Goal: Task Accomplishment & Management: Use online tool/utility

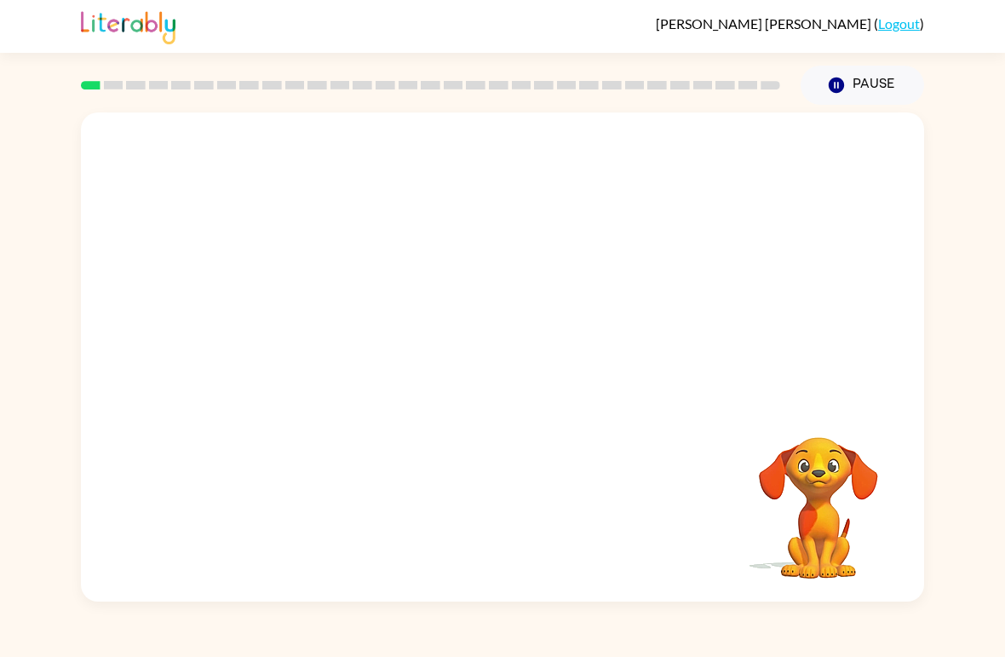
click at [835, 461] on video "Your browser must support playing .mp4 files to use Literably. Please try using…" at bounding box center [819, 496] width 170 height 170
click at [496, 365] on icon "button" at bounding box center [503, 366] width 30 height 30
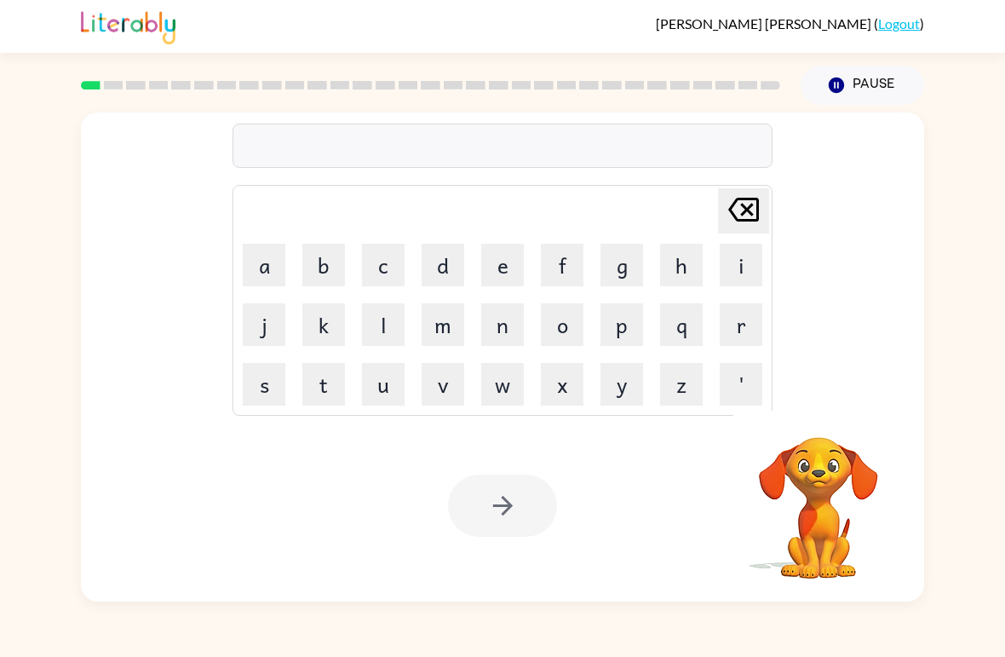
click at [256, 386] on button "s" at bounding box center [264, 384] width 43 height 43
click at [678, 260] on button "h" at bounding box center [681, 265] width 43 height 43
click at [389, 370] on button "u" at bounding box center [383, 384] width 43 height 43
click at [263, 377] on button "s" at bounding box center [264, 384] width 43 height 43
click at [688, 265] on button "h" at bounding box center [681, 265] width 43 height 43
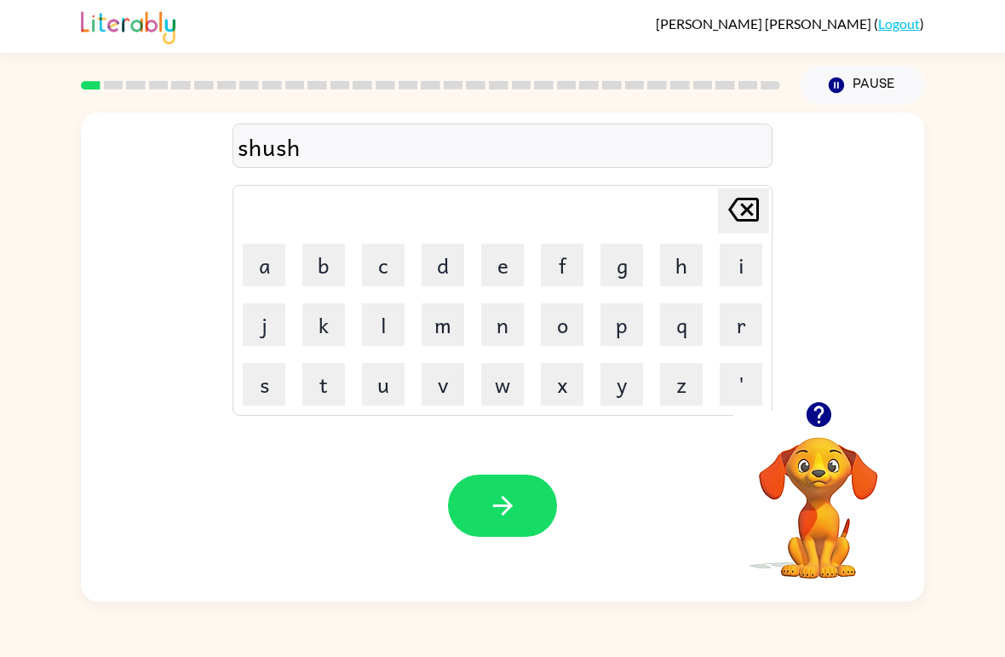
click at [546, 484] on button "button" at bounding box center [502, 506] width 109 height 62
click at [552, 494] on div at bounding box center [502, 506] width 109 height 62
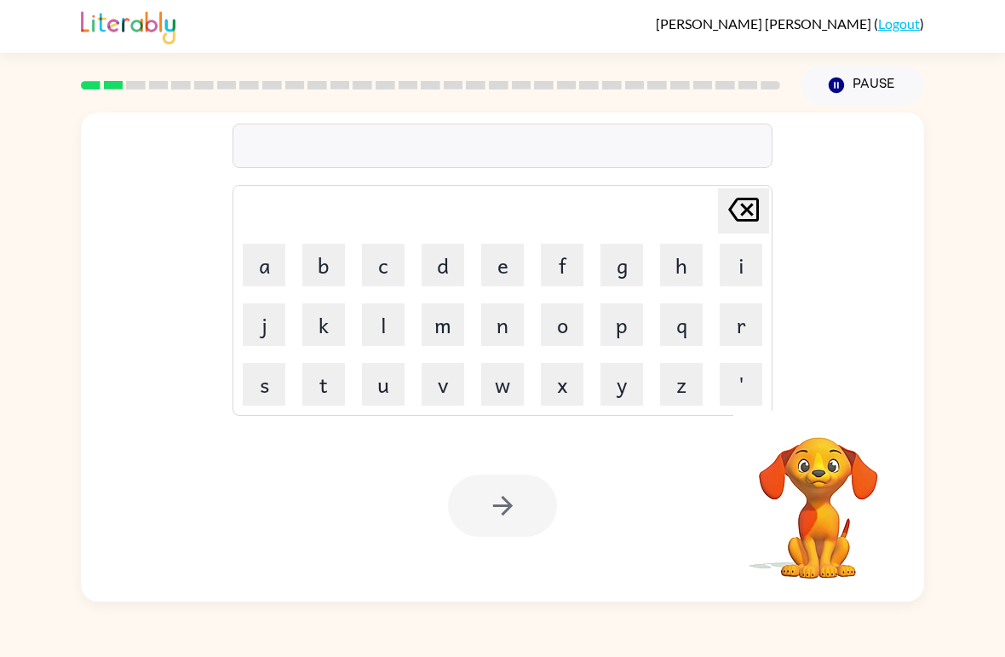
click at [253, 250] on button "a" at bounding box center [264, 265] width 43 height 43
click at [630, 329] on button "p" at bounding box center [622, 324] width 43 height 43
click at [625, 330] on button "p" at bounding box center [622, 324] width 43 height 43
click at [515, 264] on button "e" at bounding box center [502, 265] width 43 height 43
click at [262, 254] on button "a" at bounding box center [264, 265] width 43 height 43
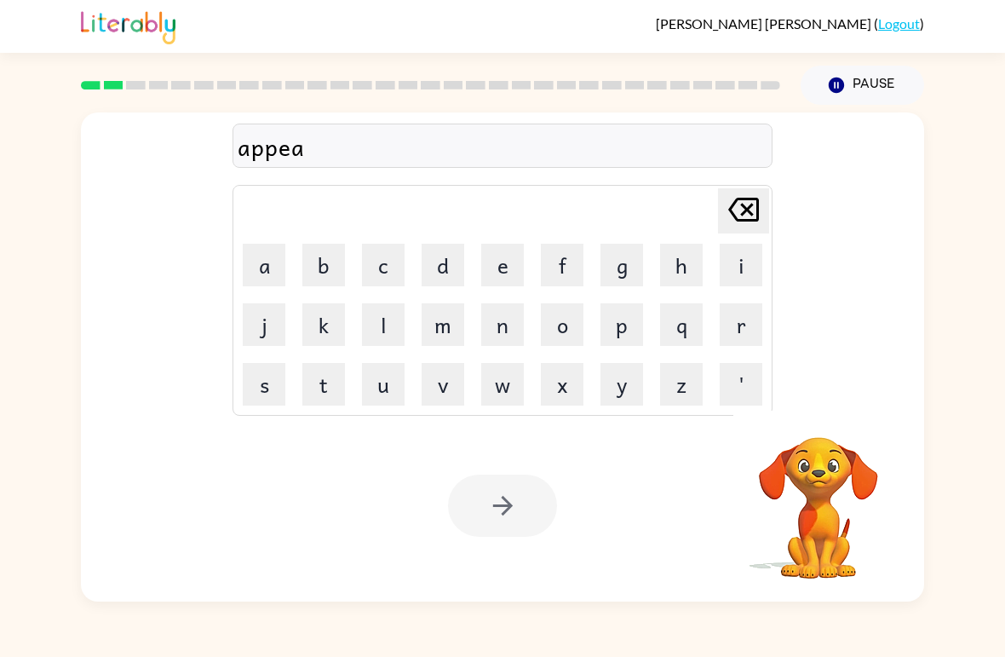
click at [734, 319] on button "r" at bounding box center [741, 324] width 43 height 43
click at [513, 262] on button "e" at bounding box center [502, 265] width 43 height 43
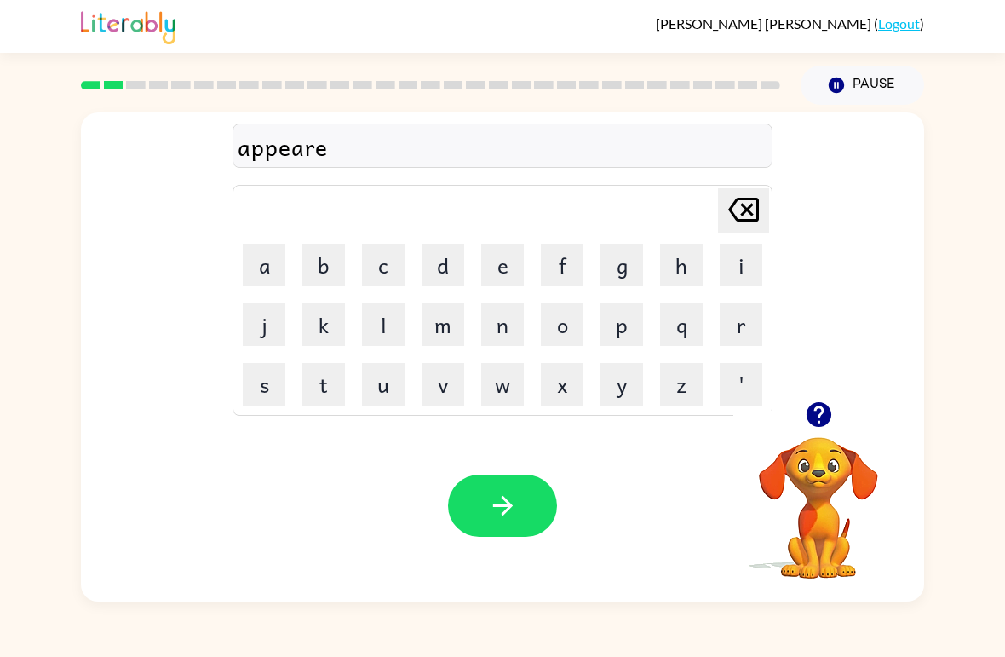
click at [496, 320] on button "n" at bounding box center [502, 324] width 43 height 43
click at [372, 260] on button "c" at bounding box center [383, 265] width 43 height 43
click at [492, 262] on button "e" at bounding box center [502, 265] width 43 height 43
click at [263, 389] on button "s" at bounding box center [264, 384] width 43 height 43
click at [539, 500] on button "button" at bounding box center [502, 506] width 109 height 62
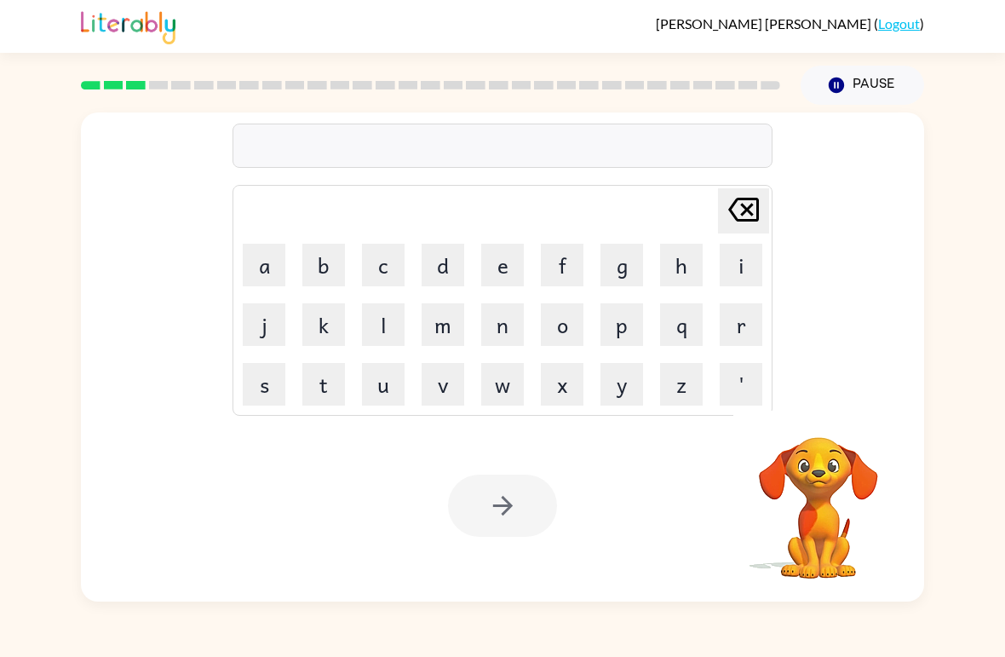
click at [726, 321] on button "r" at bounding box center [741, 324] width 43 height 43
click at [507, 268] on button "e" at bounding box center [502, 265] width 43 height 43
click at [262, 274] on button "a" at bounding box center [264, 265] width 43 height 43
click at [376, 323] on button "l" at bounding box center [383, 324] width 43 height 43
click at [735, 257] on button "i" at bounding box center [741, 265] width 43 height 43
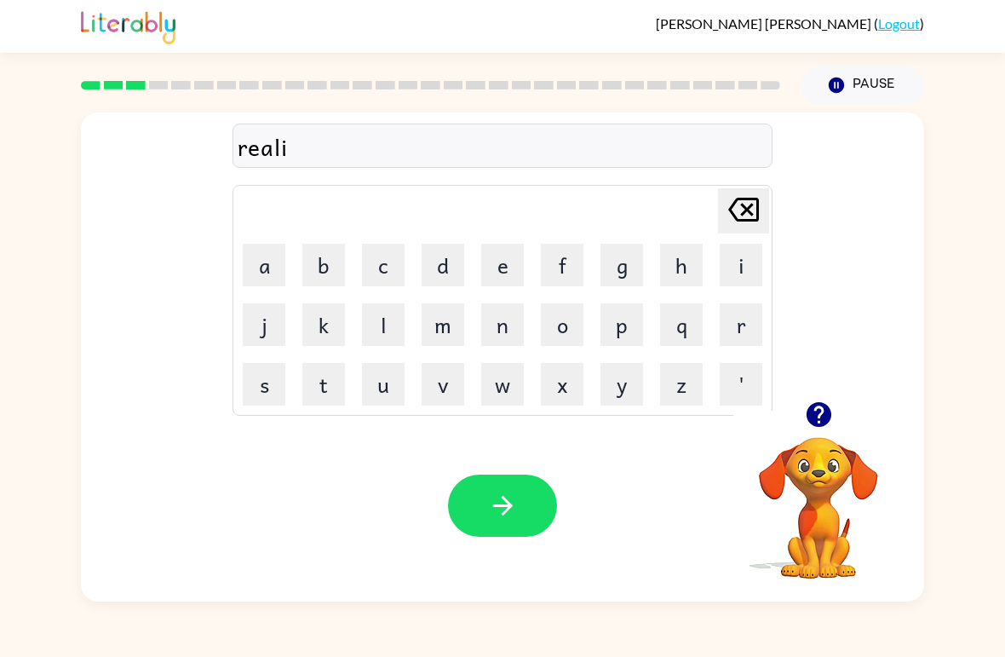
click at [331, 392] on button "t" at bounding box center [323, 384] width 43 height 43
click at [546, 382] on button "x" at bounding box center [562, 384] width 43 height 43
click at [748, 200] on icon at bounding box center [743, 210] width 31 height 24
click at [631, 385] on button "y" at bounding box center [622, 384] width 43 height 43
click at [531, 494] on button "button" at bounding box center [502, 506] width 109 height 62
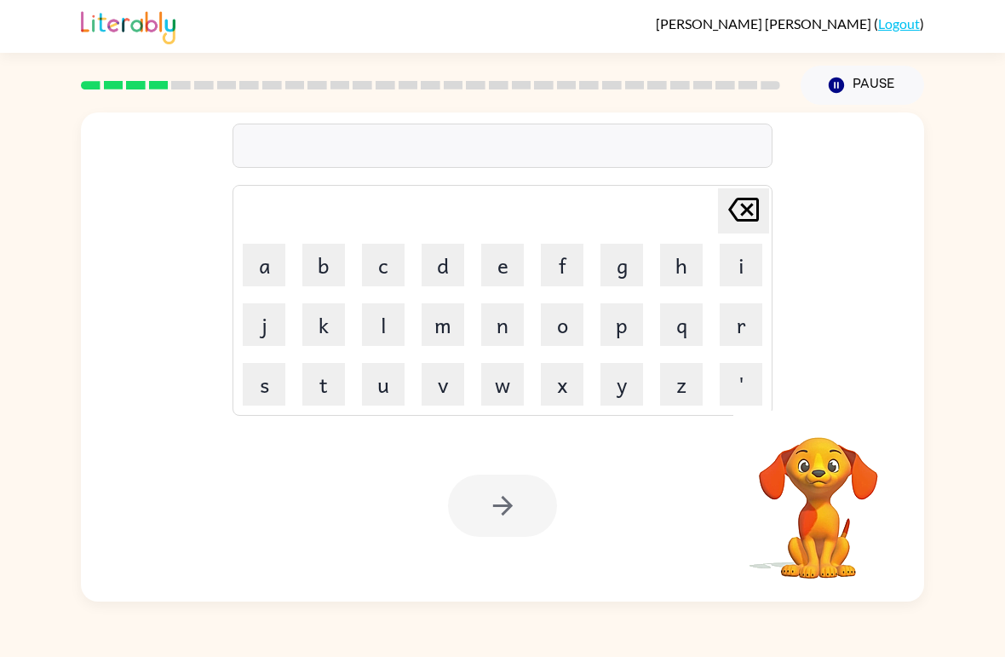
click at [494, 251] on button "e" at bounding box center [502, 265] width 43 height 43
click at [383, 322] on button "l" at bounding box center [383, 324] width 43 height 43
click at [749, 261] on button "i" at bounding box center [741, 265] width 43 height 43
click at [463, 307] on button "m" at bounding box center [443, 324] width 43 height 43
click at [741, 263] on button "i" at bounding box center [741, 265] width 43 height 43
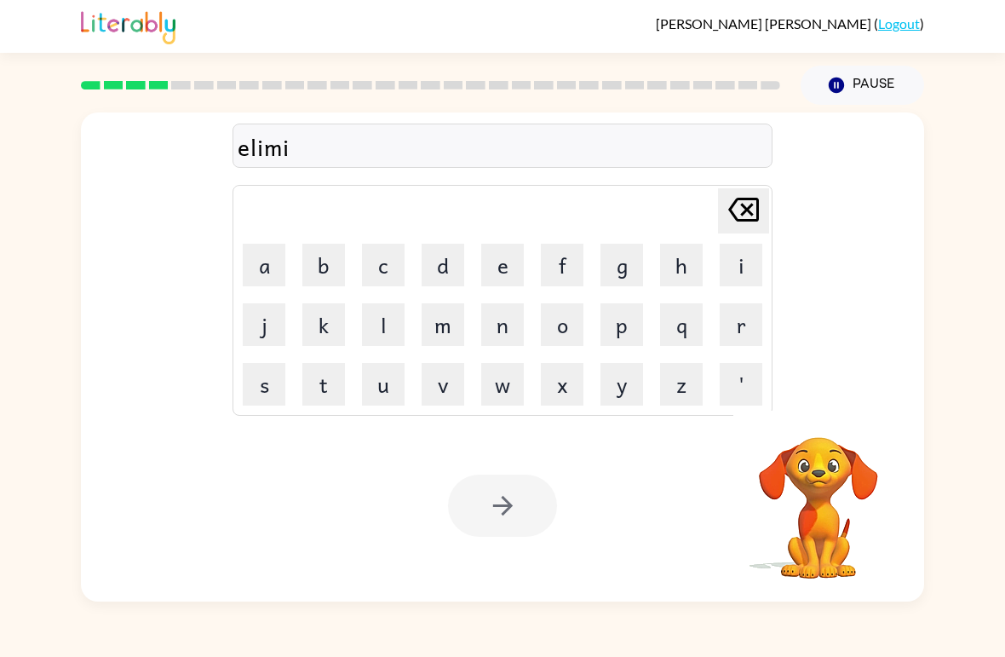
click at [501, 335] on button "n" at bounding box center [502, 324] width 43 height 43
click at [262, 269] on button "a" at bounding box center [264, 265] width 43 height 43
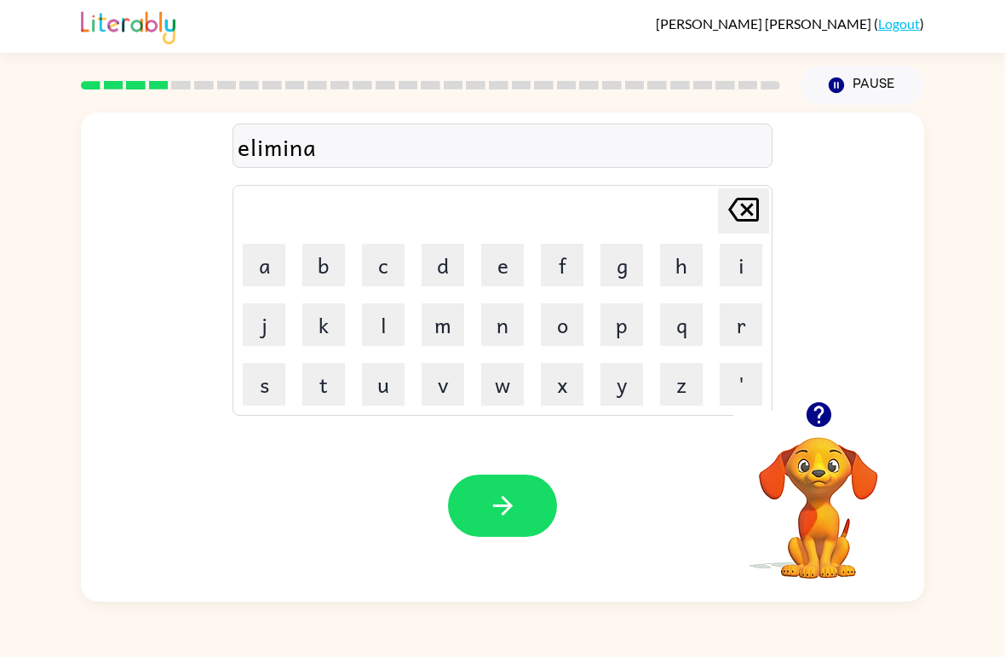
click at [317, 391] on button "t" at bounding box center [323, 384] width 43 height 43
click at [490, 272] on button "e" at bounding box center [502, 265] width 43 height 43
click at [498, 503] on icon "button" at bounding box center [503, 506] width 30 height 30
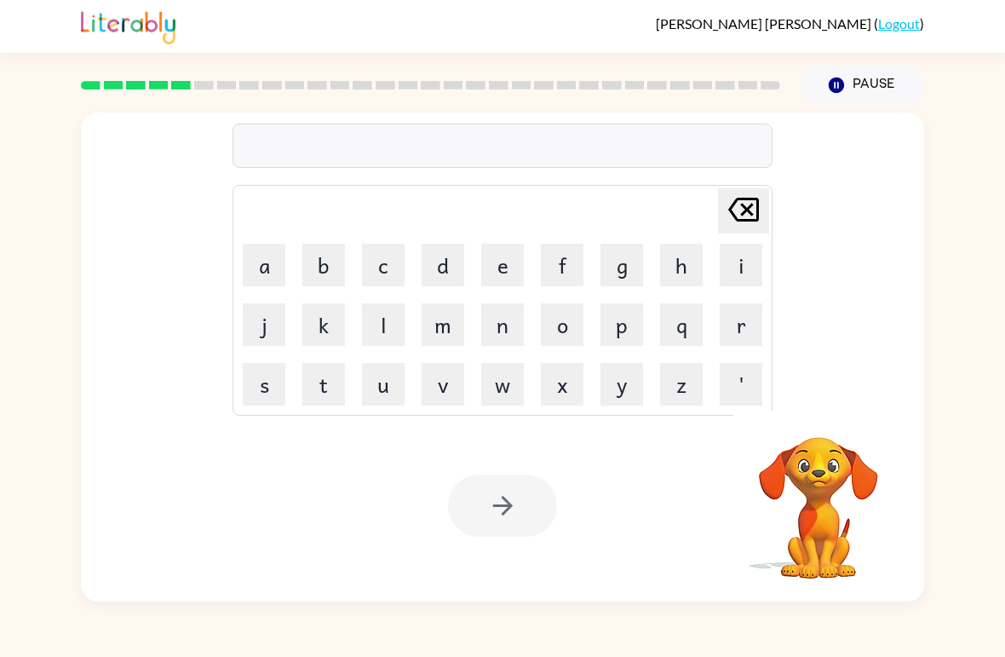
click at [328, 265] on button "b" at bounding box center [323, 265] width 43 height 43
click at [745, 222] on icon at bounding box center [743, 210] width 31 height 24
click at [442, 258] on button "d" at bounding box center [443, 265] width 43 height 43
click at [397, 382] on button "u" at bounding box center [383, 384] width 43 height 43
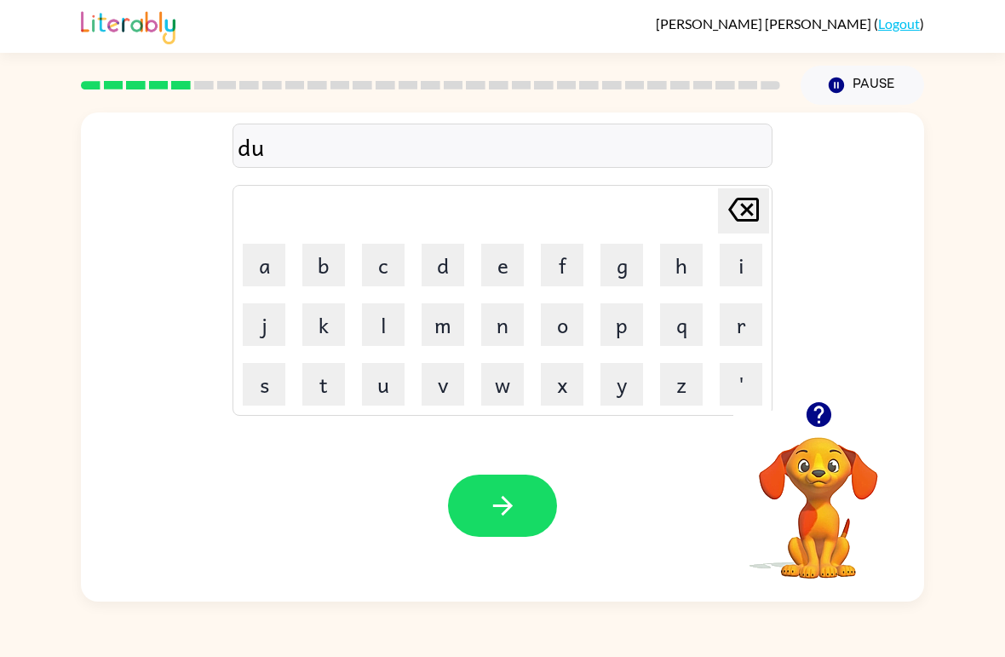
click at [629, 325] on button "p" at bounding box center [622, 324] width 43 height 43
click at [368, 325] on button "l" at bounding box center [383, 324] width 43 height 43
click at [740, 275] on button "i" at bounding box center [741, 265] width 43 height 43
click at [366, 268] on button "c" at bounding box center [383, 265] width 43 height 43
click at [273, 261] on button "a" at bounding box center [264, 265] width 43 height 43
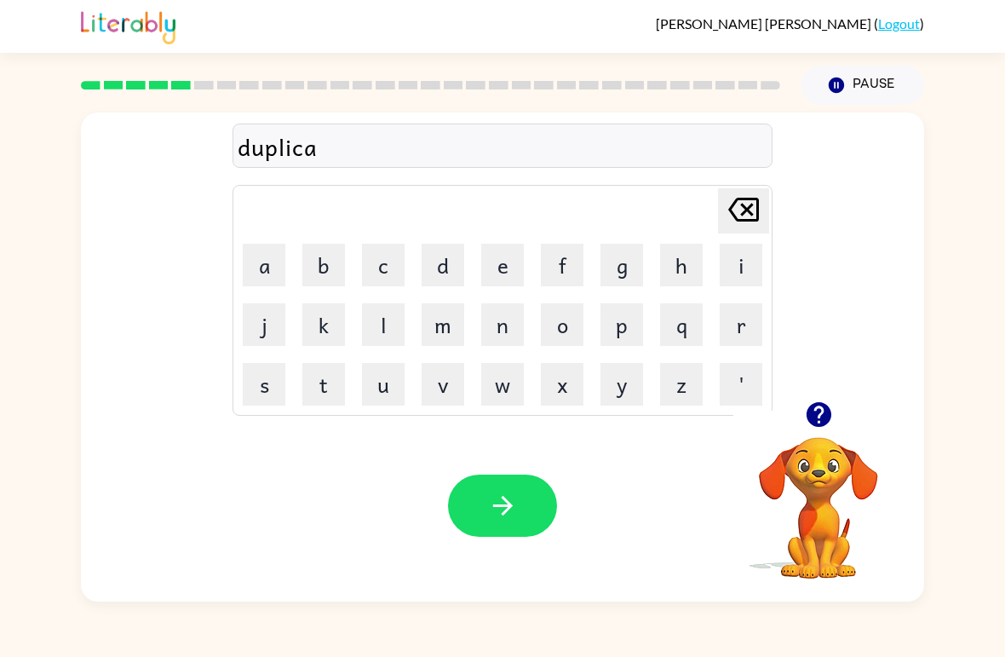
click at [302, 389] on button "t" at bounding box center [323, 384] width 43 height 43
click at [492, 269] on button "e" at bounding box center [502, 265] width 43 height 43
click at [470, 509] on button "button" at bounding box center [502, 506] width 109 height 62
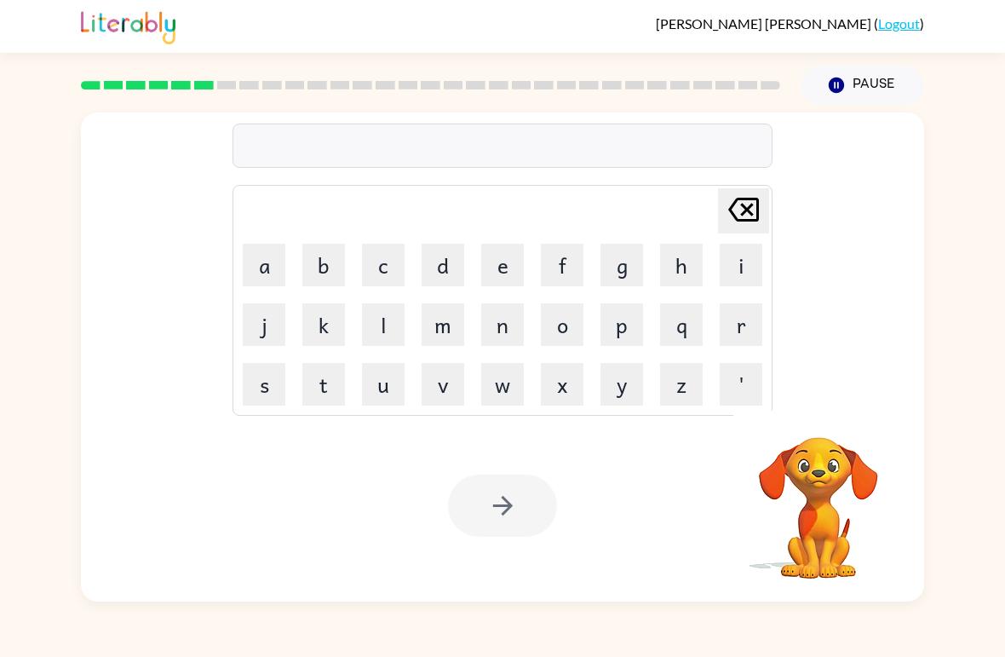
click at [436, 393] on button "v" at bounding box center [443, 384] width 43 height 43
click at [267, 262] on button "a" at bounding box center [264, 265] width 43 height 43
click at [383, 253] on button "c" at bounding box center [383, 265] width 43 height 43
click at [257, 264] on button "a" at bounding box center [264, 265] width 43 height 43
click at [339, 375] on button "t" at bounding box center [323, 384] width 43 height 43
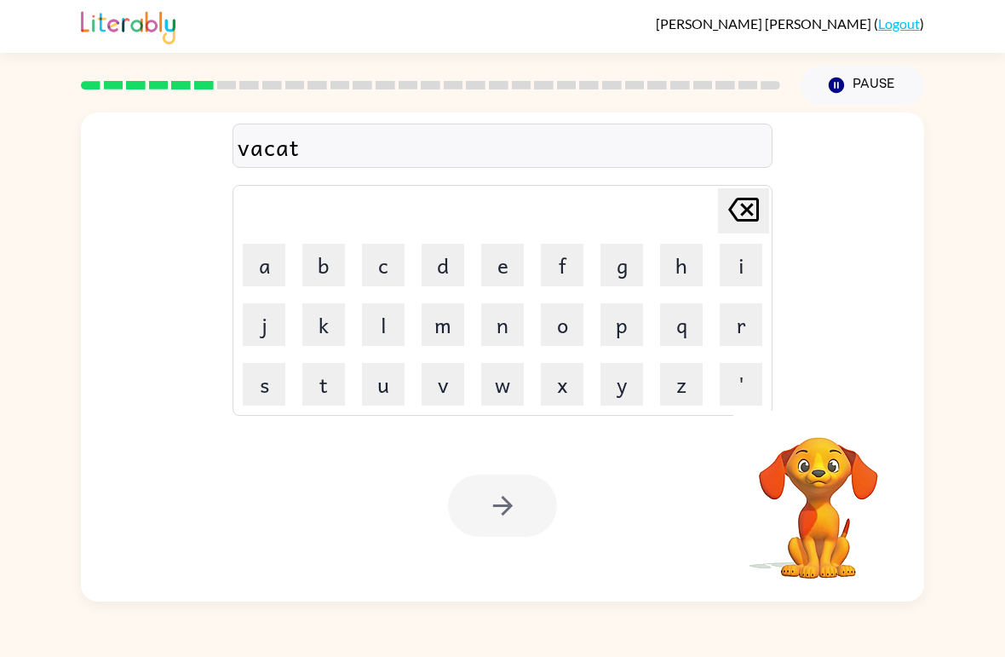
click at [758, 250] on button "i" at bounding box center [741, 265] width 43 height 43
click at [573, 317] on button "o" at bounding box center [562, 324] width 43 height 43
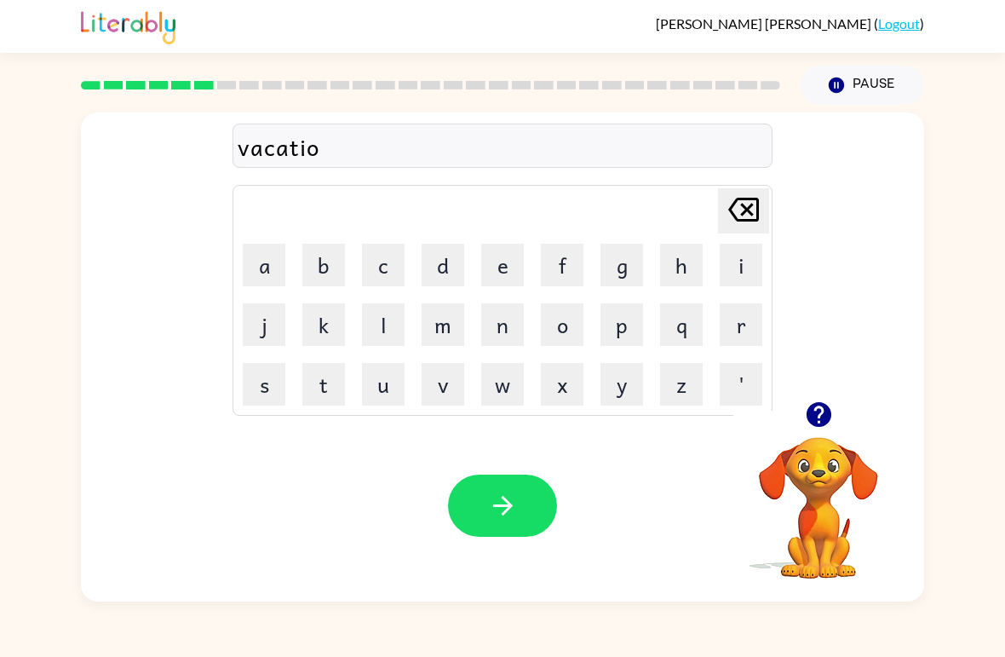
click at [501, 329] on button "n" at bounding box center [502, 324] width 43 height 43
click at [513, 510] on icon "button" at bounding box center [503, 506] width 30 height 30
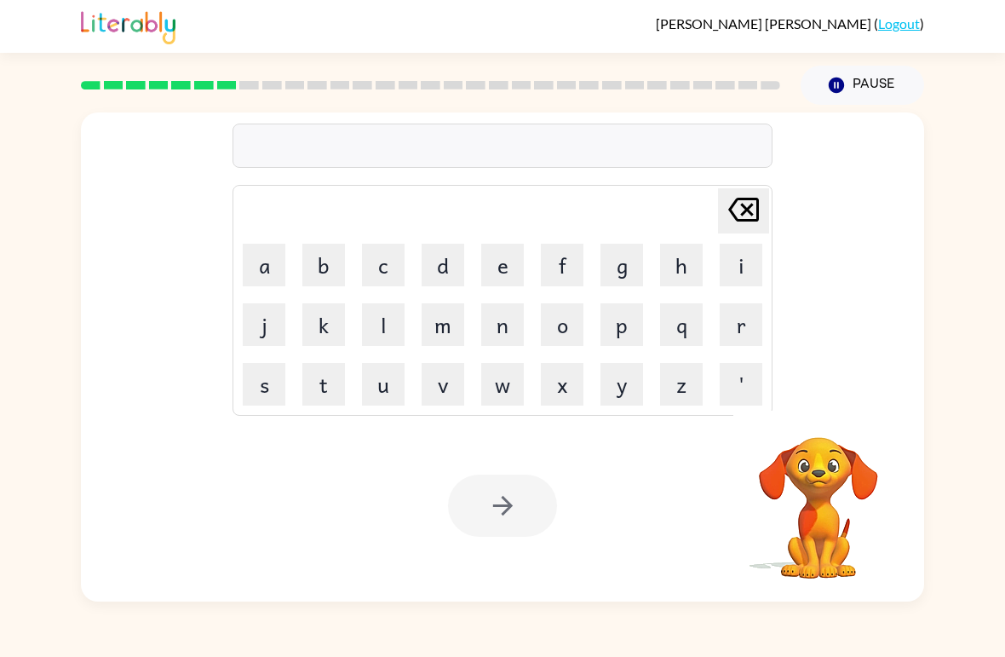
click at [614, 337] on button "p" at bounding box center [622, 324] width 43 height 43
click at [386, 389] on button "u" at bounding box center [383, 384] width 43 height 43
click at [446, 273] on button "d" at bounding box center [443, 265] width 43 height 43
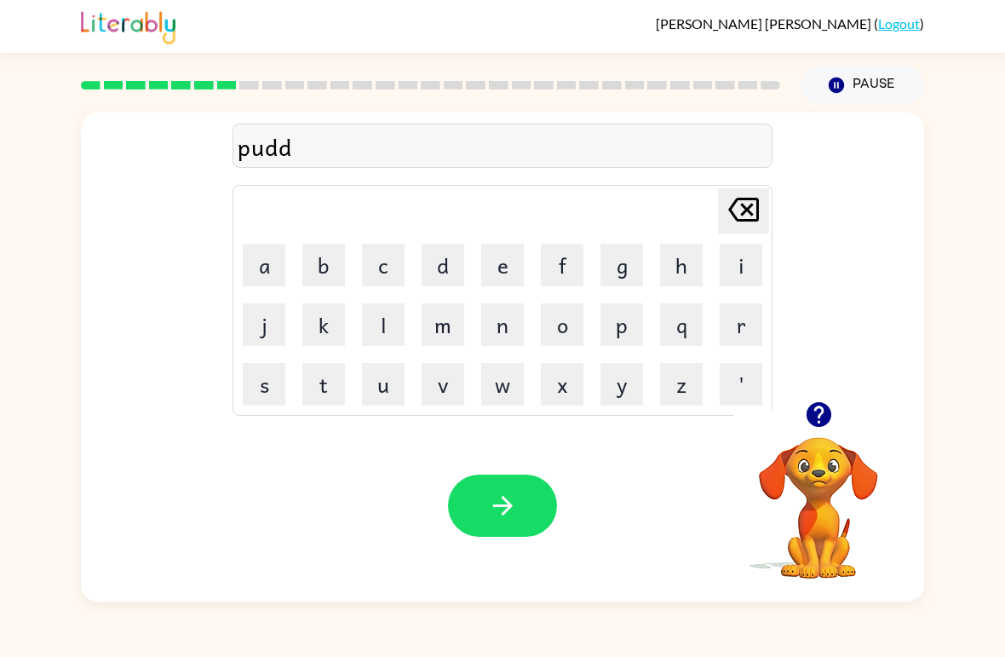
click at [389, 343] on button "l" at bounding box center [383, 324] width 43 height 43
click at [501, 264] on button "e" at bounding box center [502, 265] width 43 height 43
click at [484, 515] on button "button" at bounding box center [502, 506] width 109 height 62
click at [627, 326] on button "p" at bounding box center [622, 324] width 43 height 43
click at [268, 275] on button "a" at bounding box center [264, 265] width 43 height 43
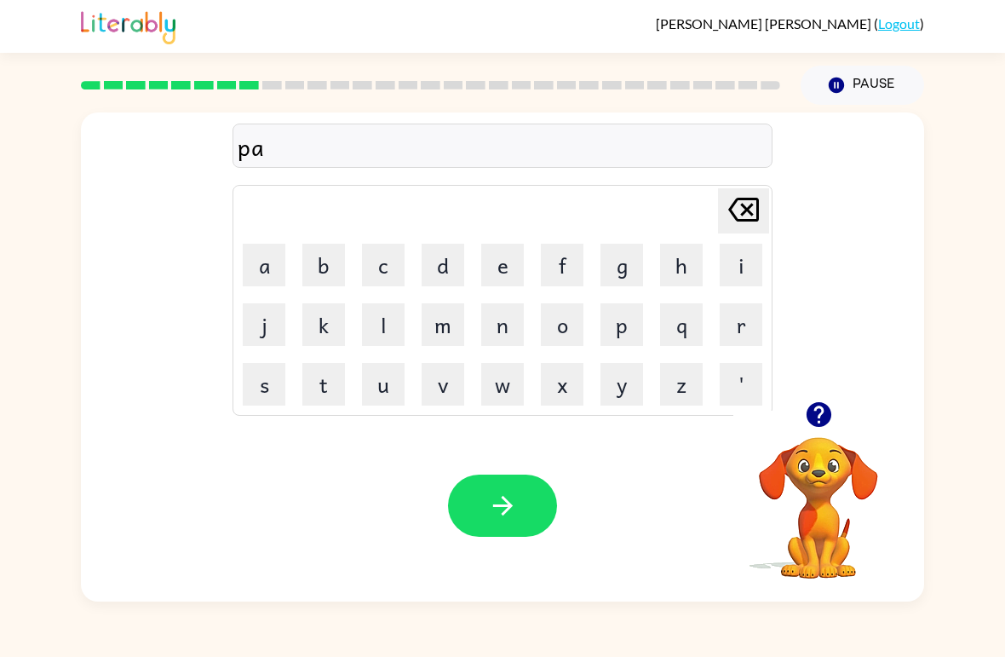
click at [738, 326] on button "r" at bounding box center [741, 324] width 43 height 43
click at [332, 382] on button "t" at bounding box center [323, 384] width 43 height 43
click at [745, 269] on button "i" at bounding box center [741, 265] width 43 height 43
click at [389, 261] on button "c" at bounding box center [383, 265] width 43 height 43
click at [385, 323] on button "l" at bounding box center [383, 324] width 43 height 43
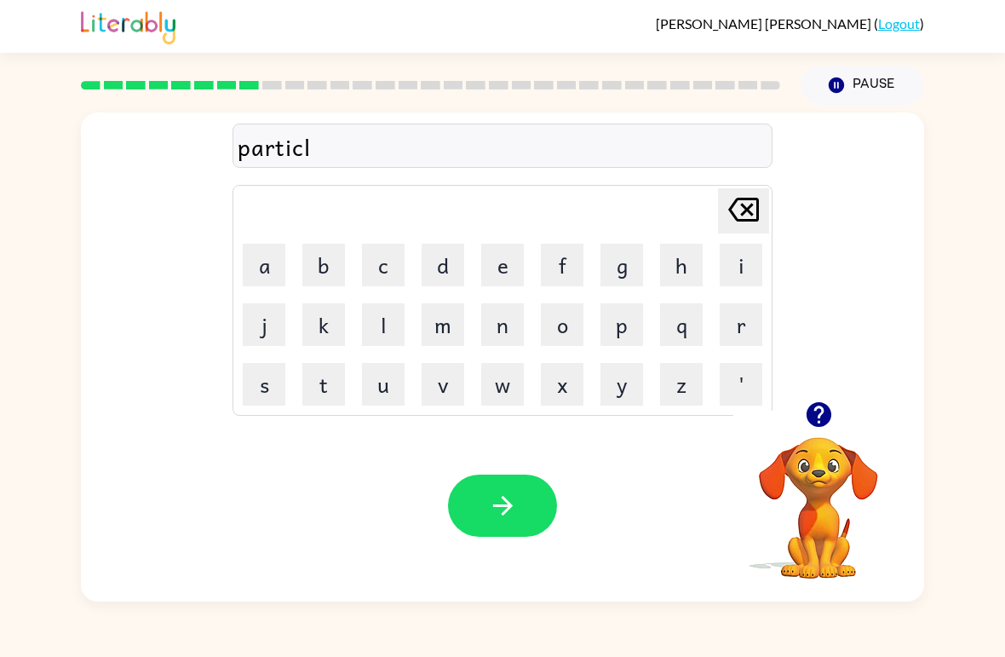
click at [497, 270] on button "e" at bounding box center [502, 265] width 43 height 43
click at [510, 523] on button "button" at bounding box center [502, 506] width 109 height 62
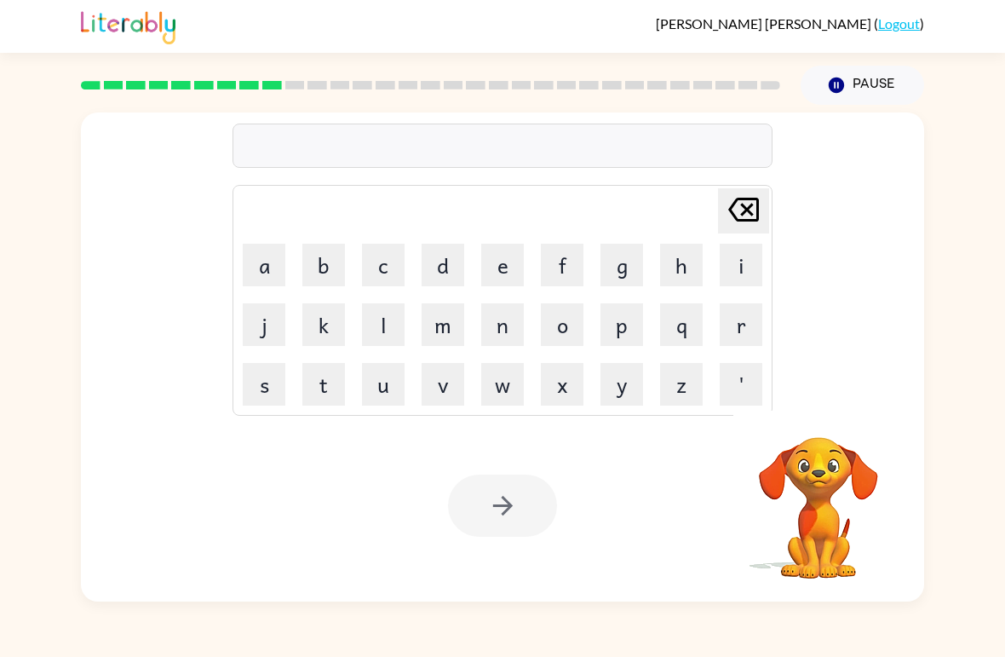
click at [754, 315] on button "r" at bounding box center [741, 324] width 43 height 43
click at [498, 269] on button "e" at bounding box center [502, 265] width 43 height 43
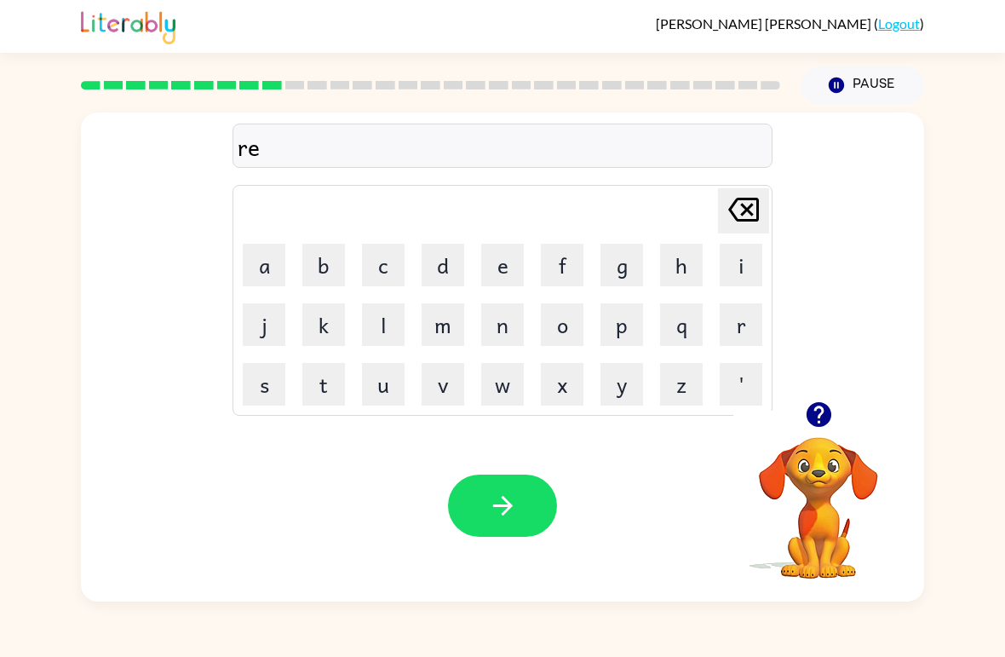
click at [378, 258] on button "c" at bounding box center [383, 265] width 43 height 43
click at [272, 264] on button "a" at bounding box center [264, 265] width 43 height 43
click at [623, 326] on button "p" at bounding box center [622, 324] width 43 height 43
click at [343, 389] on button "t" at bounding box center [323, 384] width 43 height 43
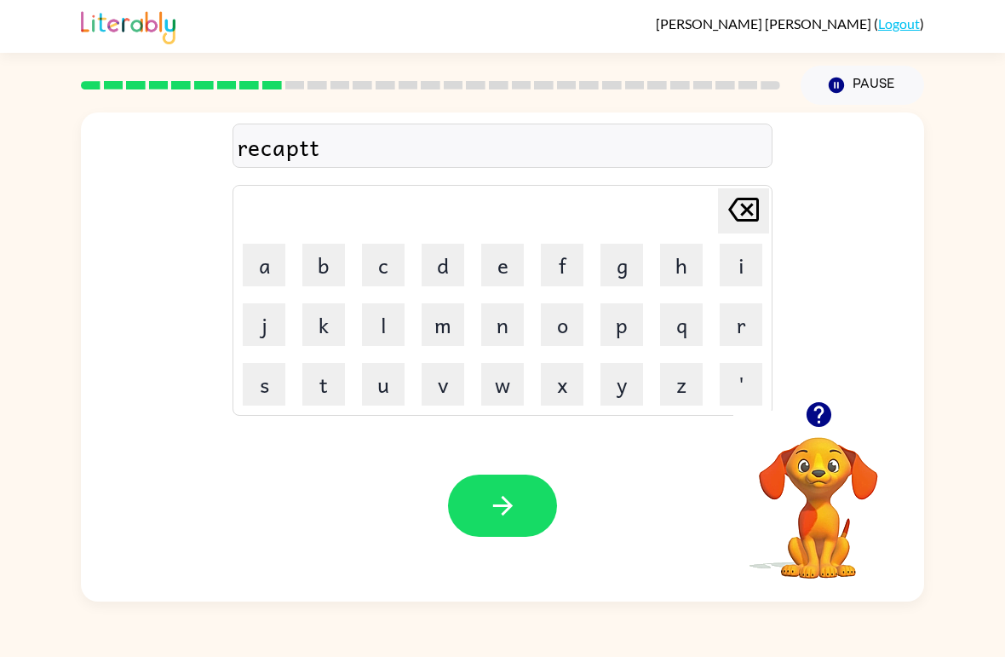
click at [732, 325] on button "r" at bounding box center [741, 324] width 43 height 43
click at [502, 269] on button "e" at bounding box center [502, 265] width 43 height 43
click at [756, 207] on icon "Delete Delete last character input" at bounding box center [743, 209] width 41 height 41
click at [755, 206] on icon "Delete Delete last character input" at bounding box center [743, 209] width 41 height 41
click at [759, 208] on icon at bounding box center [743, 210] width 31 height 24
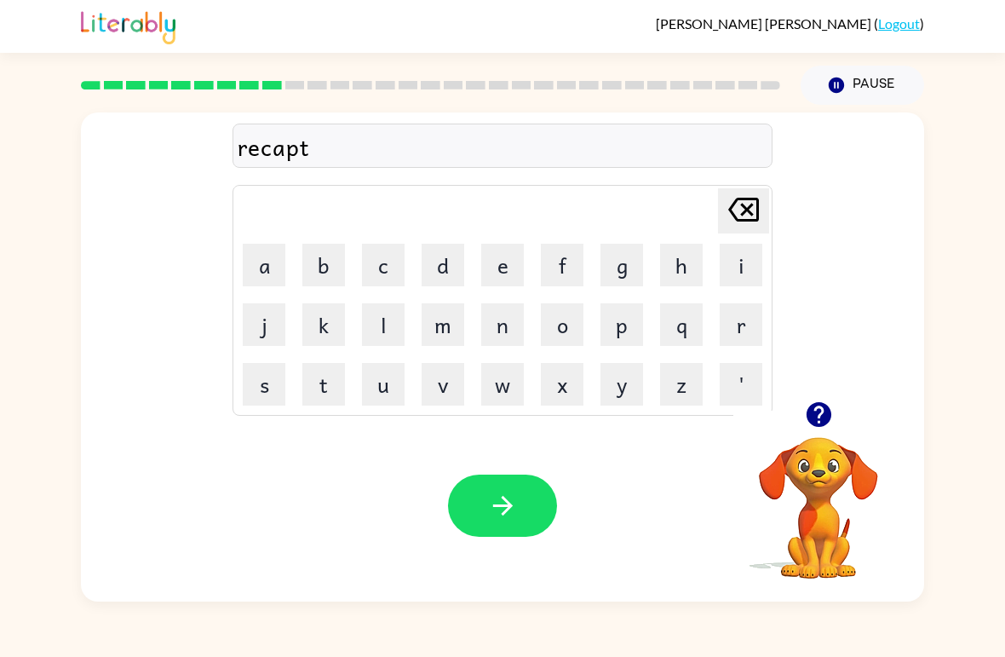
click at [751, 210] on icon "Delete Delete last character input" at bounding box center [743, 209] width 41 height 41
click at [334, 380] on button "t" at bounding box center [323, 384] width 43 height 43
click at [382, 387] on button "u" at bounding box center [383, 384] width 43 height 43
click at [734, 316] on button "r" at bounding box center [741, 324] width 43 height 43
click at [506, 262] on button "e" at bounding box center [502, 265] width 43 height 43
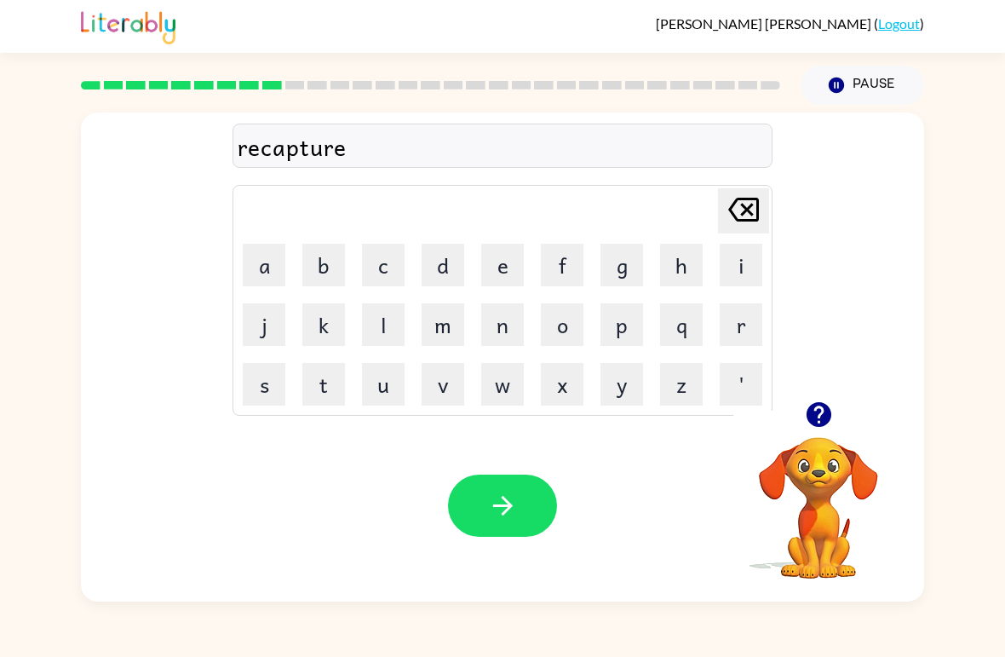
click at [507, 519] on icon "button" at bounding box center [503, 506] width 30 height 30
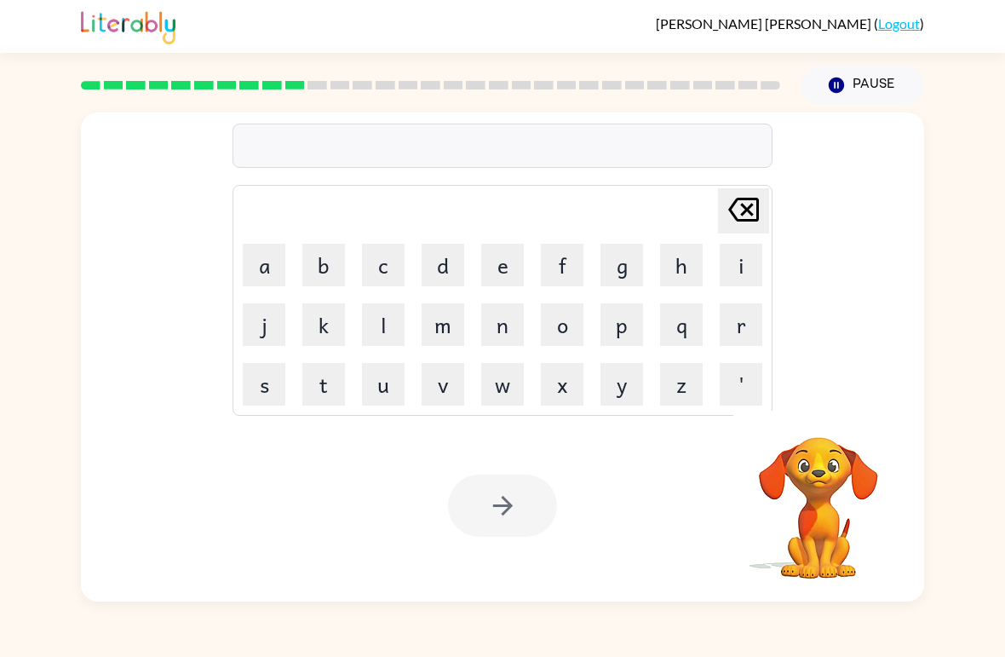
click at [621, 328] on button "p" at bounding box center [622, 324] width 43 height 43
click at [723, 331] on button "r" at bounding box center [741, 324] width 43 height 43
click at [506, 268] on button "e" at bounding box center [502, 265] width 43 height 43
click at [263, 388] on button "s" at bounding box center [264, 384] width 43 height 43
click at [381, 271] on button "c" at bounding box center [383, 265] width 43 height 43
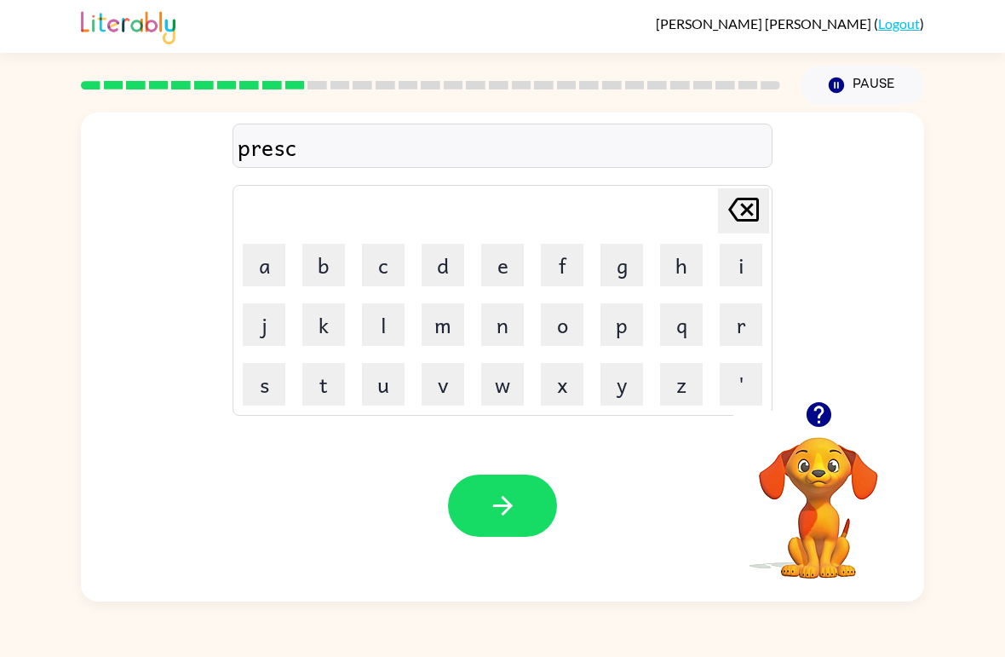
click at [688, 262] on button "h" at bounding box center [681, 265] width 43 height 43
click at [567, 337] on button "o" at bounding box center [562, 324] width 43 height 43
click at [385, 323] on button "l" at bounding box center [383, 324] width 43 height 43
click at [519, 503] on button "button" at bounding box center [502, 506] width 109 height 62
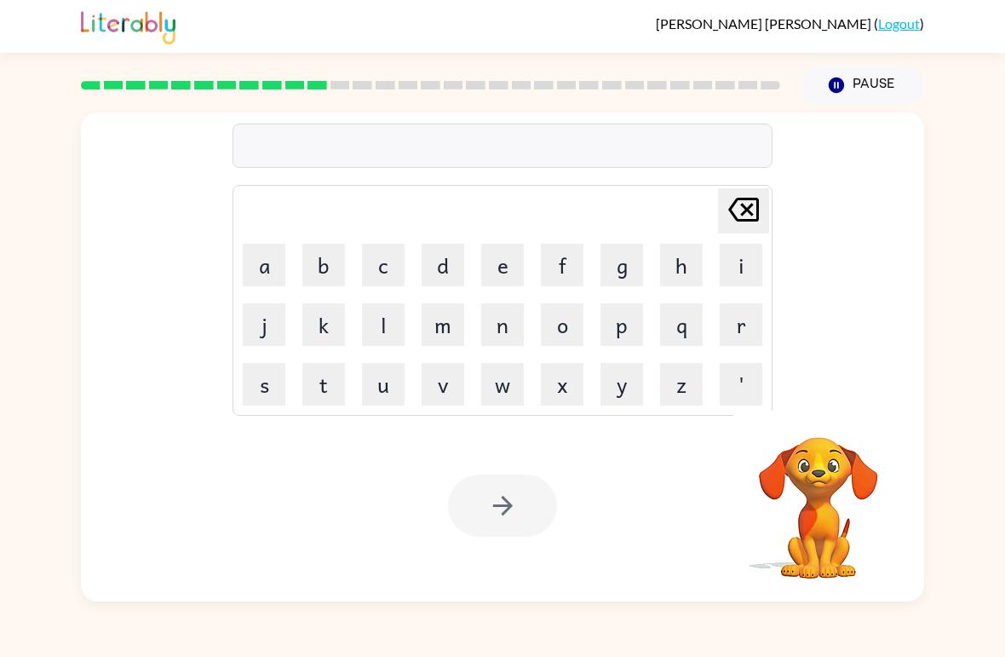
click at [389, 275] on button "c" at bounding box center [383, 265] width 43 height 43
click at [736, 325] on button "r" at bounding box center [741, 324] width 43 height 43
click at [273, 267] on button "a" at bounding box center [264, 265] width 43 height 43
click at [446, 386] on button "v" at bounding box center [443, 384] width 43 height 43
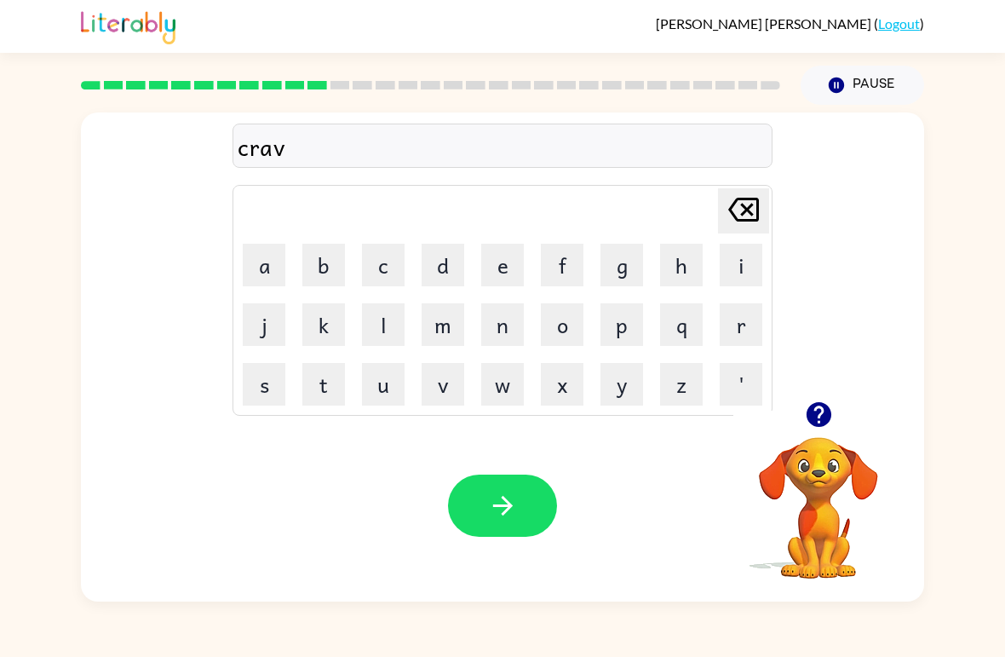
click at [507, 265] on button "e" at bounding box center [502, 265] width 43 height 43
click at [514, 527] on button "button" at bounding box center [502, 506] width 109 height 62
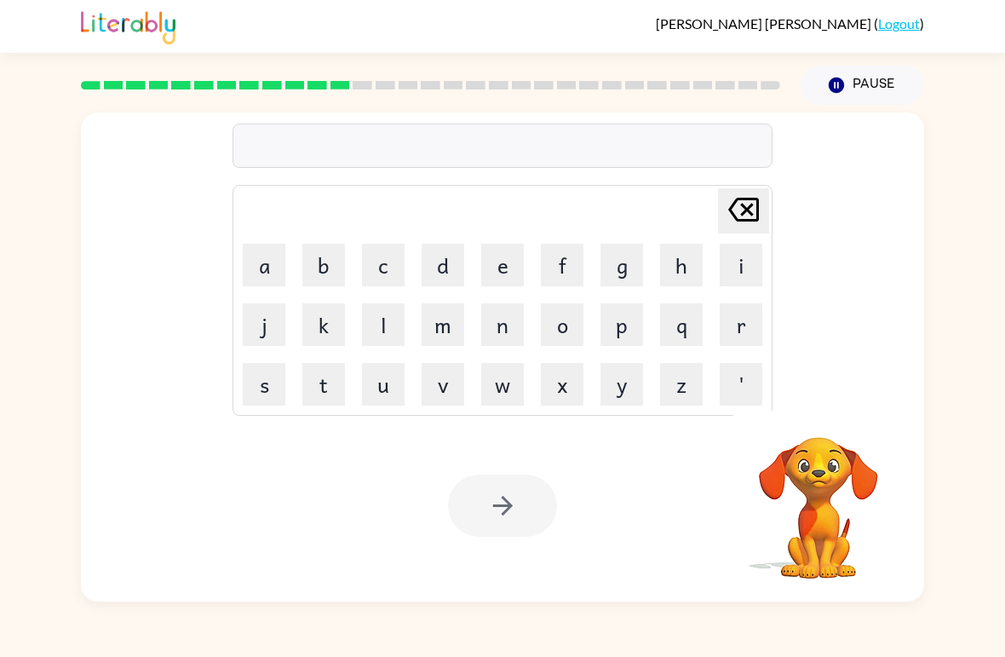
click at [440, 278] on button "d" at bounding box center [443, 265] width 43 height 43
click at [725, 264] on button "i" at bounding box center [741, 265] width 43 height 43
click at [390, 248] on button "c" at bounding box center [383, 265] width 43 height 43
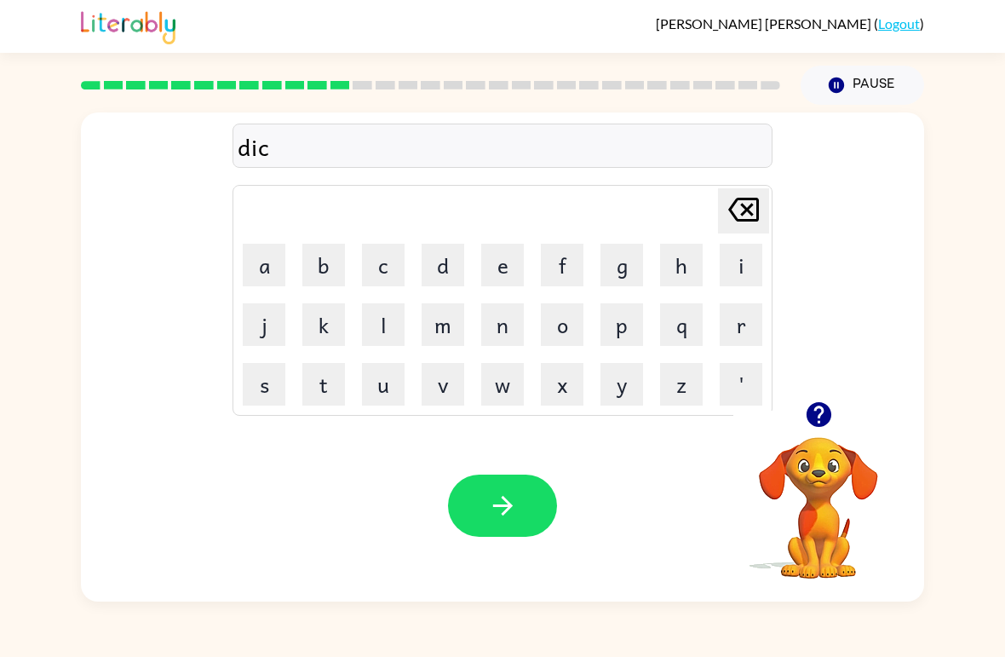
click at [311, 396] on button "t" at bounding box center [323, 384] width 43 height 43
click at [271, 261] on button "a" at bounding box center [264, 265] width 43 height 43
click at [338, 380] on button "t" at bounding box center [323, 384] width 43 height 43
click at [504, 277] on button "e" at bounding box center [502, 265] width 43 height 43
click at [492, 498] on icon "button" at bounding box center [503, 506] width 30 height 30
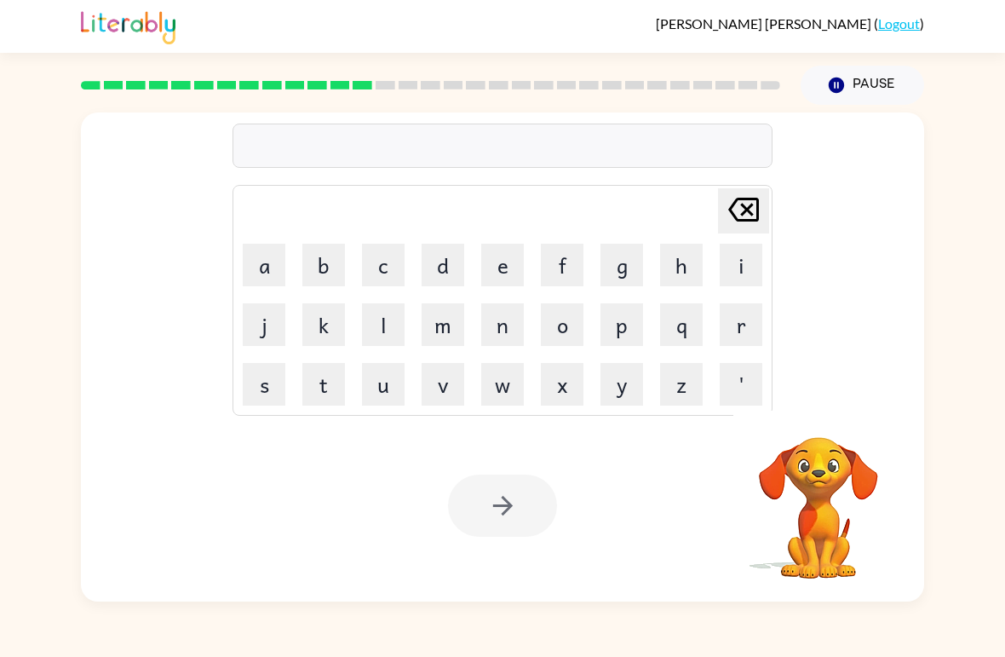
click at [621, 331] on button "p" at bounding box center [622, 324] width 43 height 43
click at [273, 273] on button "a" at bounding box center [264, 265] width 43 height 43
click at [617, 385] on button "y" at bounding box center [622, 384] width 43 height 43
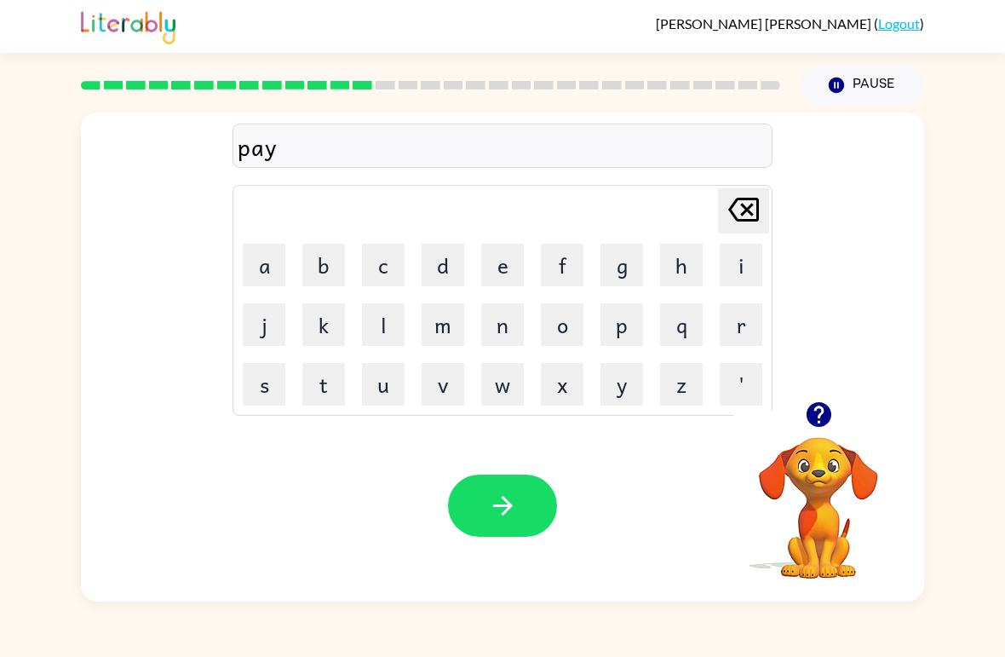
click at [453, 339] on button "m" at bounding box center [443, 324] width 43 height 43
click at [503, 279] on button "e" at bounding box center [502, 265] width 43 height 43
click at [497, 337] on button "n" at bounding box center [502, 324] width 43 height 43
click at [331, 393] on button "t" at bounding box center [323, 384] width 43 height 43
click at [507, 503] on icon "button" at bounding box center [502, 506] width 20 height 20
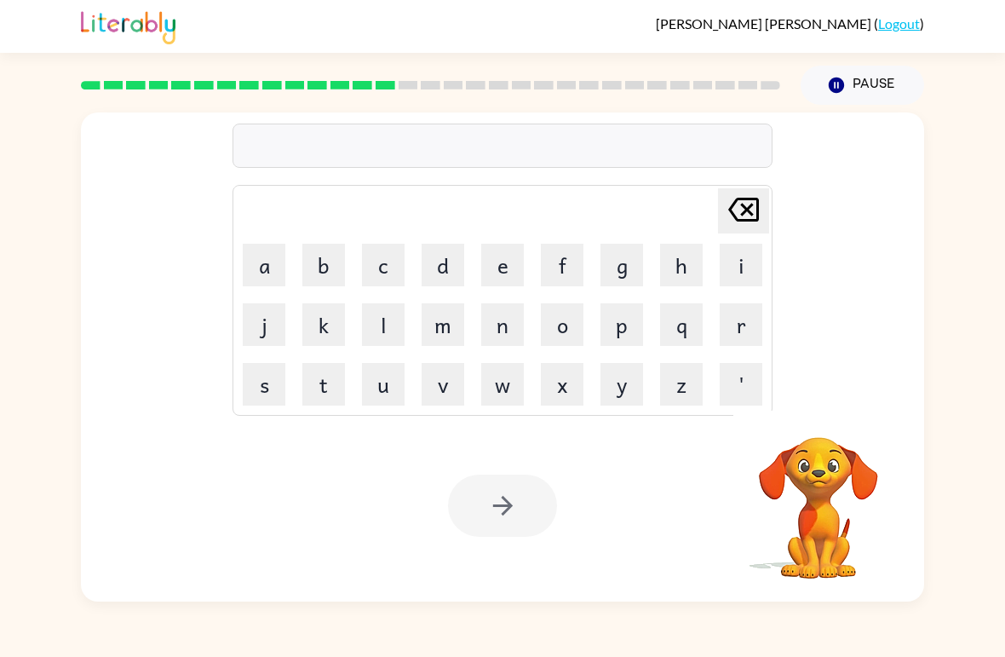
click at [446, 344] on button "m" at bounding box center [443, 324] width 43 height 43
click at [283, 261] on button "a" at bounding box center [264, 265] width 43 height 43
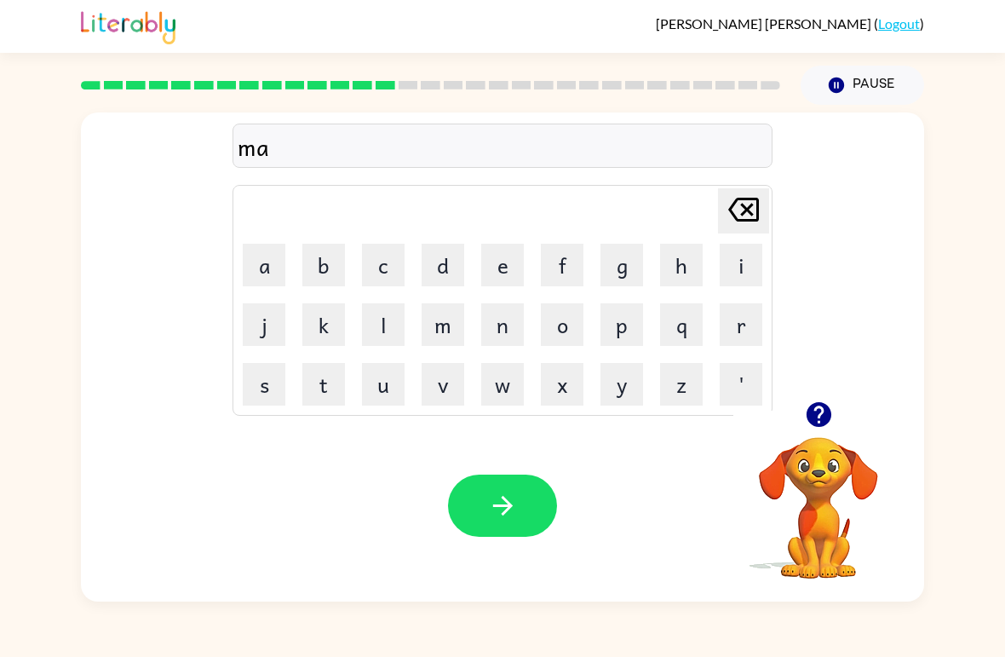
click at [285, 333] on button "j" at bounding box center [264, 324] width 43 height 43
click at [562, 336] on button "o" at bounding box center [562, 324] width 43 height 43
click at [744, 319] on button "r" at bounding box center [741, 324] width 43 height 43
click at [520, 498] on button "button" at bounding box center [502, 506] width 109 height 62
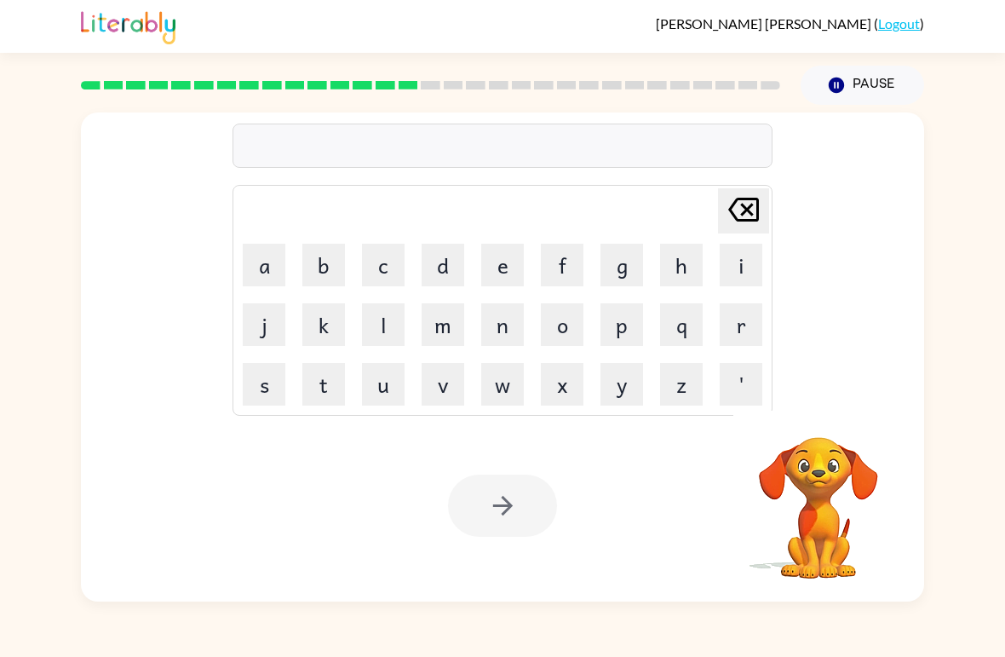
click at [267, 381] on button "s" at bounding box center [264, 384] width 43 height 43
click at [628, 337] on button "p" at bounding box center [622, 324] width 43 height 43
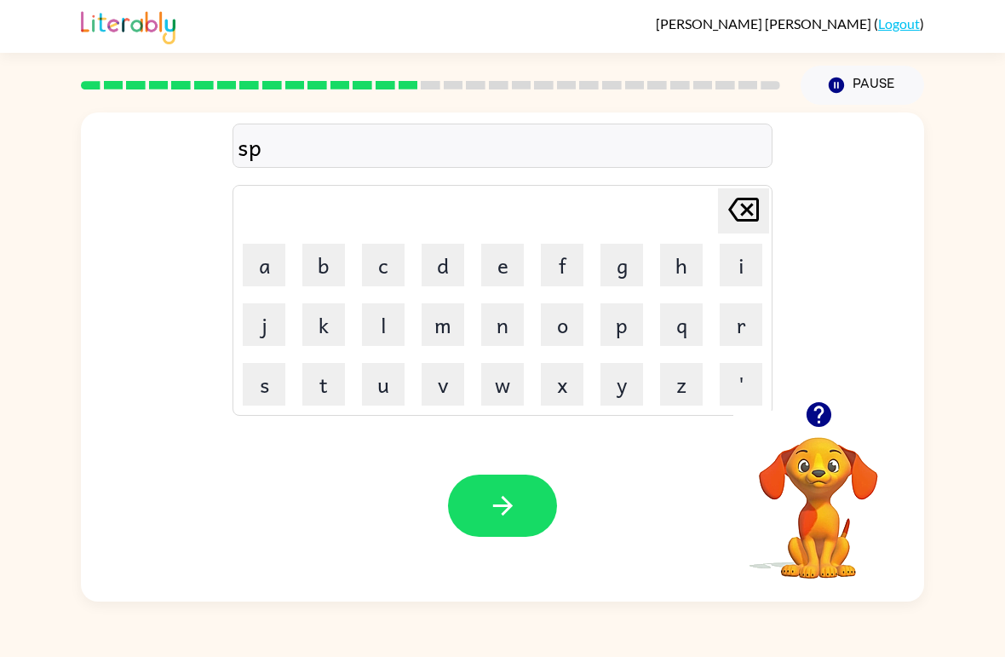
click at [279, 278] on button "a" at bounding box center [264, 265] width 43 height 43
click at [735, 329] on button "r" at bounding box center [741, 324] width 43 height 43
click at [327, 317] on button "k" at bounding box center [323, 324] width 43 height 43
click at [512, 535] on button "button" at bounding box center [502, 506] width 109 height 62
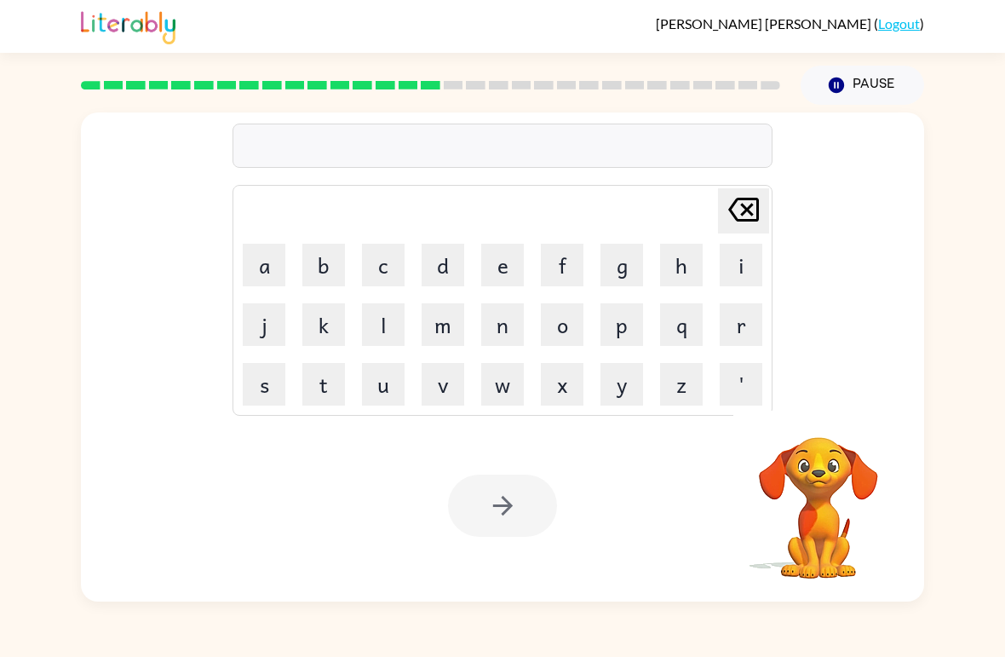
click at [624, 319] on button "p" at bounding box center [622, 324] width 43 height 43
click at [270, 279] on button "a" at bounding box center [264, 265] width 43 height 43
click at [386, 326] on button "l" at bounding box center [383, 324] width 43 height 43
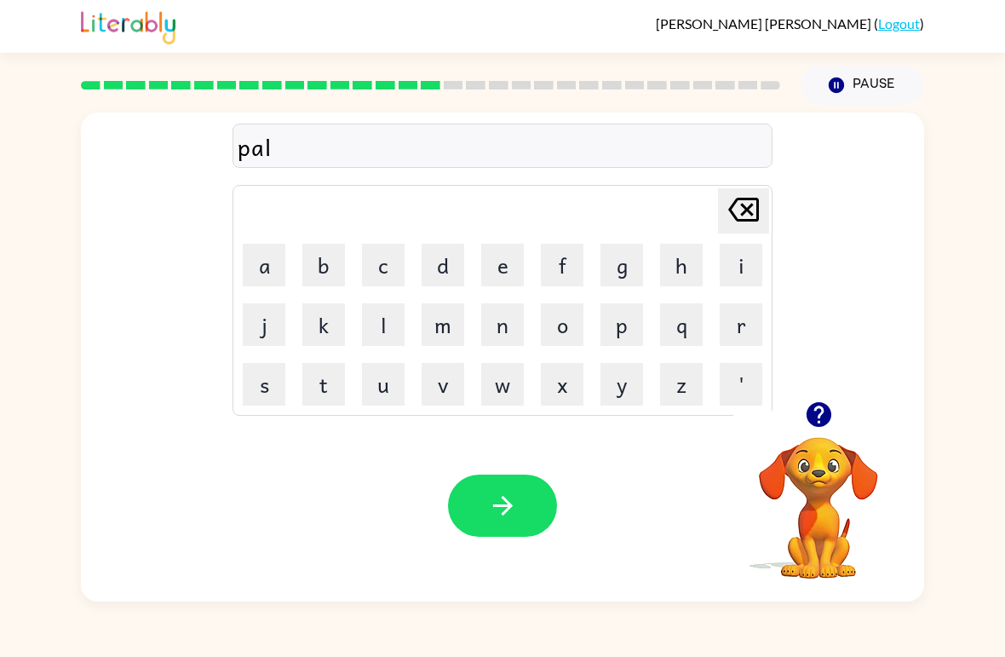
click at [510, 511] on icon "button" at bounding box center [503, 506] width 30 height 30
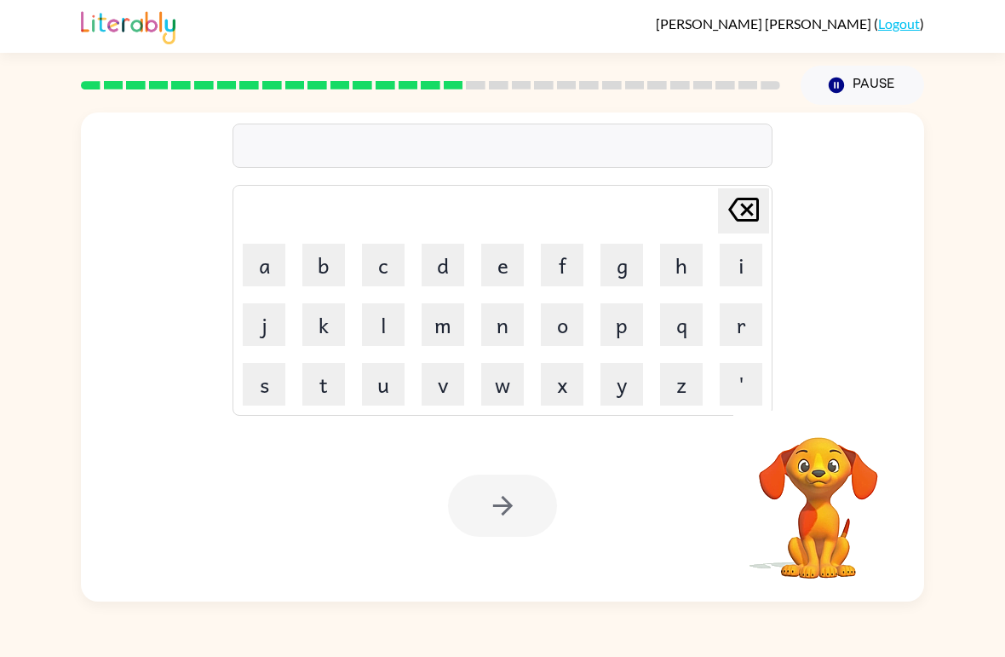
click at [275, 389] on button "s" at bounding box center [264, 384] width 43 height 43
click at [639, 317] on button "p" at bounding box center [622, 324] width 43 height 43
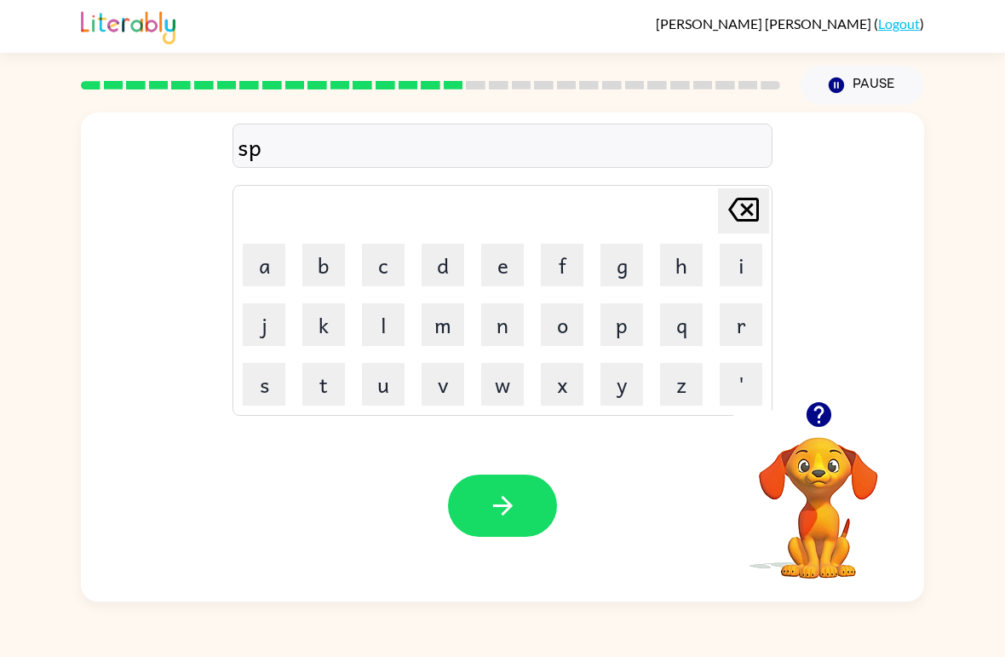
click at [738, 271] on button "i" at bounding box center [741, 265] width 43 height 43
click at [502, 331] on button "n" at bounding box center [502, 324] width 43 height 43
click at [501, 331] on button "n" at bounding box center [502, 324] width 43 height 43
click at [725, 266] on button "i" at bounding box center [741, 265] width 43 height 43
click at [497, 323] on button "n" at bounding box center [502, 324] width 43 height 43
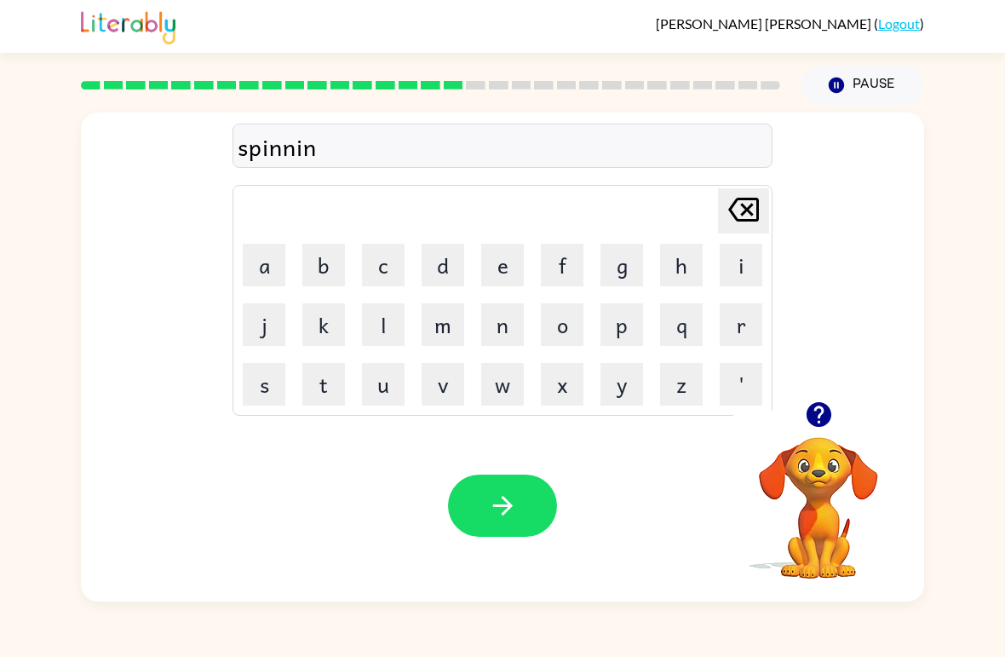
click at [618, 284] on button "g" at bounding box center [622, 265] width 43 height 43
click at [516, 509] on icon "button" at bounding box center [503, 506] width 30 height 30
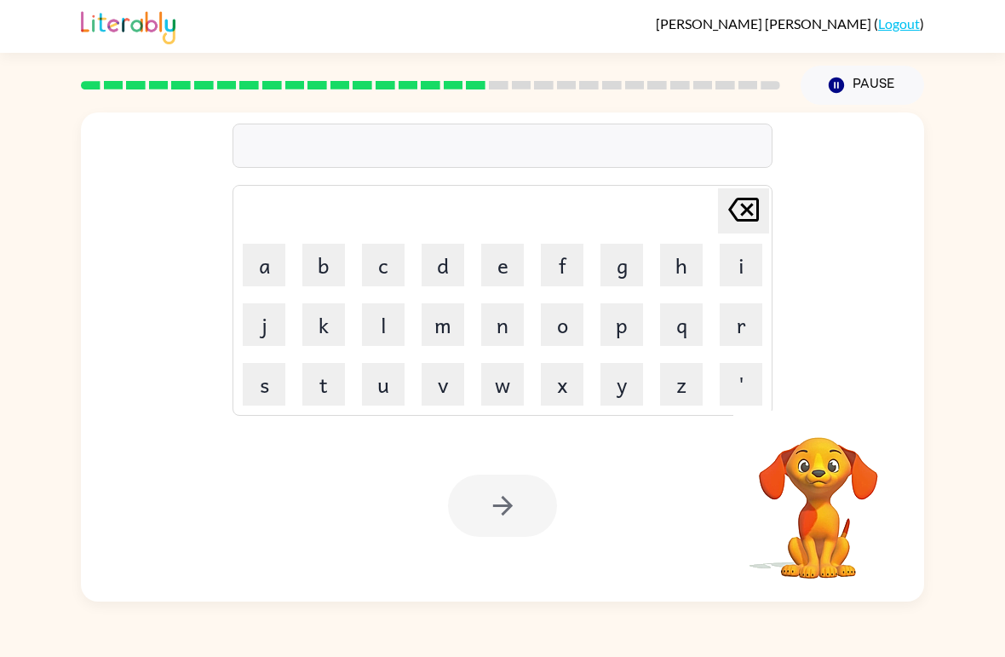
click at [623, 268] on button "g" at bounding box center [622, 265] width 43 height 43
click at [729, 329] on button "r" at bounding box center [741, 324] width 43 height 43
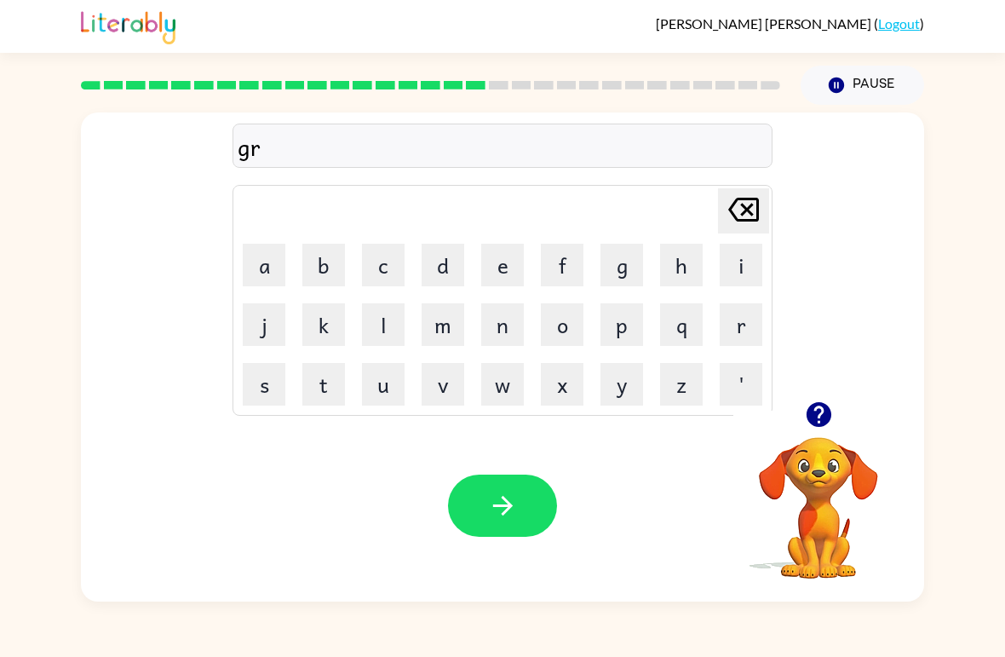
click at [384, 389] on button "u" at bounding box center [383, 384] width 43 height 43
click at [447, 325] on button "m" at bounding box center [443, 324] width 43 height 43
click at [608, 330] on button "p" at bounding box center [622, 324] width 43 height 43
click at [724, 271] on button "i" at bounding box center [741, 265] width 43 height 43
click at [511, 275] on button "e" at bounding box center [502, 265] width 43 height 43
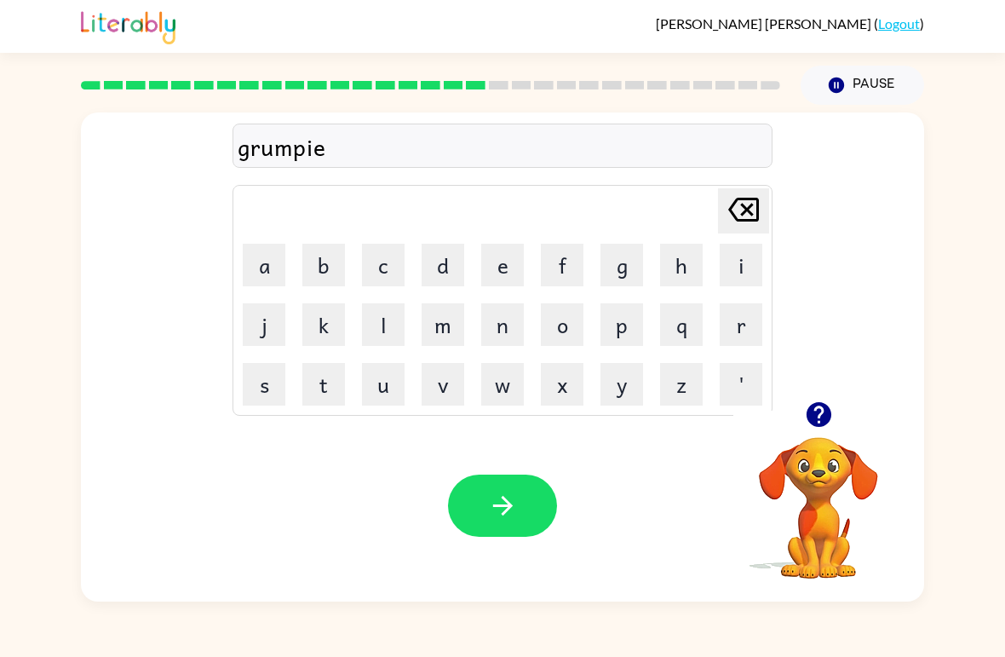
click at [263, 386] on button "s" at bounding box center [264, 384] width 43 height 43
click at [320, 380] on button "t" at bounding box center [323, 384] width 43 height 43
click at [504, 497] on icon "button" at bounding box center [503, 506] width 30 height 30
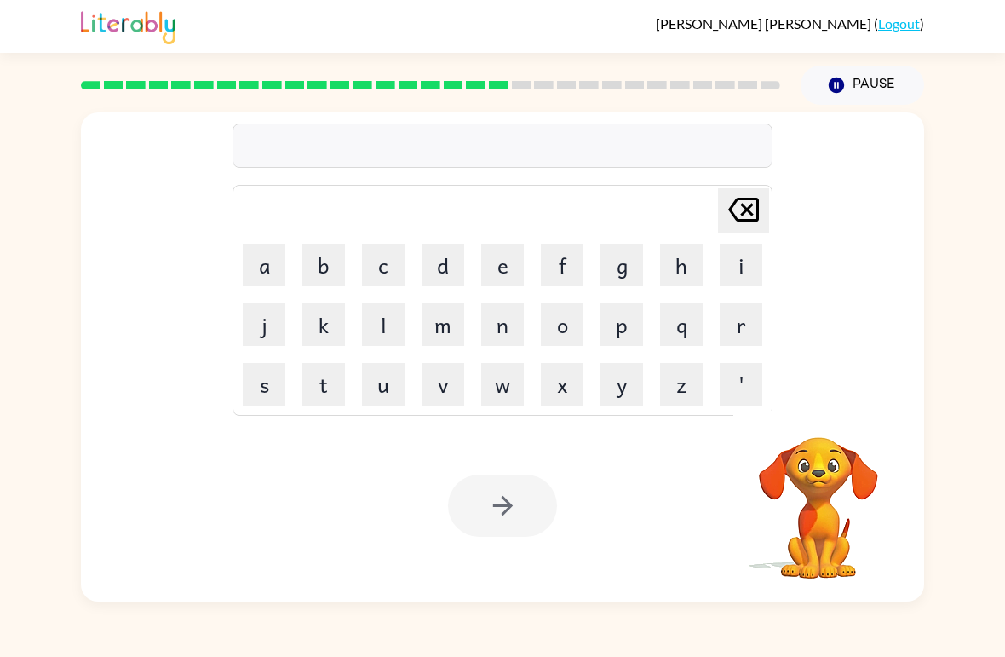
click at [733, 267] on button "i" at bounding box center [741, 265] width 43 height 43
click at [511, 339] on button "n" at bounding box center [502, 324] width 43 height 43
click at [383, 280] on button "c" at bounding box center [383, 265] width 43 height 43
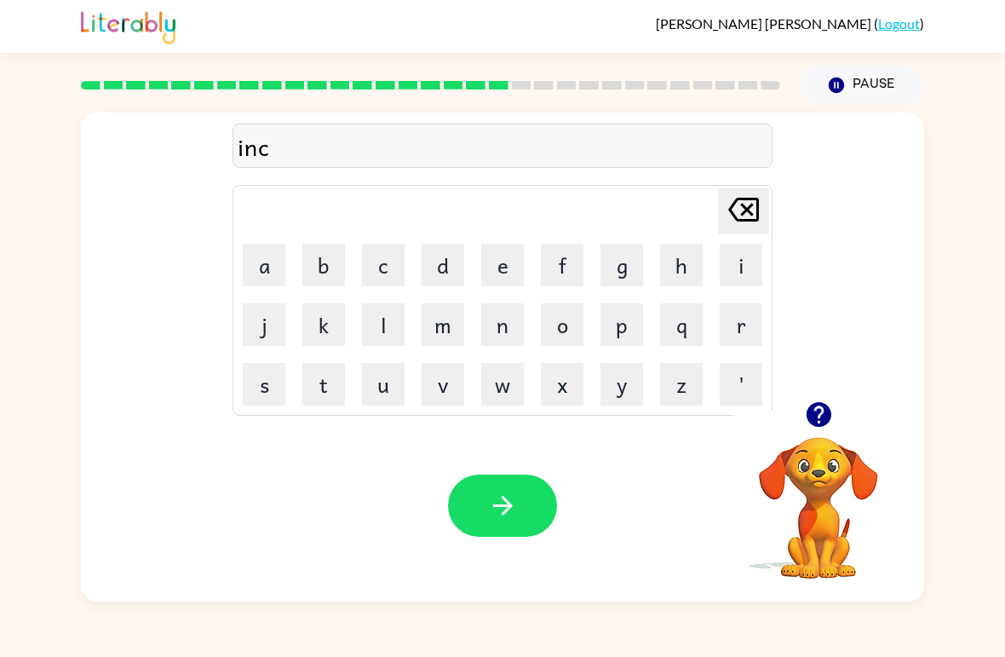
click at [737, 326] on button "r" at bounding box center [741, 324] width 43 height 43
click at [510, 284] on button "e" at bounding box center [502, 265] width 43 height 43
click at [448, 276] on button "d" at bounding box center [443, 265] width 43 height 43
click at [734, 273] on button "i" at bounding box center [741, 265] width 43 height 43
click at [331, 259] on button "b" at bounding box center [323, 265] width 43 height 43
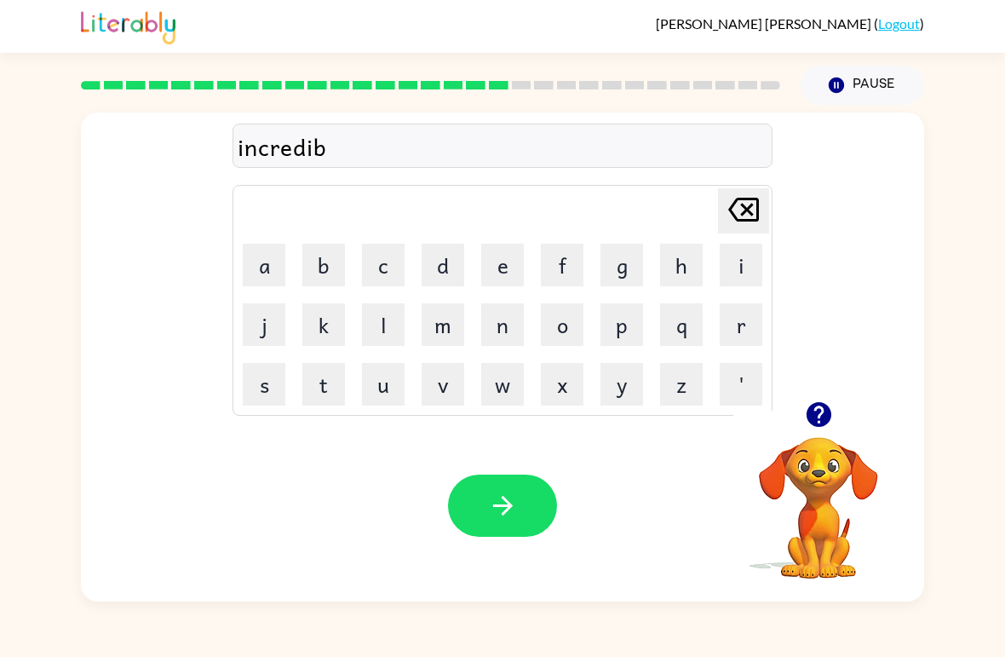
click at [386, 315] on button "l" at bounding box center [383, 324] width 43 height 43
click at [503, 268] on button "e" at bounding box center [502, 265] width 43 height 43
click at [519, 513] on button "button" at bounding box center [502, 506] width 109 height 62
click at [815, 403] on icon "button" at bounding box center [819, 415] width 30 height 30
click at [381, 330] on button "l" at bounding box center [383, 324] width 43 height 43
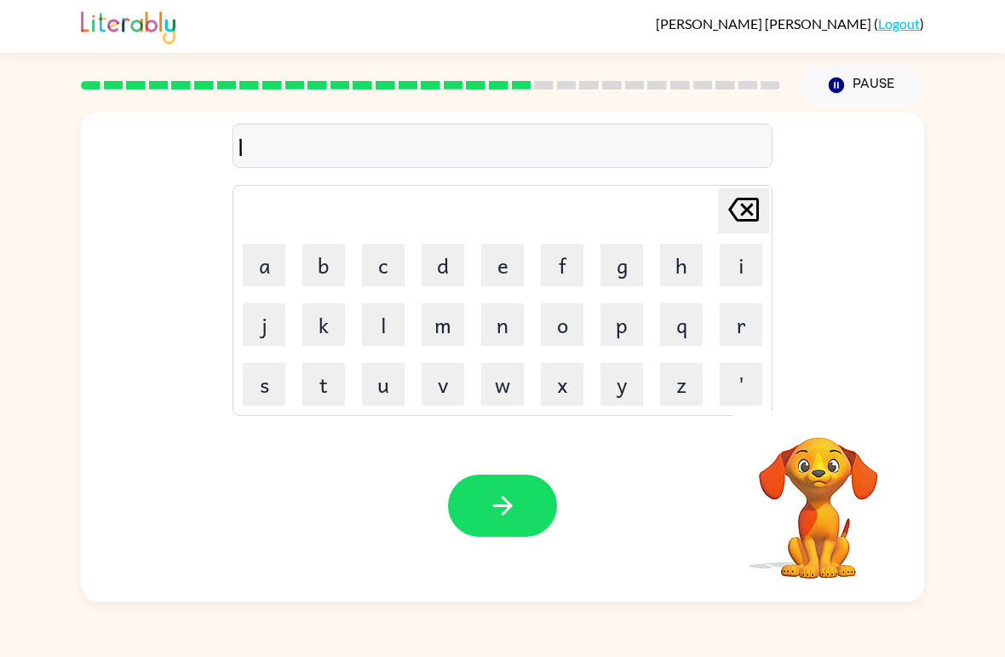
click at [740, 269] on button "i" at bounding box center [741, 265] width 43 height 43
click at [274, 394] on button "s" at bounding box center [264, 384] width 43 height 43
click at [325, 381] on button "t" at bounding box center [323, 384] width 43 height 43
click at [509, 269] on button "e" at bounding box center [502, 265] width 43 height 43
click at [502, 317] on button "n" at bounding box center [502, 324] width 43 height 43
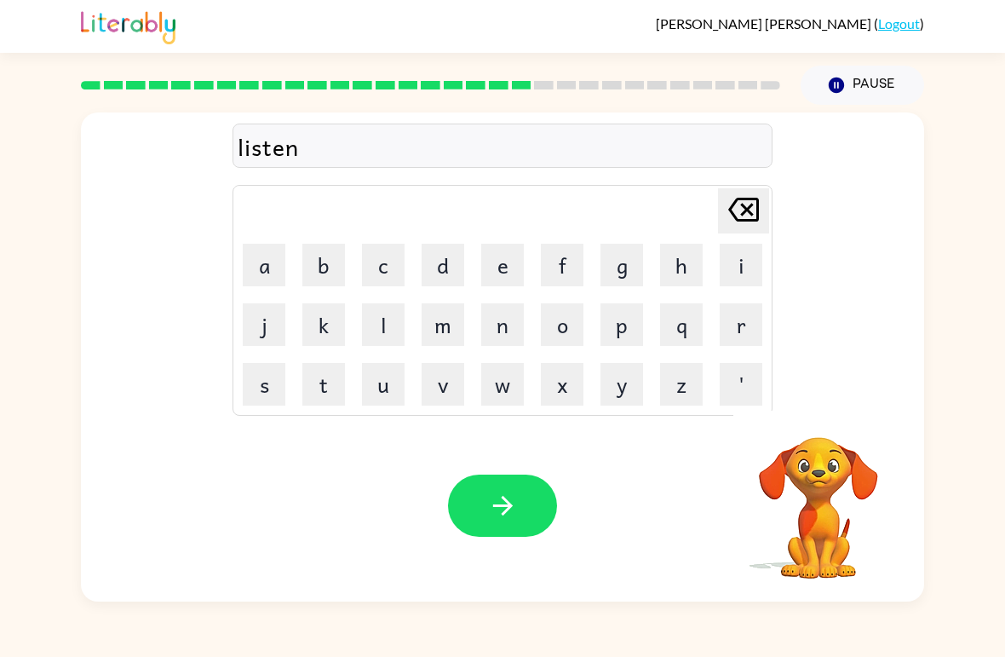
click at [507, 267] on button "e" at bounding box center [502, 265] width 43 height 43
click at [454, 261] on button "d" at bounding box center [443, 265] width 43 height 43
click at [513, 481] on button "button" at bounding box center [502, 506] width 109 height 62
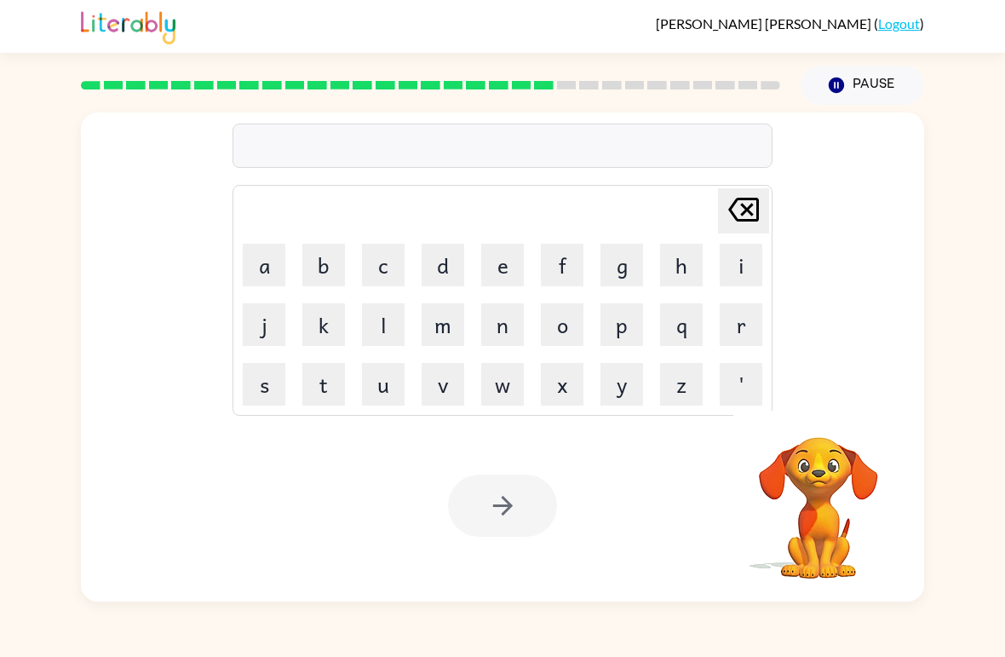
click at [506, 320] on button "n" at bounding box center [502, 324] width 43 height 43
click at [558, 325] on button "o" at bounding box center [562, 324] width 43 height 43
click at [448, 326] on button "m" at bounding box center [443, 324] width 43 height 43
click at [740, 285] on button "i" at bounding box center [741, 265] width 43 height 43
click at [513, 326] on button "n" at bounding box center [502, 324] width 43 height 43
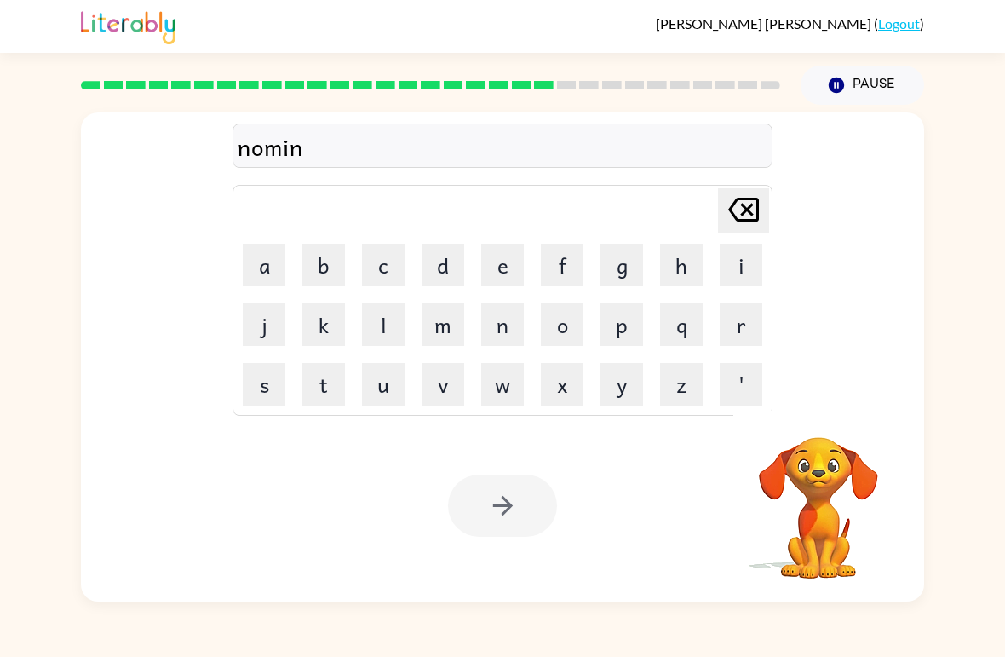
click at [261, 264] on button "a" at bounding box center [264, 265] width 43 height 43
click at [331, 364] on button "t" at bounding box center [323, 384] width 43 height 43
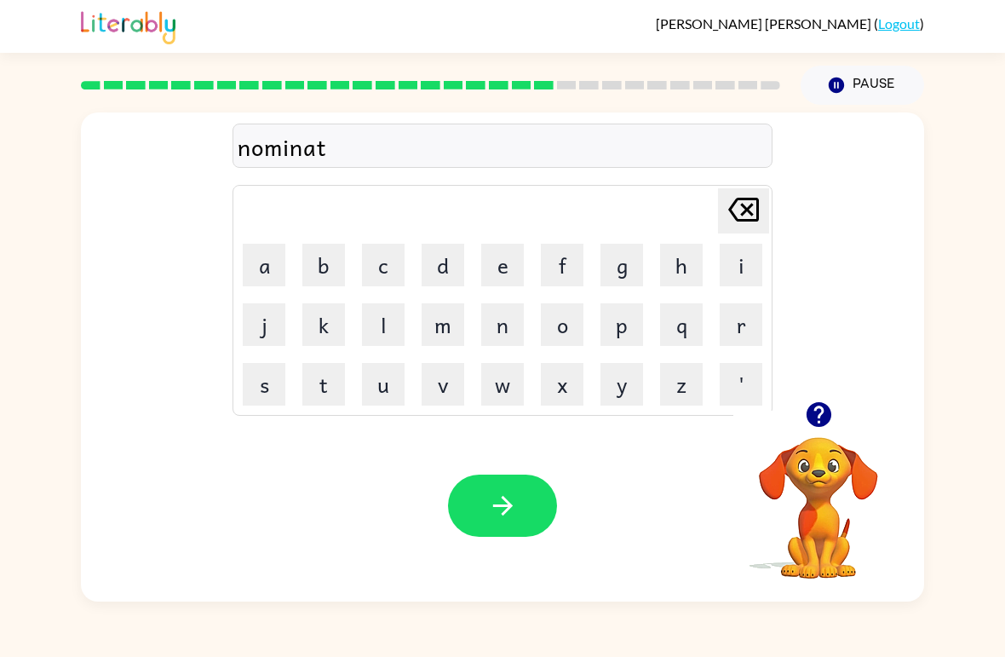
click at [484, 278] on button "e" at bounding box center [502, 265] width 43 height 43
click at [490, 520] on icon "button" at bounding box center [503, 506] width 30 height 30
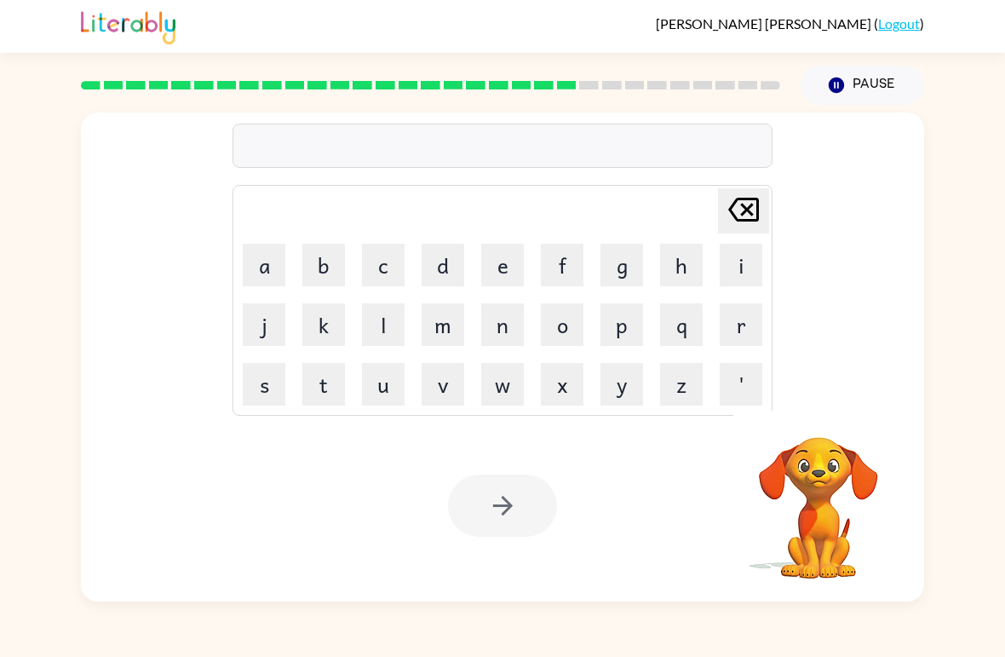
click at [276, 374] on button "s" at bounding box center [264, 384] width 43 height 43
click at [378, 395] on button "u" at bounding box center [383, 384] width 43 height 43
click at [746, 216] on icon "Delete Delete last character input" at bounding box center [743, 209] width 41 height 41
click at [567, 322] on button "o" at bounding box center [562, 324] width 43 height 43
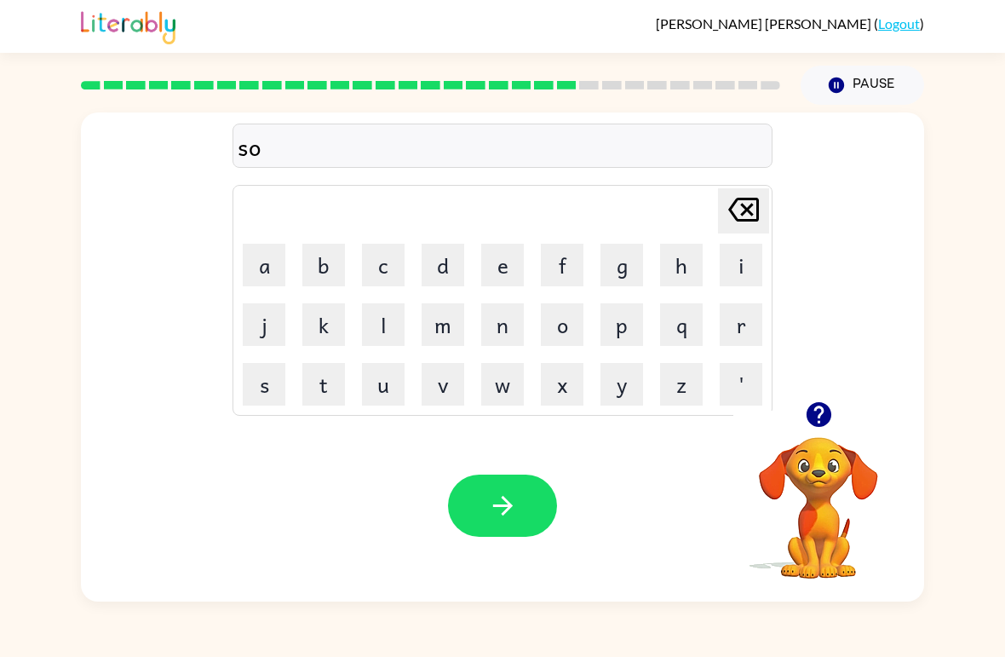
click at [270, 393] on button "s" at bounding box center [264, 384] width 43 height 43
click at [336, 377] on button "t" at bounding box center [323, 384] width 43 height 43
click at [263, 279] on button "a" at bounding box center [264, 265] width 43 height 43
click at [726, 250] on button "i" at bounding box center [741, 265] width 43 height 43
click at [508, 329] on button "n" at bounding box center [502, 324] width 43 height 43
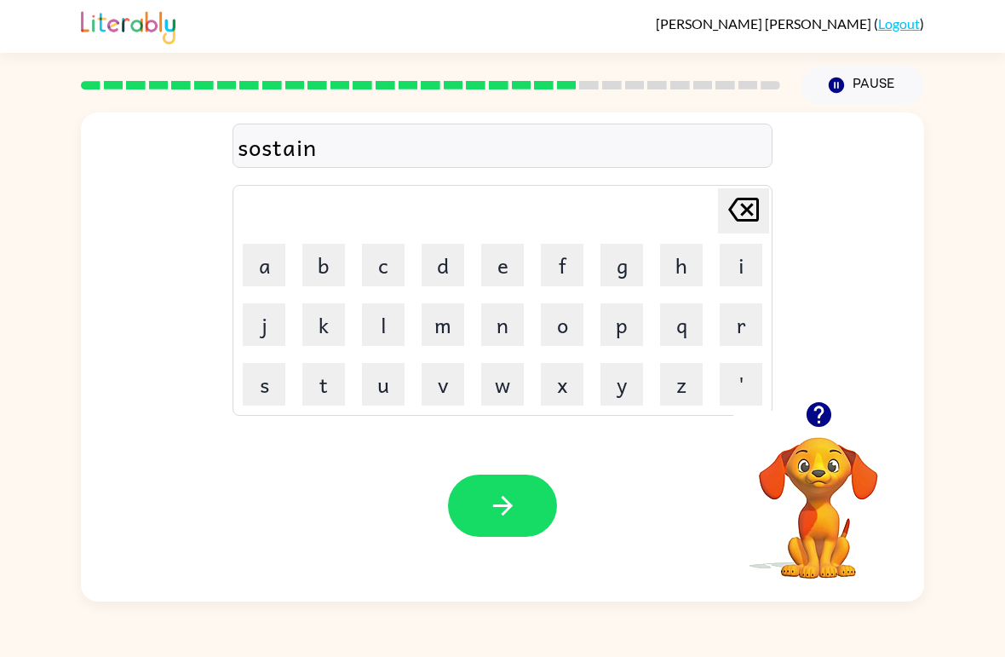
click at [504, 279] on button "e" at bounding box center [502, 265] width 43 height 43
click at [740, 221] on icon at bounding box center [743, 210] width 31 height 24
click at [754, 213] on icon "Delete Delete last character input" at bounding box center [743, 209] width 41 height 41
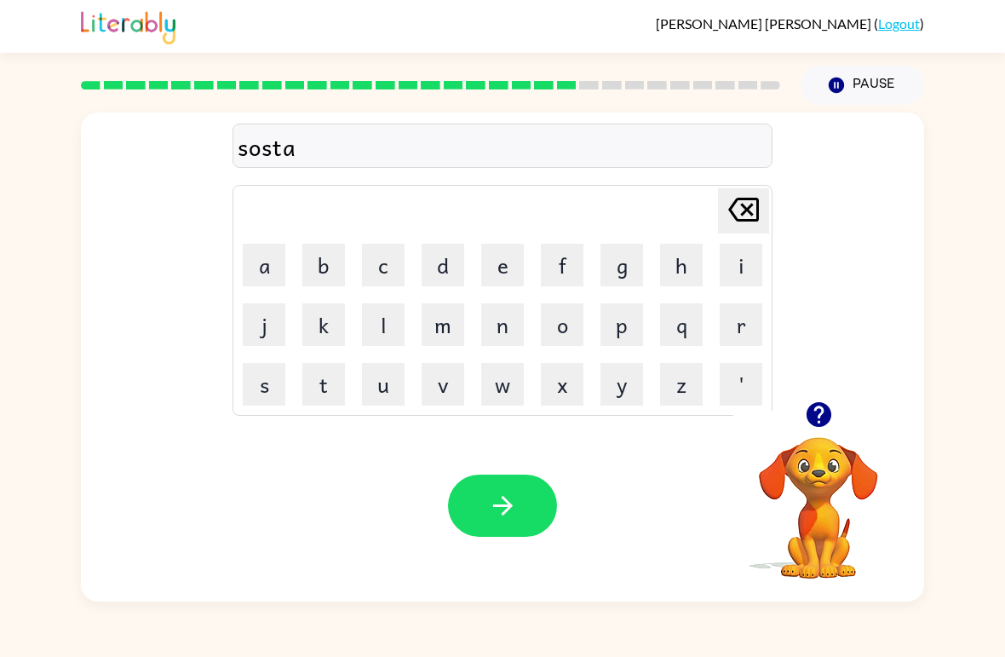
click at [767, 207] on button "Delete Delete last character input" at bounding box center [743, 210] width 51 height 45
click at [769, 209] on td "Delete Delete last character input" at bounding box center [502, 210] width 535 height 47
click at [763, 212] on icon "Delete Delete last character input" at bounding box center [743, 209] width 41 height 41
click at [763, 211] on icon "Delete Delete last character input" at bounding box center [743, 209] width 41 height 41
click at [382, 380] on button "u" at bounding box center [383, 384] width 43 height 43
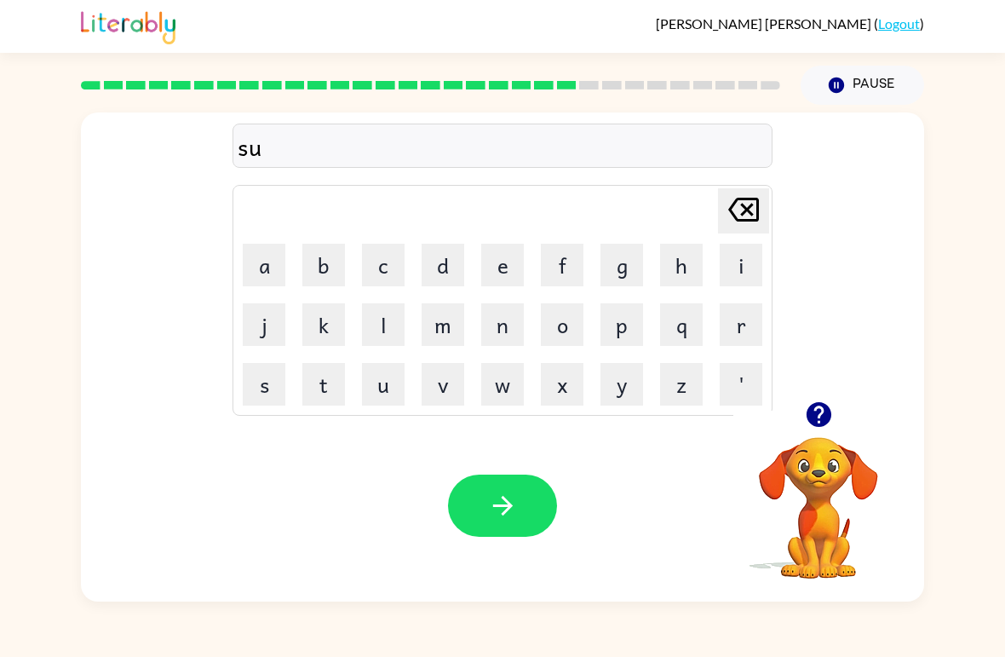
click at [273, 363] on button "s" at bounding box center [264, 384] width 43 height 43
click at [331, 371] on button "t" at bounding box center [323, 384] width 43 height 43
click at [273, 259] on button "a" at bounding box center [264, 265] width 43 height 43
click at [754, 263] on button "i" at bounding box center [741, 265] width 43 height 43
click at [514, 343] on button "n" at bounding box center [502, 324] width 43 height 43
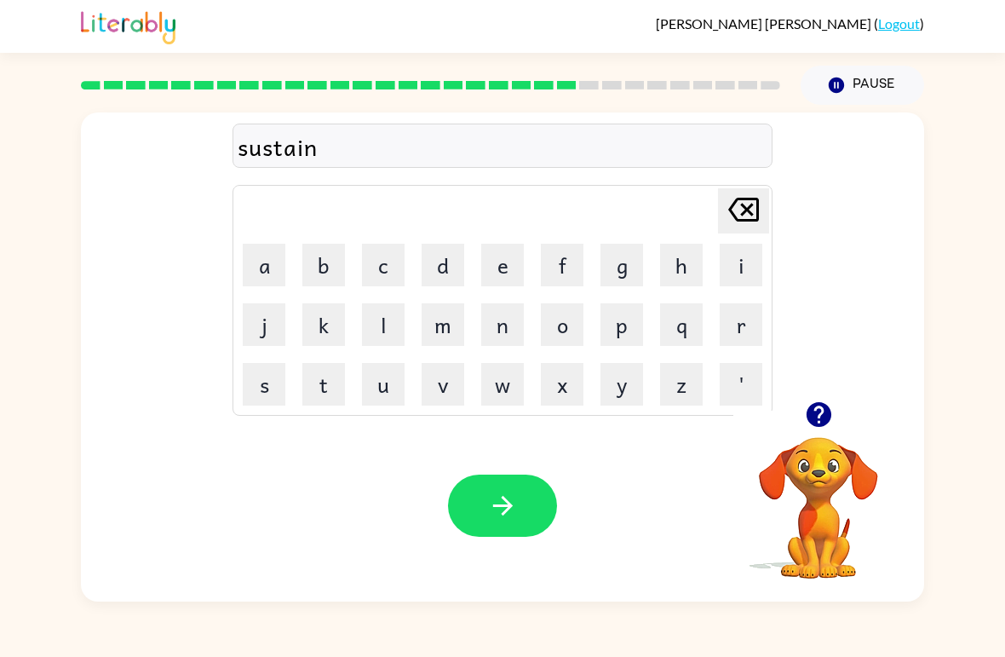
click at [483, 283] on button "e" at bounding box center [502, 265] width 43 height 43
click at [507, 494] on icon "button" at bounding box center [503, 506] width 30 height 30
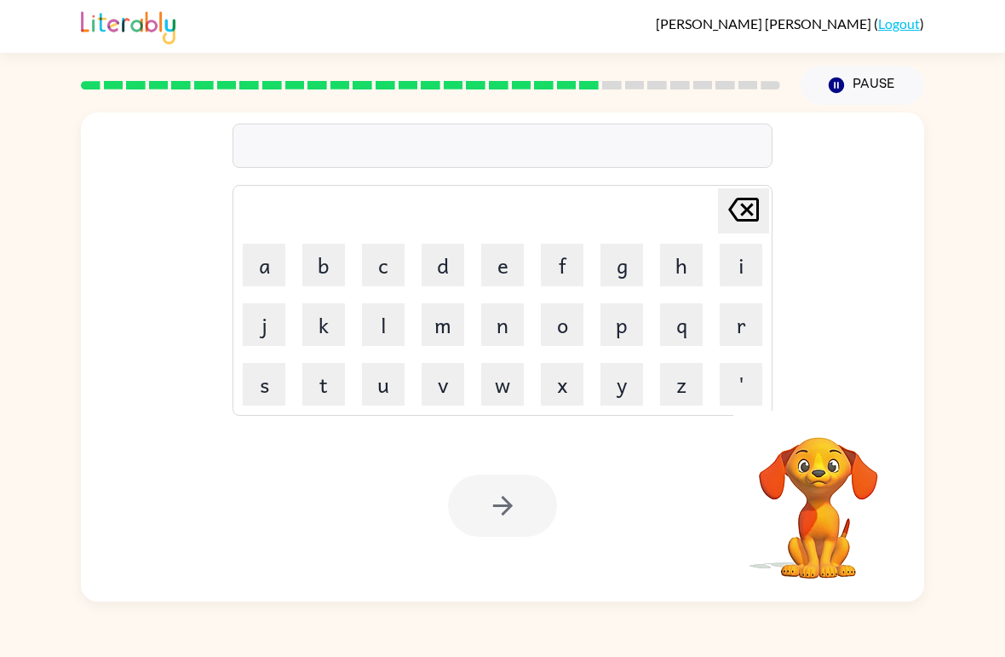
click at [500, 388] on button "w" at bounding box center [502, 384] width 43 height 43
click at [735, 331] on button "r" at bounding box center [741, 324] width 43 height 43
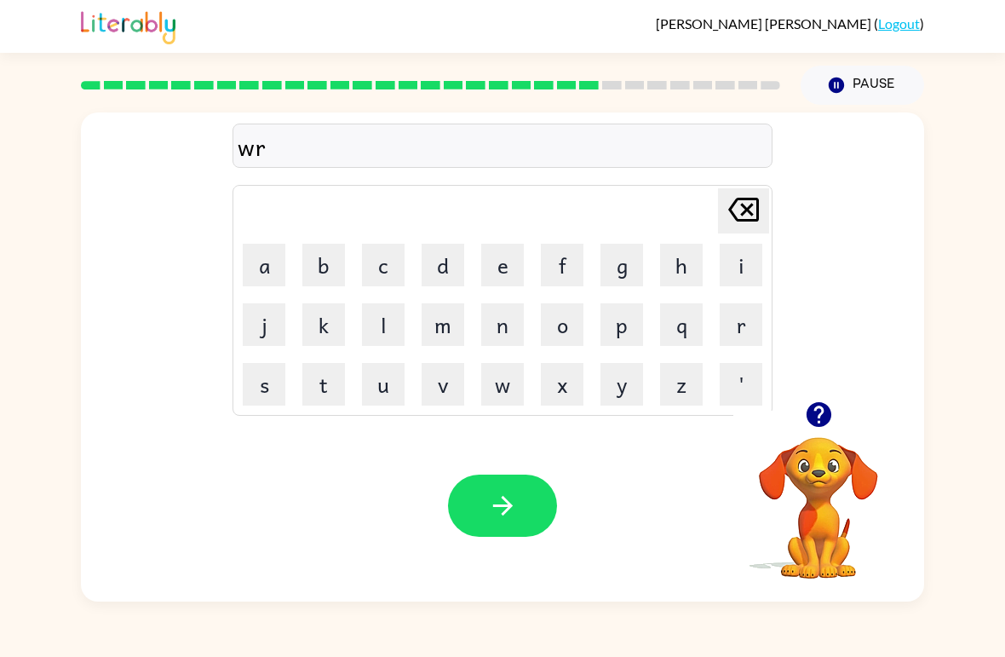
click at [446, 270] on button "d" at bounding box center [443, 265] width 43 height 43
click at [619, 389] on button "y" at bounding box center [622, 384] width 43 height 43
click at [747, 217] on icon "Delete Delete last character input" at bounding box center [743, 209] width 41 height 41
click at [746, 216] on icon "Delete Delete last character input" at bounding box center [743, 209] width 41 height 41
click at [746, 222] on icon at bounding box center [743, 210] width 31 height 24
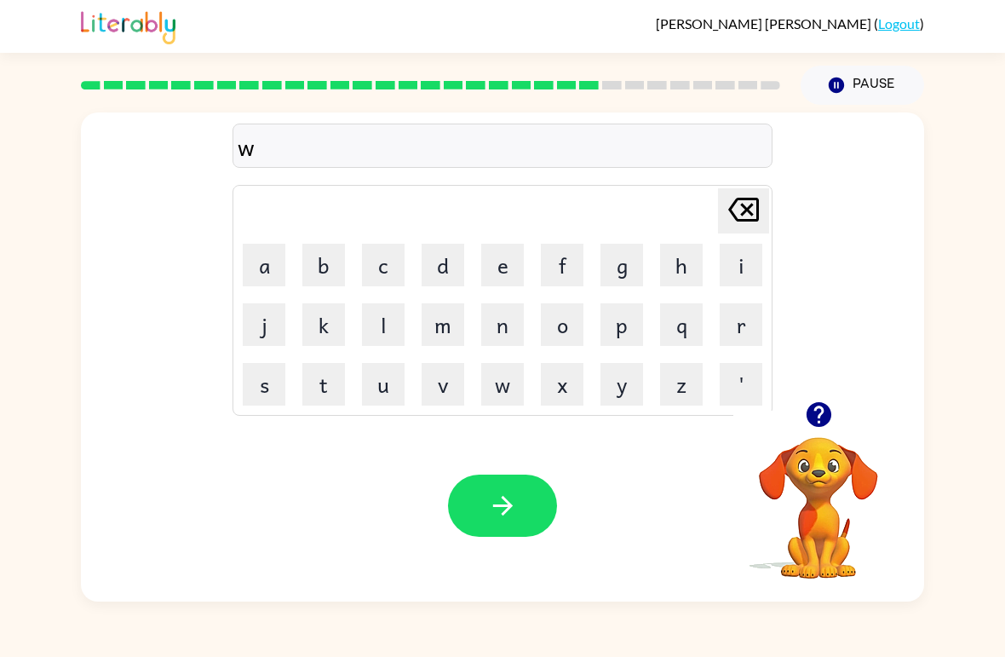
click at [561, 322] on button "o" at bounding box center [562, 324] width 43 height 43
click at [735, 330] on button "r" at bounding box center [741, 324] width 43 height 43
click at [432, 276] on button "d" at bounding box center [443, 265] width 43 height 43
click at [613, 397] on button "y" at bounding box center [622, 384] width 43 height 43
click at [481, 504] on button "button" at bounding box center [502, 506] width 109 height 62
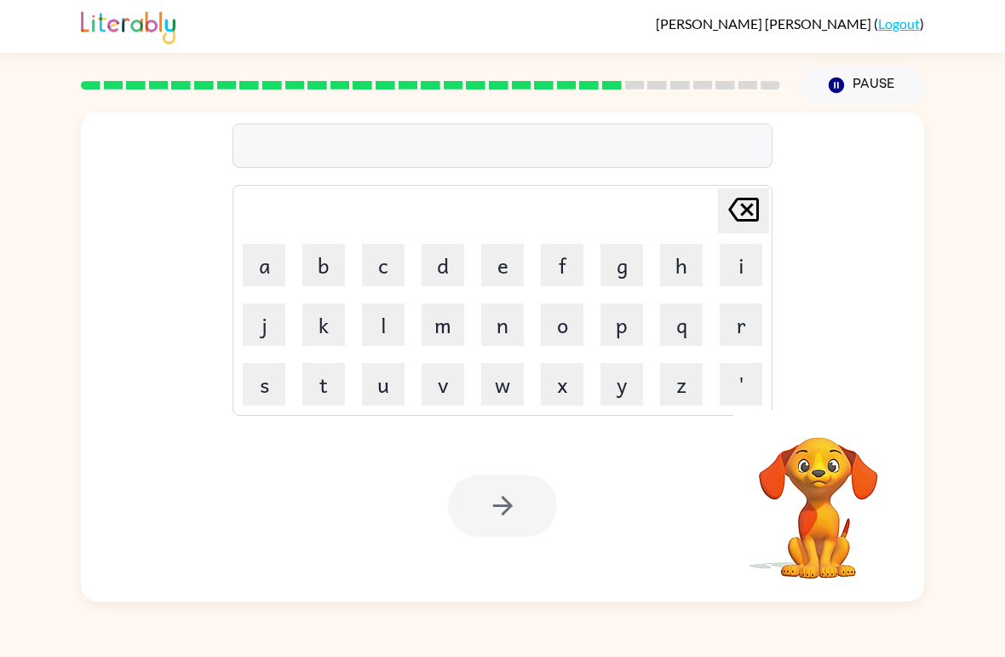
click at [748, 321] on button "r" at bounding box center [741, 324] width 43 height 43
click at [503, 264] on button "e" at bounding box center [502, 265] width 43 height 43
click at [396, 318] on button "l" at bounding box center [383, 324] width 43 height 43
click at [266, 265] on button "a" at bounding box center [264, 265] width 43 height 43
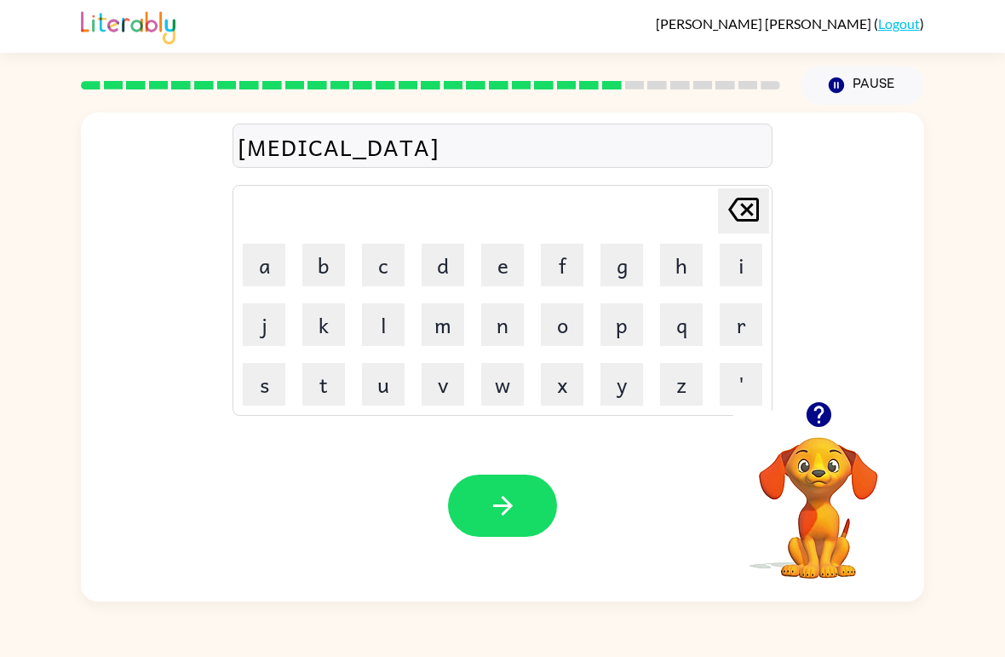
click at [442, 266] on button "d" at bounding box center [443, 265] width 43 height 43
click at [750, 221] on icon at bounding box center [743, 210] width 31 height 24
click at [512, 266] on button "e" at bounding box center [502, 265] width 43 height 43
click at [443, 257] on button "d" at bounding box center [443, 265] width 43 height 43
click at [755, 216] on icon "Delete Delete last character input" at bounding box center [743, 209] width 41 height 41
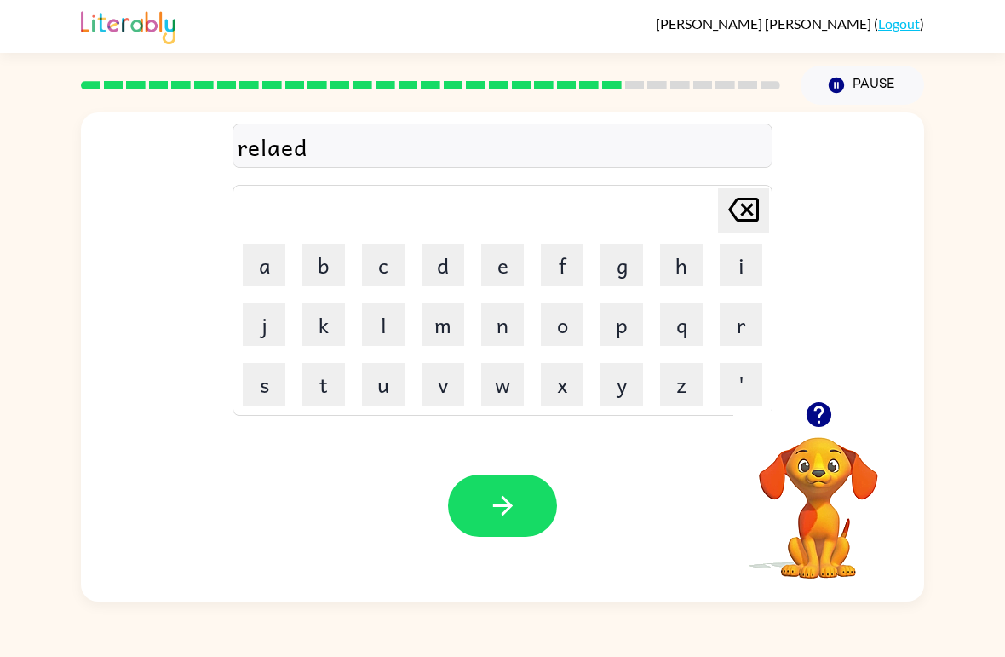
click at [755, 215] on icon "Delete Delete last character input" at bounding box center [743, 209] width 41 height 41
click at [333, 382] on button "t" at bounding box center [323, 384] width 43 height 43
click at [504, 256] on button "e" at bounding box center [502, 265] width 43 height 43
click at [440, 265] on button "d" at bounding box center [443, 265] width 43 height 43
click at [468, 504] on button "button" at bounding box center [502, 506] width 109 height 62
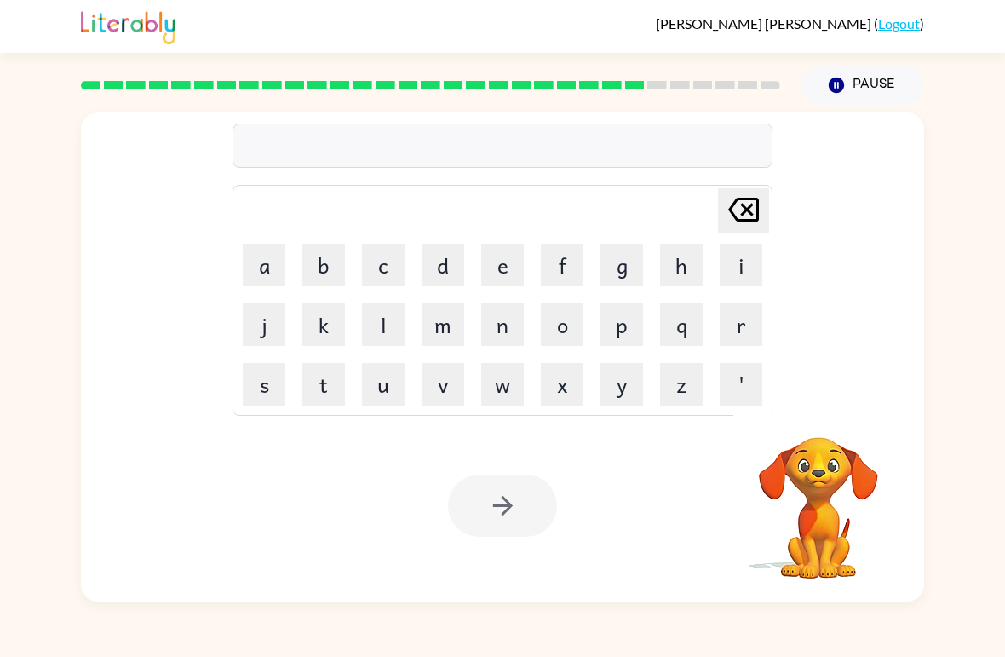
click at [324, 329] on button "k" at bounding box center [323, 324] width 43 height 43
click at [759, 269] on button "i" at bounding box center [741, 265] width 43 height 43
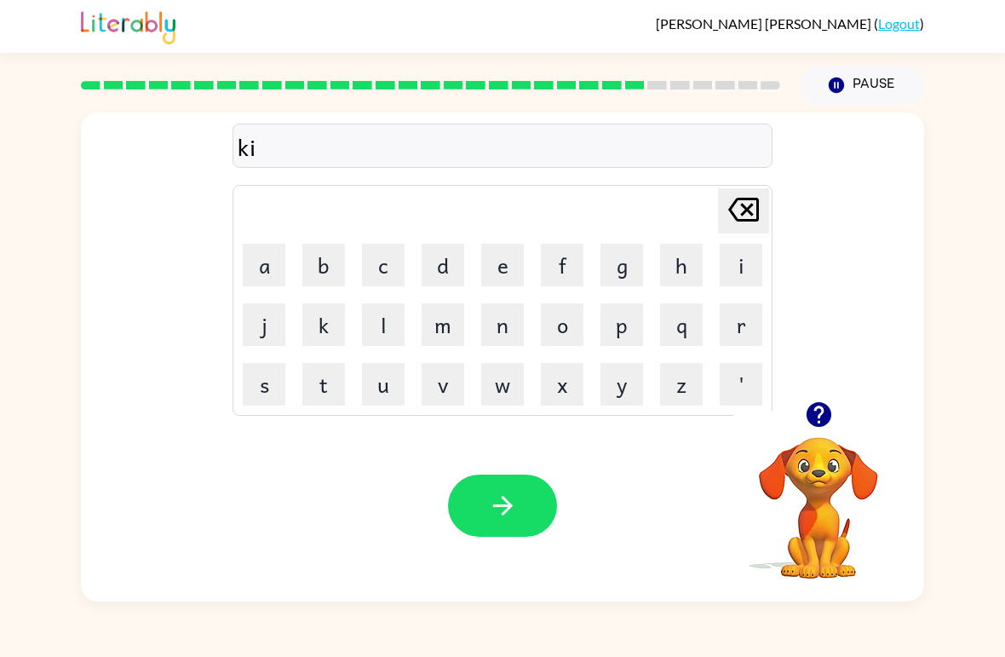
click at [500, 272] on button "e" at bounding box center [502, 265] width 43 height 43
click at [517, 320] on button "n" at bounding box center [502, 324] width 43 height 43
click at [494, 506] on icon "button" at bounding box center [502, 506] width 20 height 20
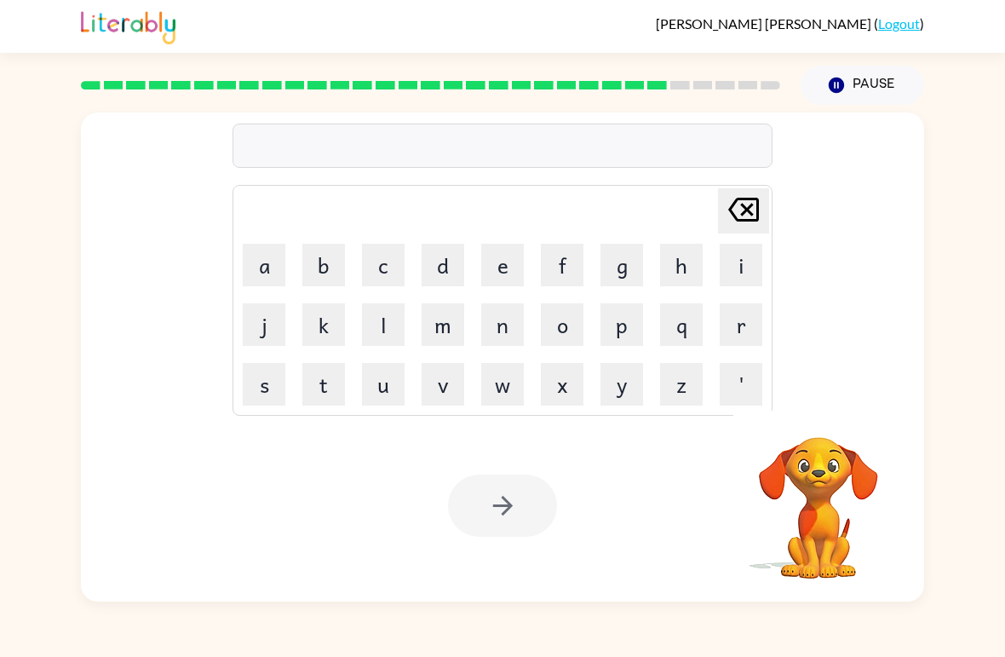
click at [455, 268] on button "d" at bounding box center [443, 265] width 43 height 43
click at [455, 267] on button "d" at bounding box center [443, 265] width 43 height 43
click at [752, 214] on icon at bounding box center [743, 210] width 31 height 24
click at [510, 275] on button "e" at bounding box center [502, 265] width 43 height 43
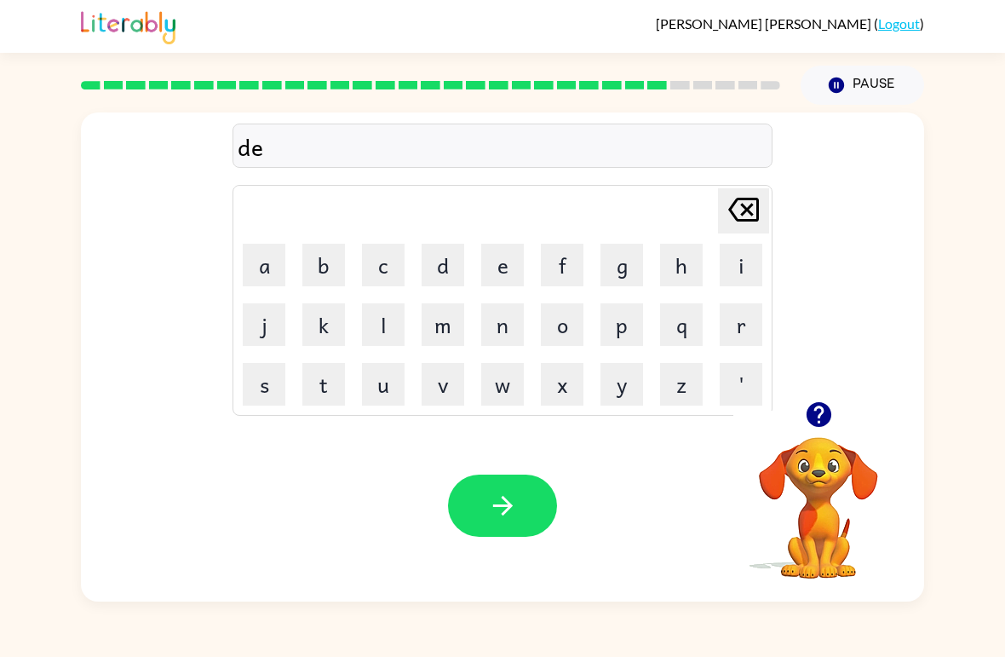
click at [624, 339] on button "p" at bounding box center [622, 324] width 43 height 43
click at [268, 273] on button "a" at bounding box center [264, 265] width 43 height 43
click at [740, 324] on button "r" at bounding box center [741, 324] width 43 height 43
click at [331, 393] on button "t" at bounding box center [323, 384] width 43 height 43
click at [446, 322] on button "m" at bounding box center [443, 324] width 43 height 43
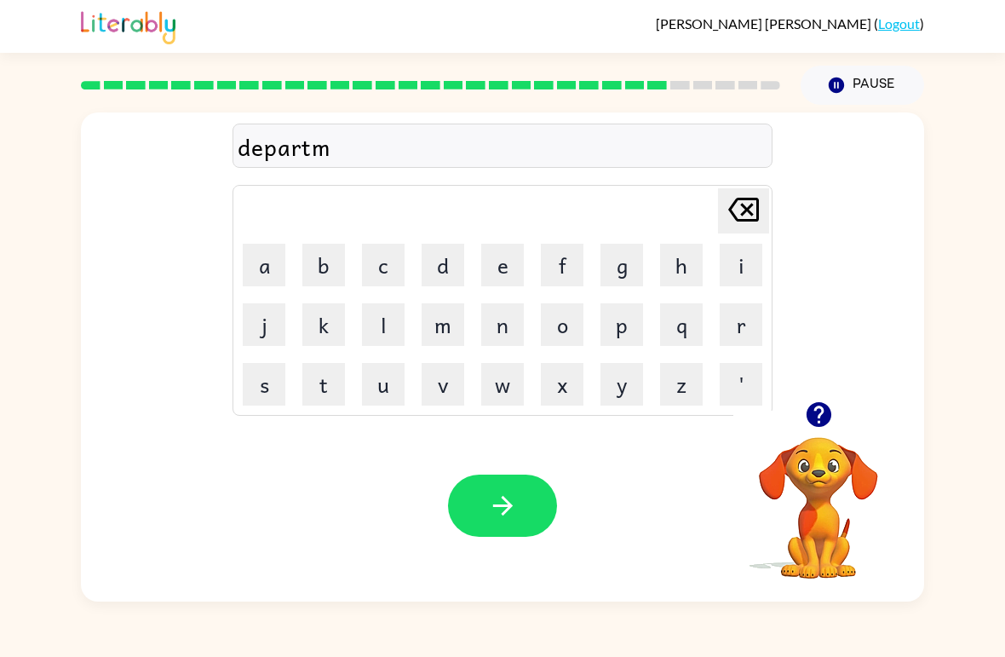
click at [508, 266] on button "e" at bounding box center [502, 265] width 43 height 43
click at [502, 320] on button "n" at bounding box center [502, 324] width 43 height 43
click at [329, 376] on button "t" at bounding box center [323, 384] width 43 height 43
click at [525, 510] on button "button" at bounding box center [502, 506] width 109 height 62
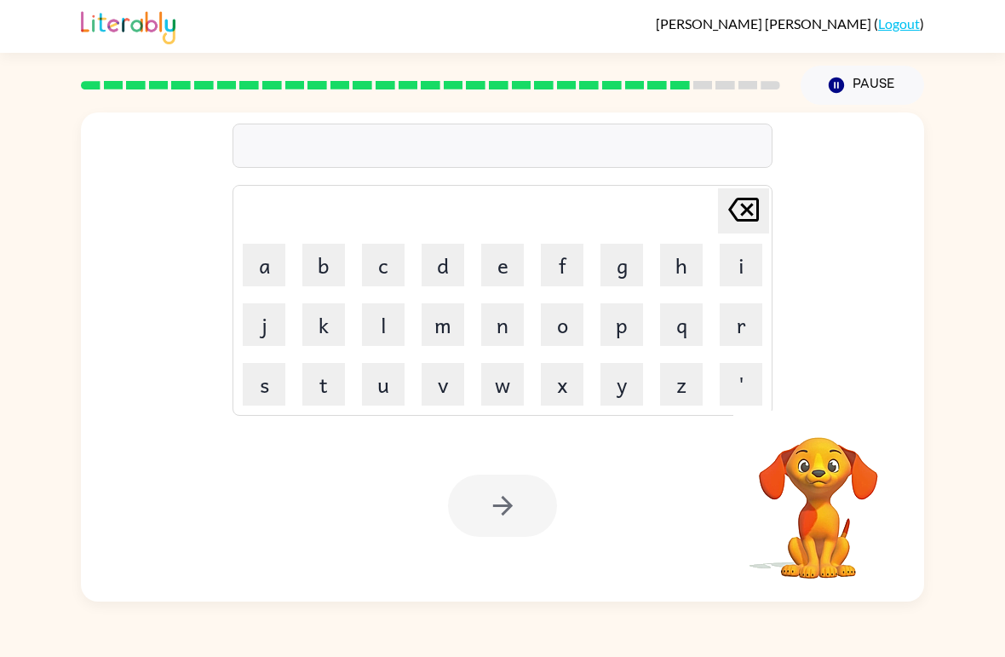
click at [262, 384] on button "s" at bounding box center [264, 384] width 43 height 43
click at [389, 336] on button "l" at bounding box center [383, 324] width 43 height 43
click at [263, 256] on button "a" at bounding box center [264, 265] width 43 height 43
click at [316, 383] on button "t" at bounding box center [323, 384] width 43 height 43
click at [504, 264] on button "e" at bounding box center [502, 265] width 43 height 43
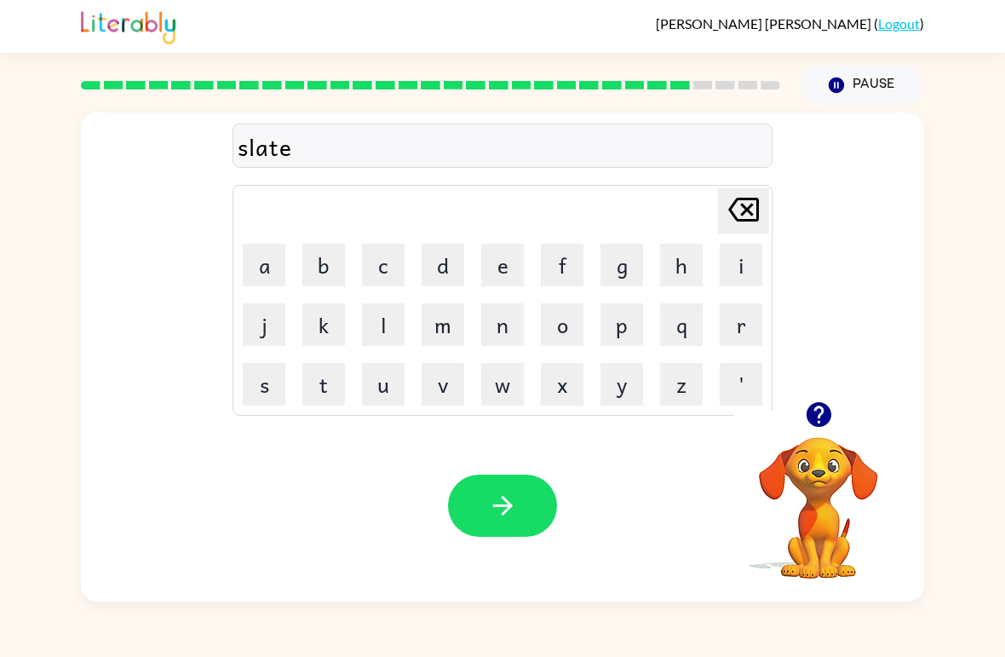
click at [514, 515] on icon "button" at bounding box center [503, 506] width 30 height 30
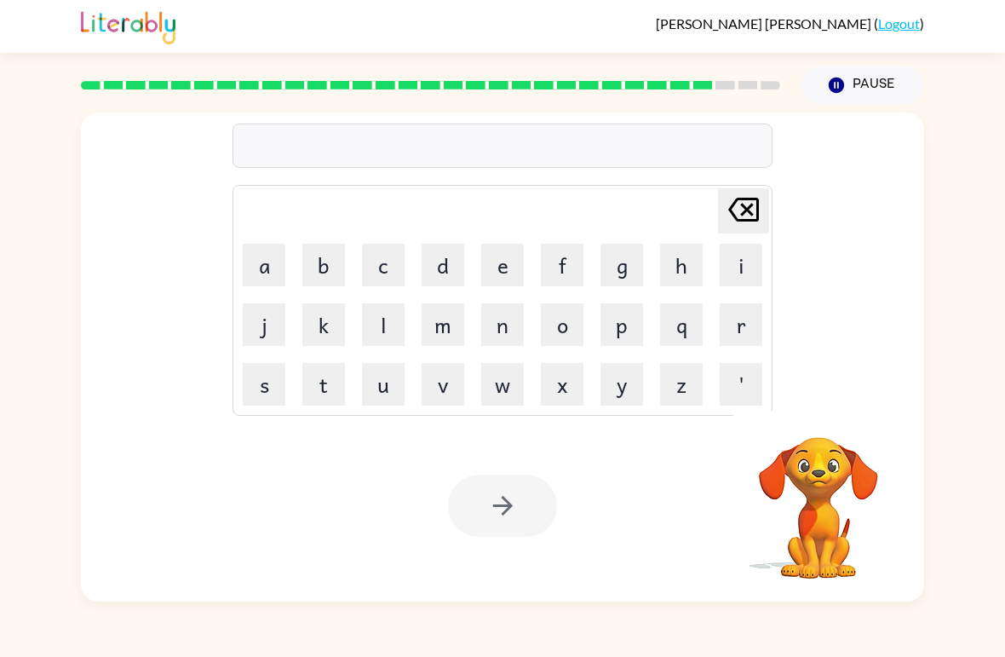
click at [383, 377] on button "u" at bounding box center [383, 384] width 43 height 43
click at [509, 327] on button "n" at bounding box center [502, 324] width 43 height 43
click at [742, 268] on button "i" at bounding box center [741, 265] width 43 height 43
click at [452, 390] on button "v" at bounding box center [443, 384] width 43 height 43
click at [514, 256] on button "e" at bounding box center [502, 265] width 43 height 43
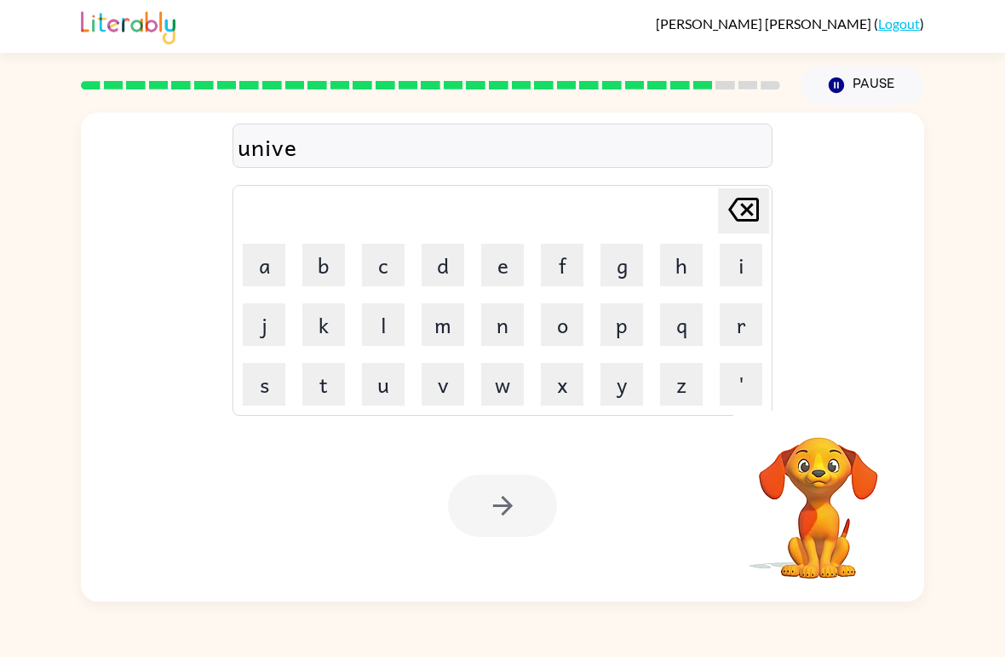
click at [739, 308] on button "r" at bounding box center [741, 324] width 43 height 43
click at [272, 376] on button "s" at bounding box center [264, 384] width 43 height 43
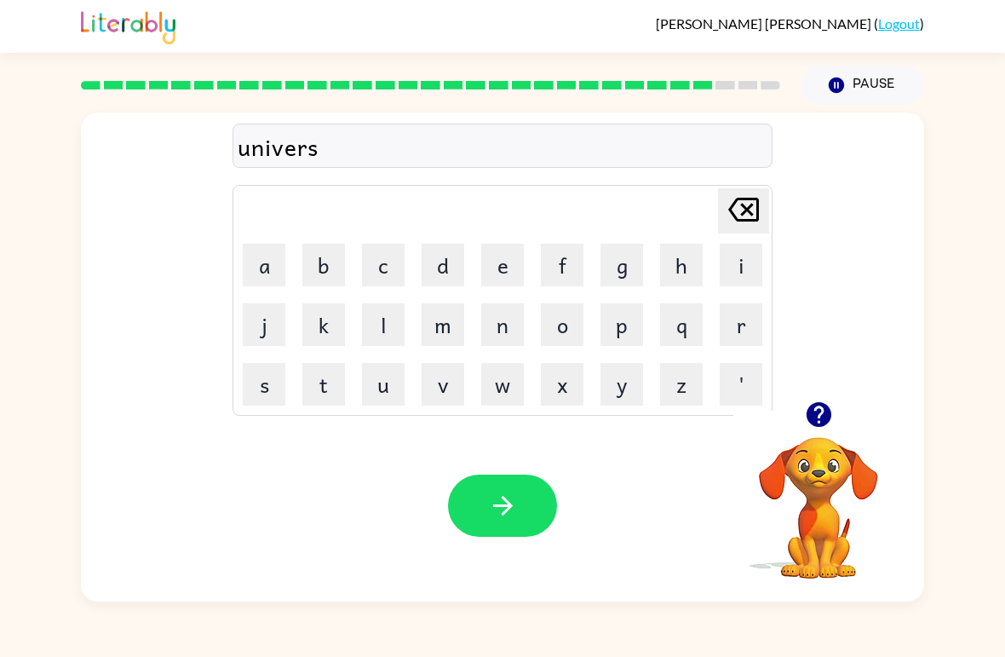
click at [273, 268] on button "a" at bounding box center [264, 265] width 43 height 43
click at [740, 314] on button "r" at bounding box center [741, 324] width 43 height 43
click at [733, 222] on icon "Delete Delete last character input" at bounding box center [743, 209] width 41 height 41
click at [377, 323] on button "l" at bounding box center [383, 324] width 43 height 43
click at [509, 522] on button "button" at bounding box center [502, 506] width 109 height 62
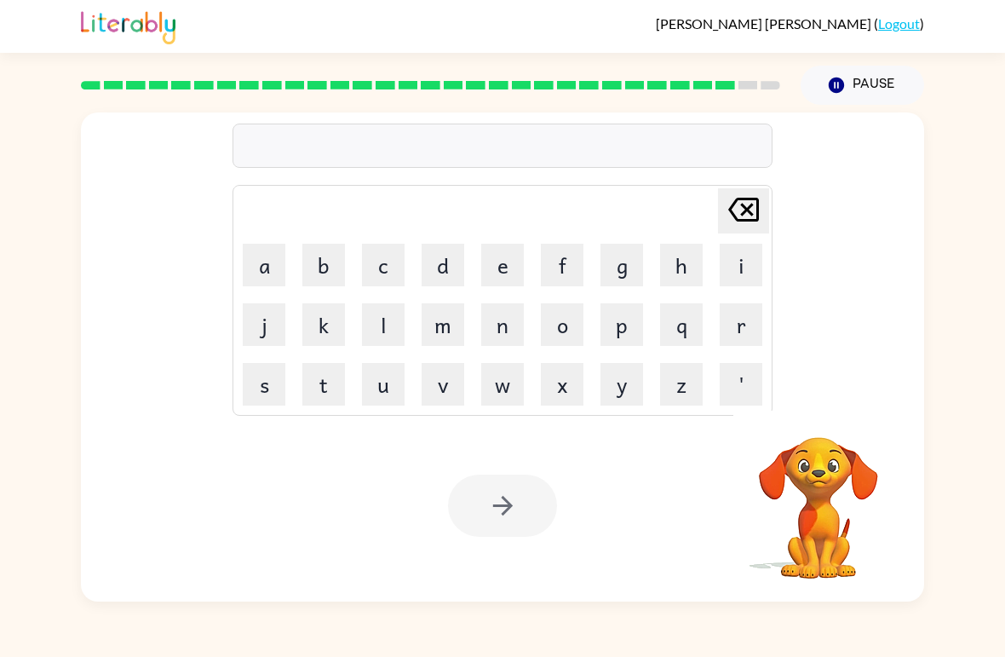
click at [278, 372] on button "s" at bounding box center [264, 384] width 43 height 43
click at [739, 262] on button "i" at bounding box center [741, 265] width 43 height 43
click at [387, 327] on button "l" at bounding box center [383, 324] width 43 height 43
click at [439, 395] on button "v" at bounding box center [443, 384] width 43 height 43
click at [500, 277] on button "e" at bounding box center [502, 265] width 43 height 43
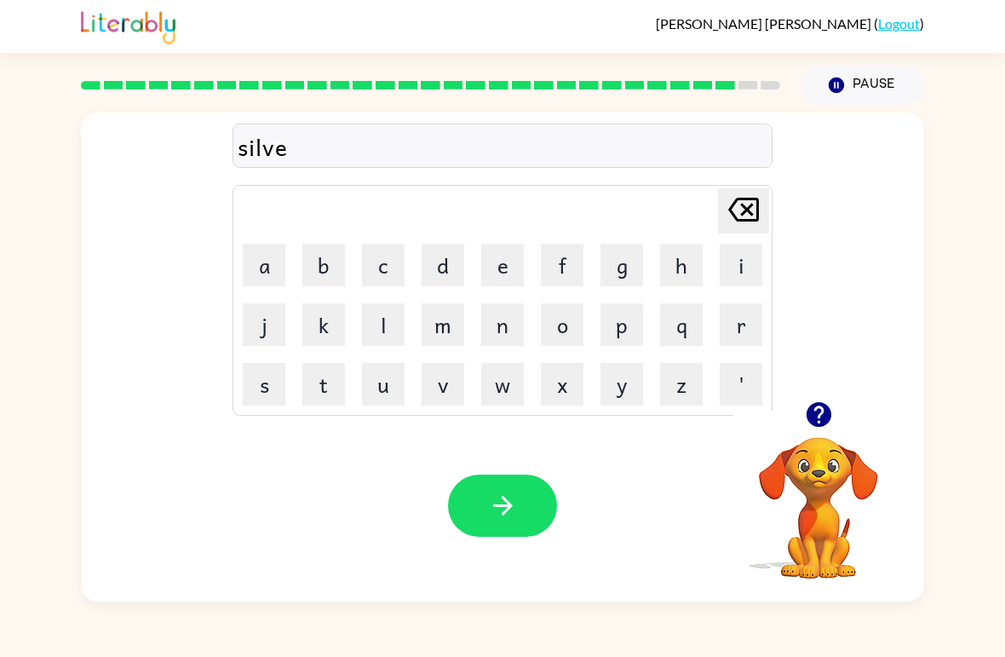
click at [737, 334] on button "r" at bounding box center [741, 324] width 43 height 43
click at [503, 379] on button "w" at bounding box center [502, 384] width 43 height 43
click at [503, 284] on button "e" at bounding box center [502, 265] width 43 height 43
click at [272, 270] on button "a" at bounding box center [264, 265] width 43 height 43
click at [743, 320] on button "r" at bounding box center [741, 324] width 43 height 43
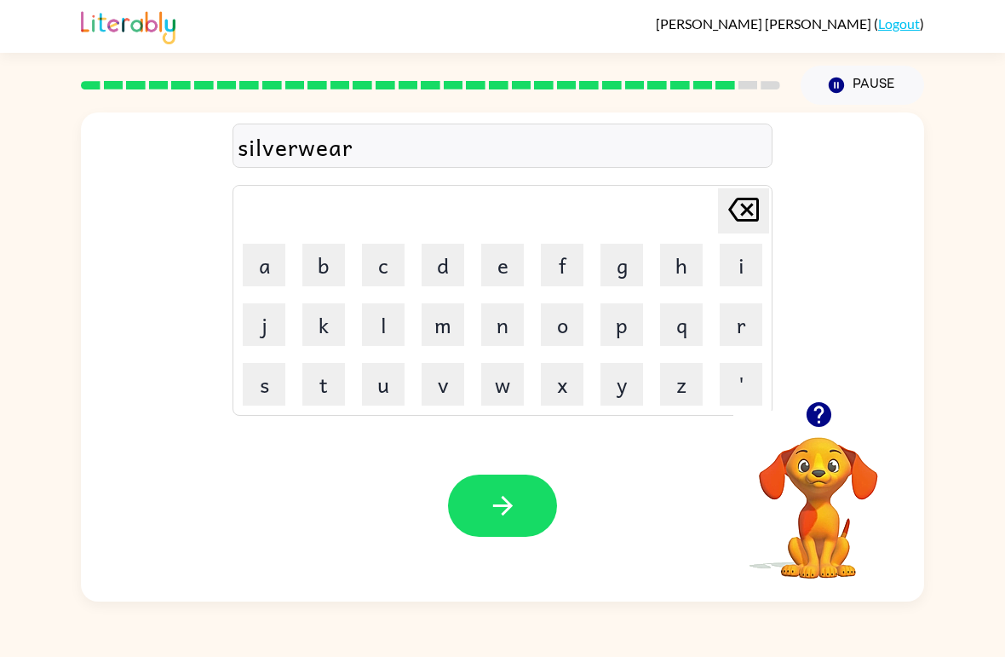
click at [495, 502] on icon "button" at bounding box center [503, 506] width 30 height 30
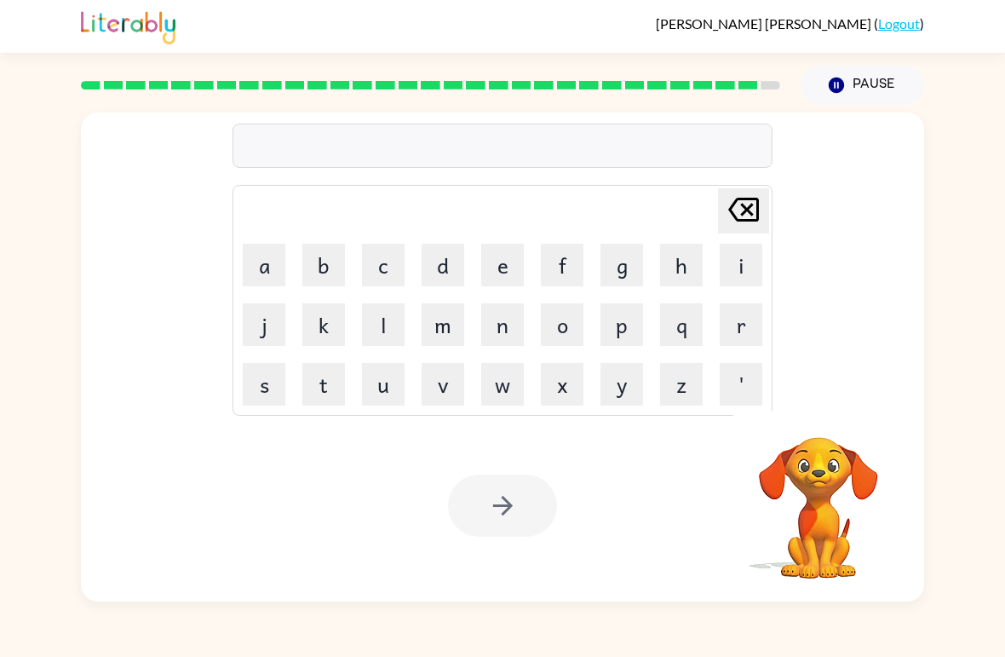
click at [515, 262] on button "e" at bounding box center [502, 265] width 43 height 43
click at [510, 320] on button "n" at bounding box center [502, 324] width 43 height 43
click at [388, 273] on button "c" at bounding box center [383, 265] width 43 height 43
click at [559, 327] on button "o" at bounding box center [562, 324] width 43 height 43
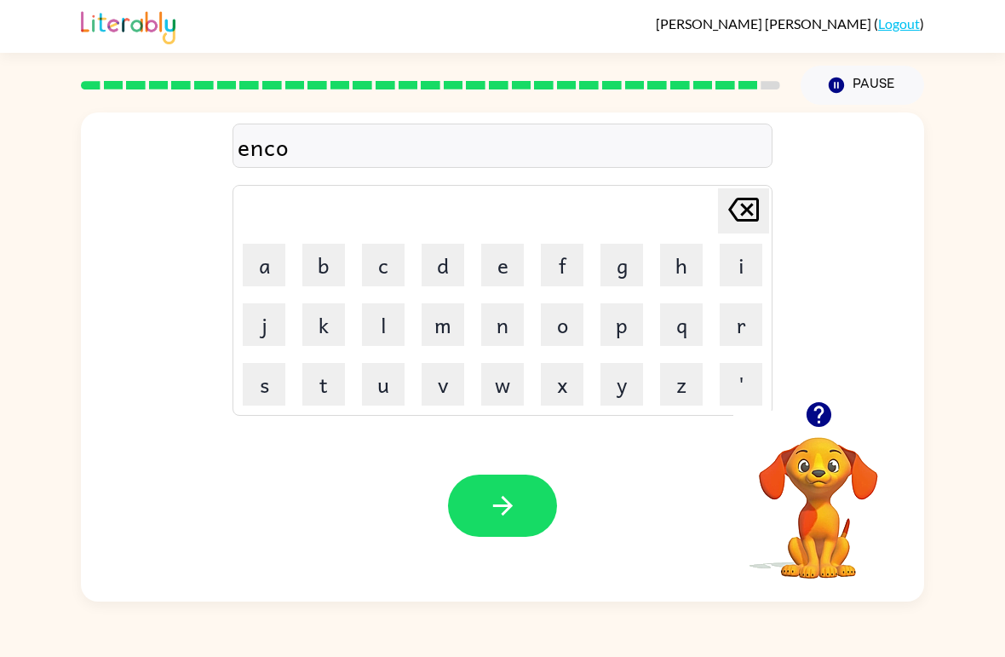
click at [391, 383] on button "u" at bounding box center [383, 384] width 43 height 43
click at [510, 325] on button "n" at bounding box center [502, 324] width 43 height 43
click at [325, 375] on button "t" at bounding box center [323, 384] width 43 height 43
click at [477, 273] on td "e" at bounding box center [503, 265] width 58 height 58
click at [732, 331] on button "r" at bounding box center [741, 324] width 43 height 43
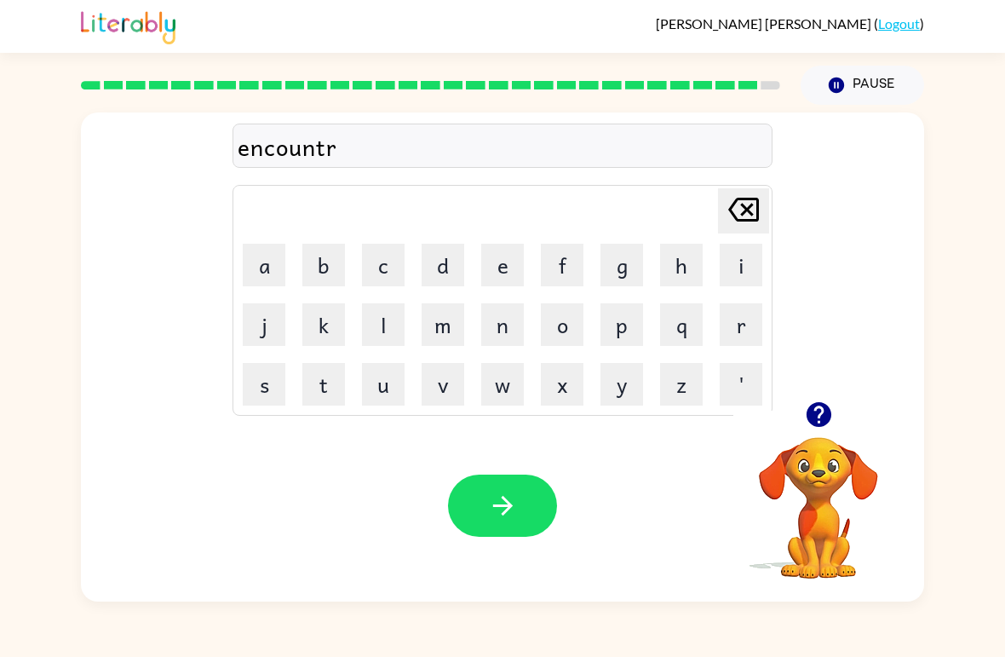
click at [728, 230] on icon "Delete Delete last character input" at bounding box center [743, 209] width 41 height 41
click at [734, 235] on table "Delete Delete last character input a b c d e f g h i j k l m n o p q r s t u v …" at bounding box center [502, 300] width 538 height 229
click at [504, 270] on button "e" at bounding box center [502, 265] width 43 height 43
click at [729, 319] on button "r" at bounding box center [741, 324] width 43 height 43
click at [513, 531] on button "button" at bounding box center [502, 506] width 109 height 62
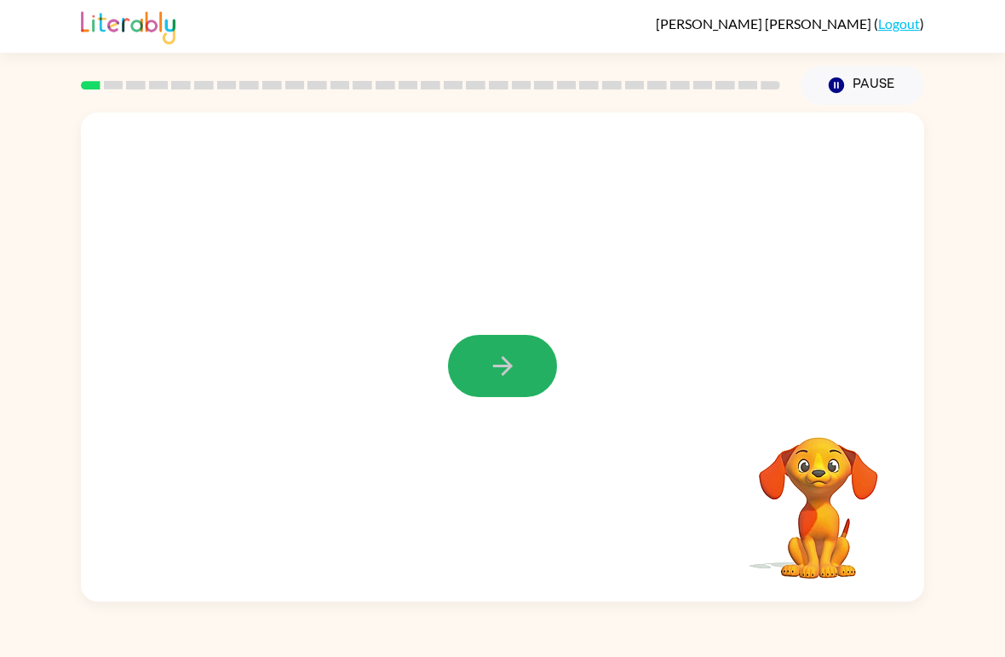
click at [534, 367] on button "button" at bounding box center [502, 366] width 109 height 62
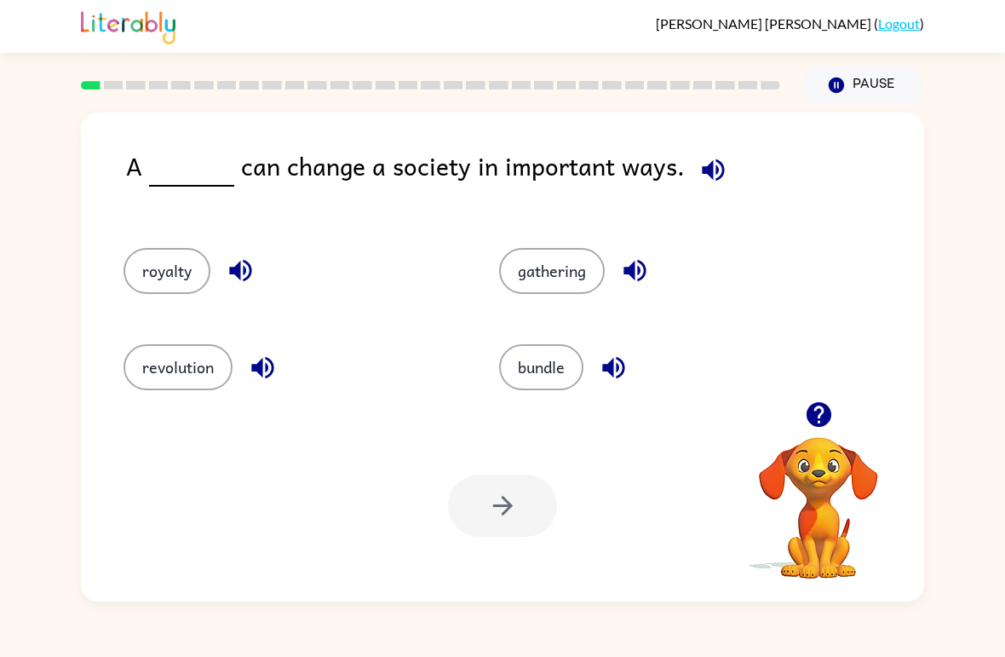
click at [124, 367] on button "revolution" at bounding box center [178, 367] width 109 height 46
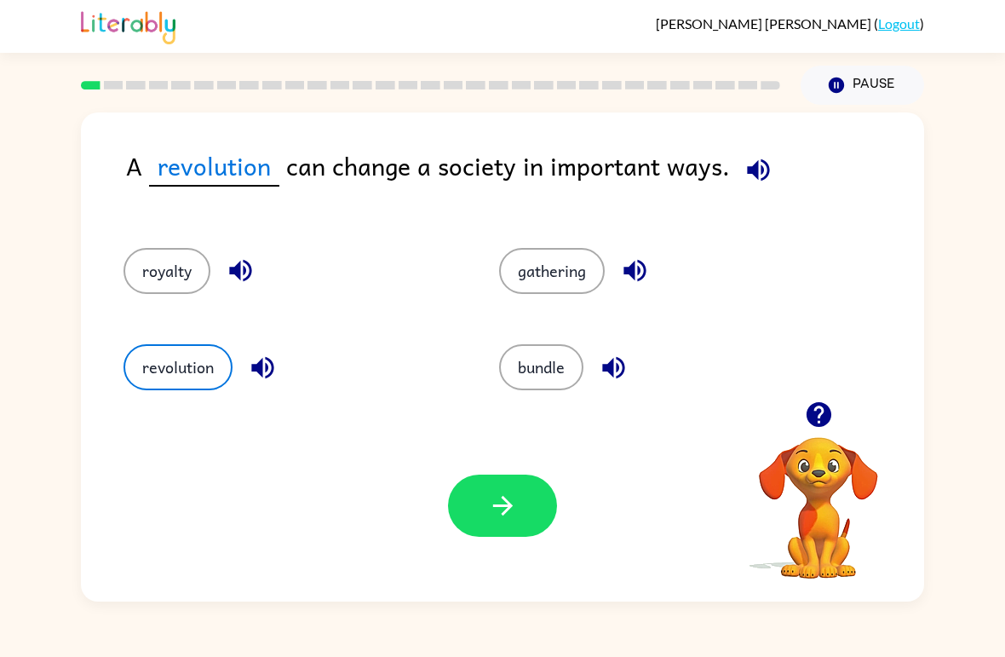
click at [480, 554] on div "Your browser must support playing .mp4 files to use Literably. Please try using…" at bounding box center [502, 506] width 843 height 192
click at [492, 508] on icon "button" at bounding box center [503, 506] width 30 height 30
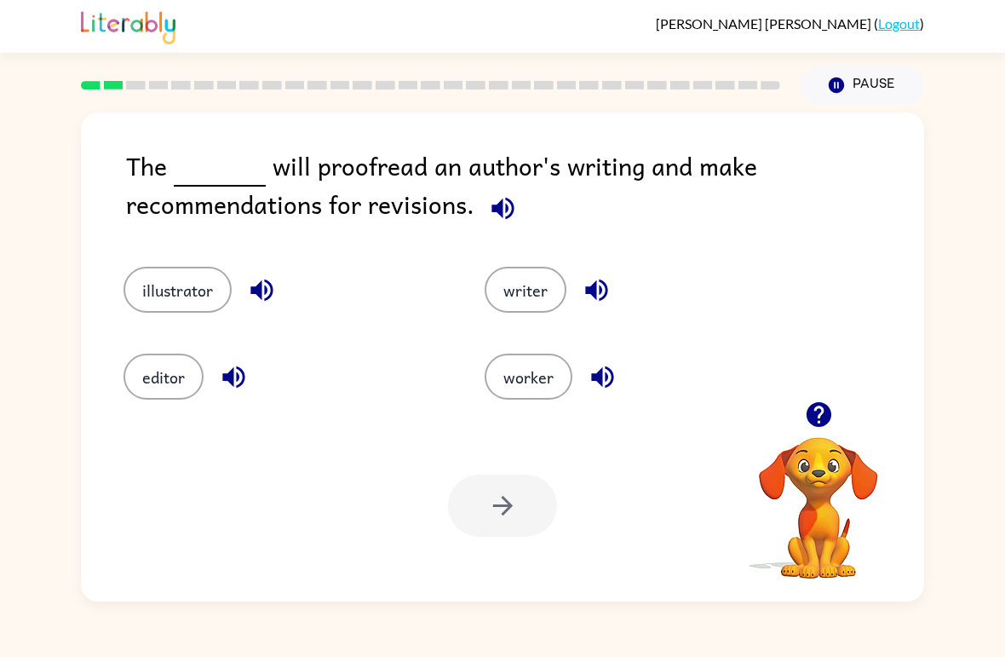
click at [174, 362] on button "editor" at bounding box center [164, 377] width 80 height 46
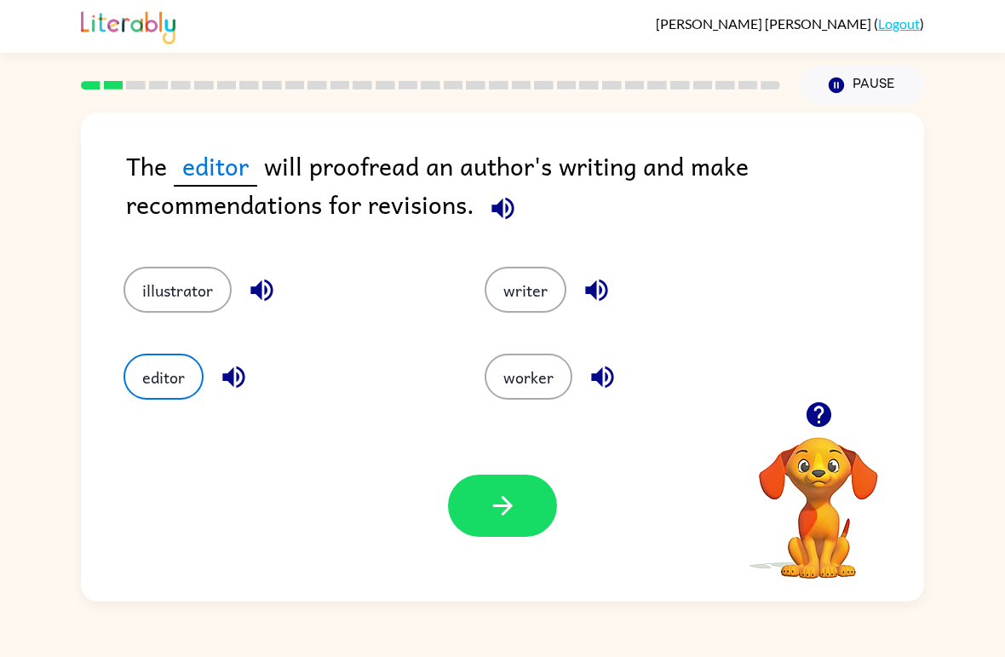
click at [527, 499] on button "button" at bounding box center [502, 506] width 109 height 62
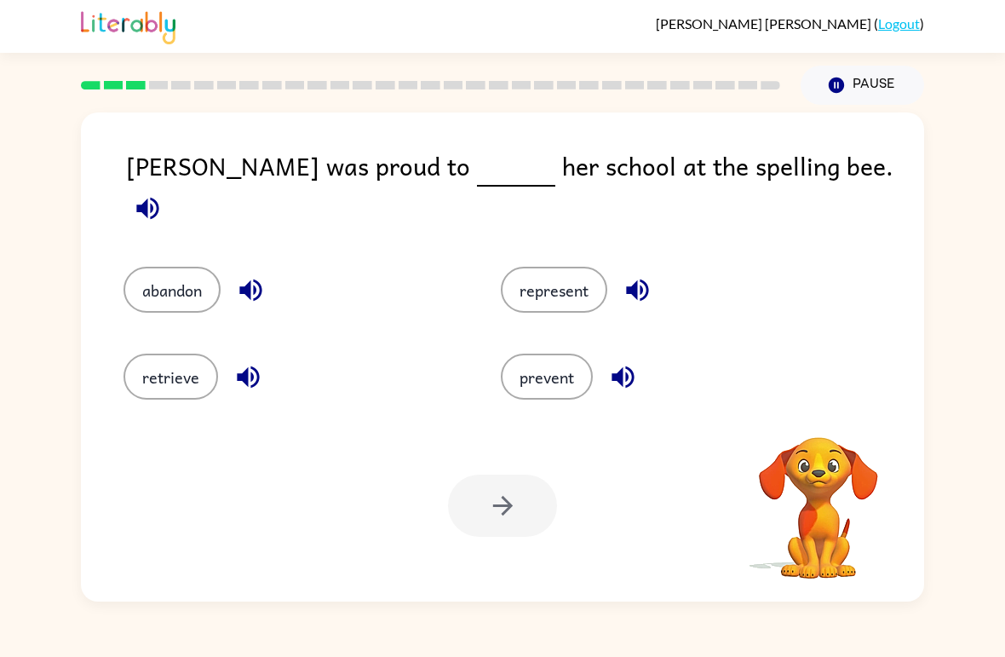
click at [522, 308] on div "represent" at bounding box center [657, 277] width 377 height 87
click at [577, 267] on button "represent" at bounding box center [554, 290] width 107 height 46
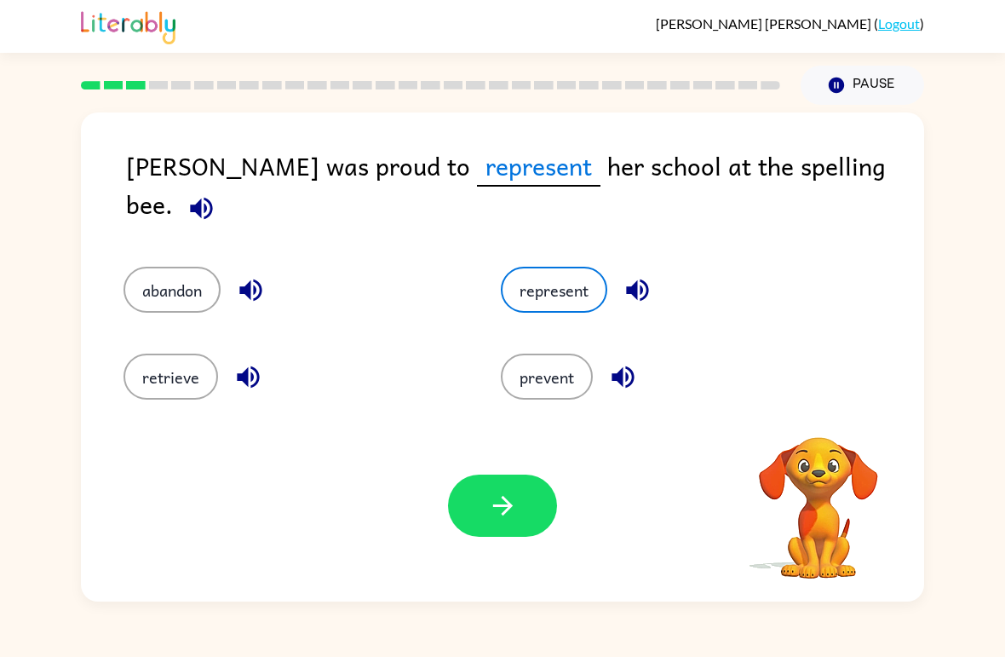
click at [515, 500] on icon "button" at bounding box center [503, 506] width 30 height 30
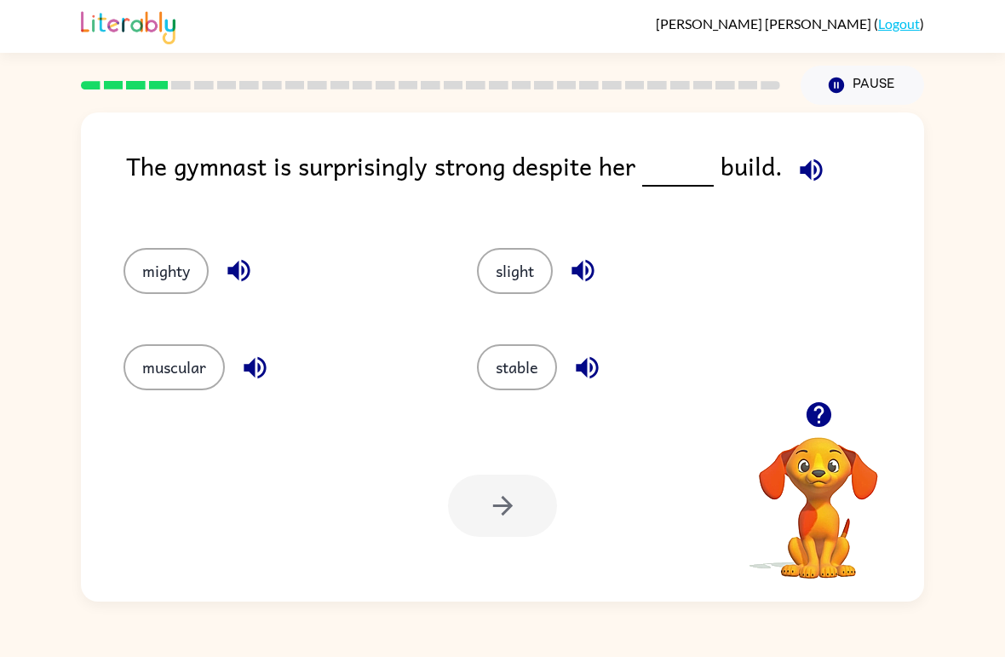
click at [500, 285] on button "slight" at bounding box center [515, 271] width 76 height 46
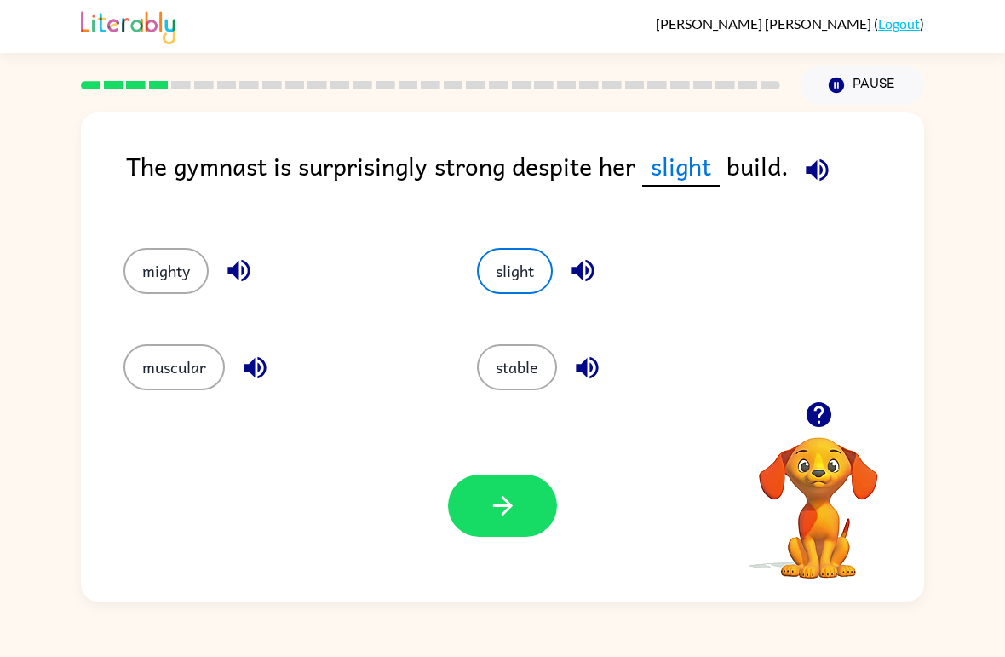
click at [536, 363] on button "stable" at bounding box center [517, 367] width 80 height 46
click at [162, 294] on button "mighty" at bounding box center [166, 271] width 85 height 46
click at [140, 270] on button "mighty" at bounding box center [166, 271] width 85 height 46
click at [126, 324] on div "muscular" at bounding box center [268, 360] width 354 height 96
click at [141, 377] on button "muscular" at bounding box center [174, 367] width 101 height 46
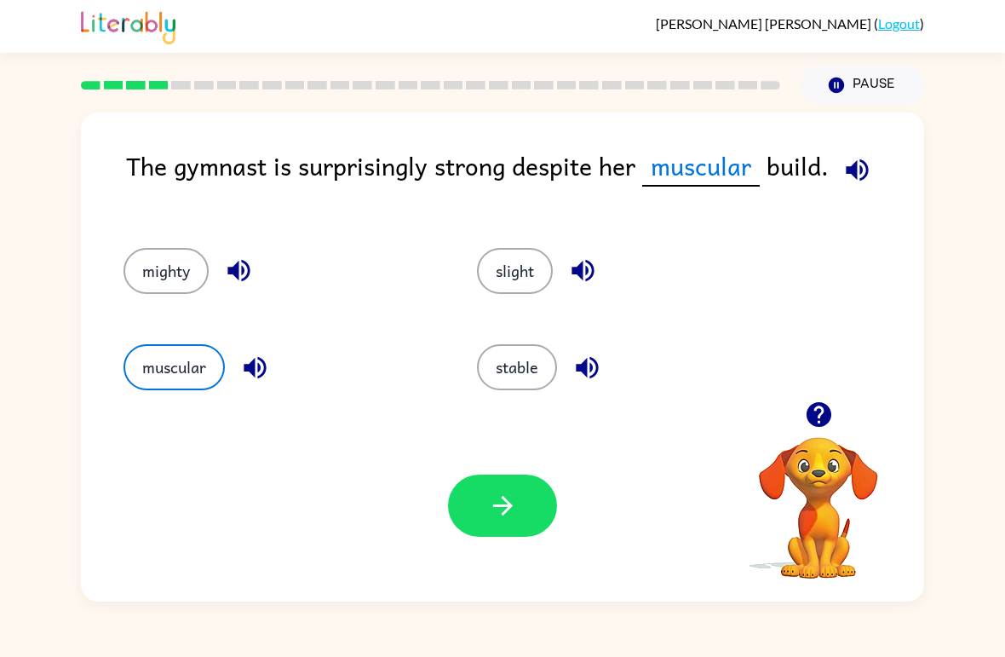
click at [507, 498] on icon "button" at bounding box center [503, 506] width 30 height 30
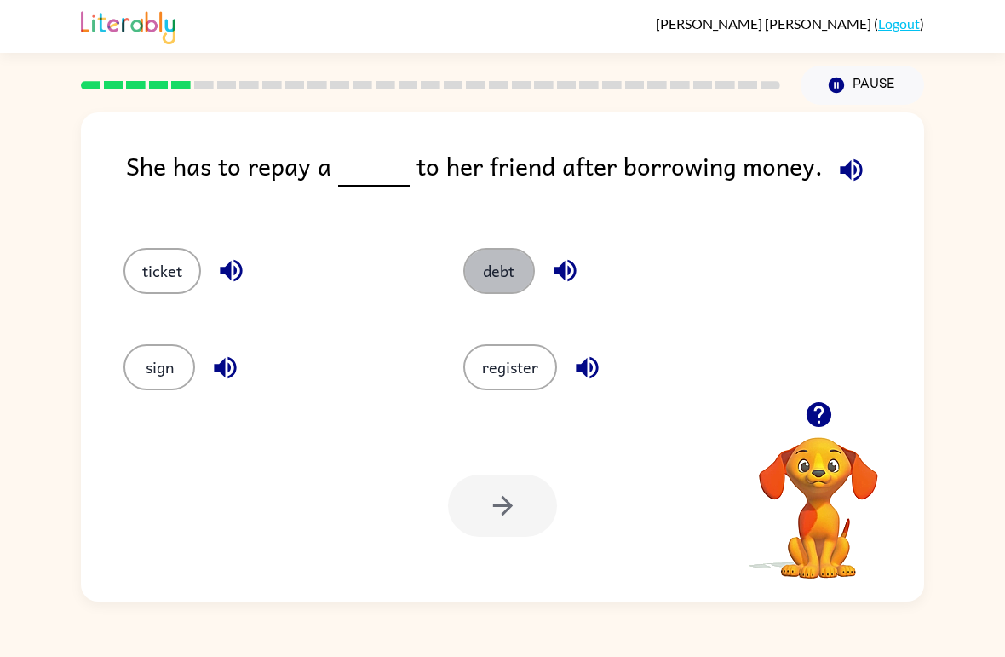
click at [510, 281] on button "debt" at bounding box center [499, 271] width 72 height 46
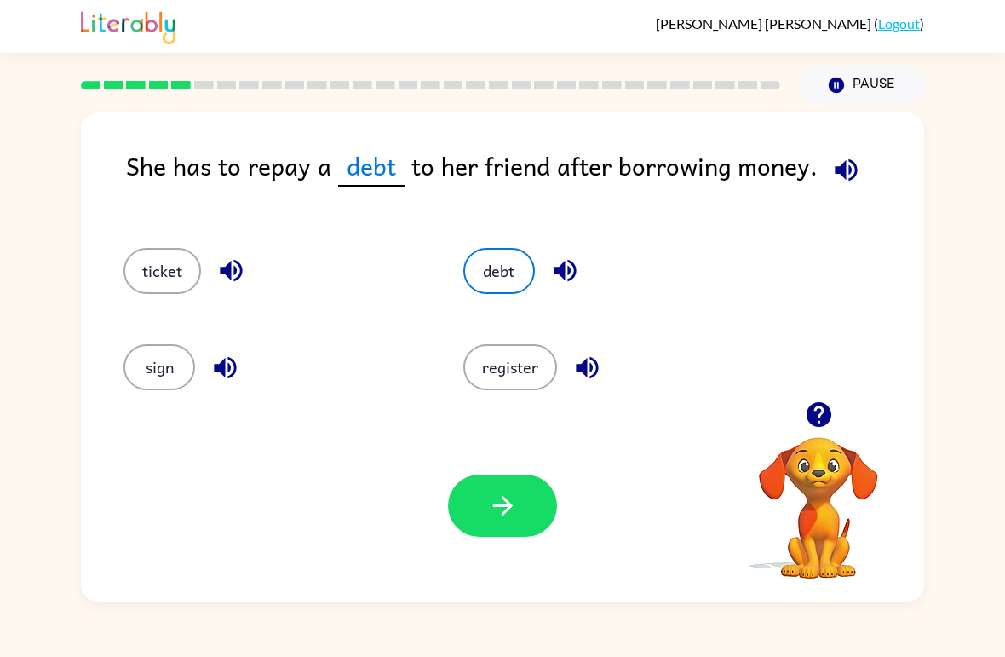
click at [533, 507] on button "button" at bounding box center [502, 506] width 109 height 62
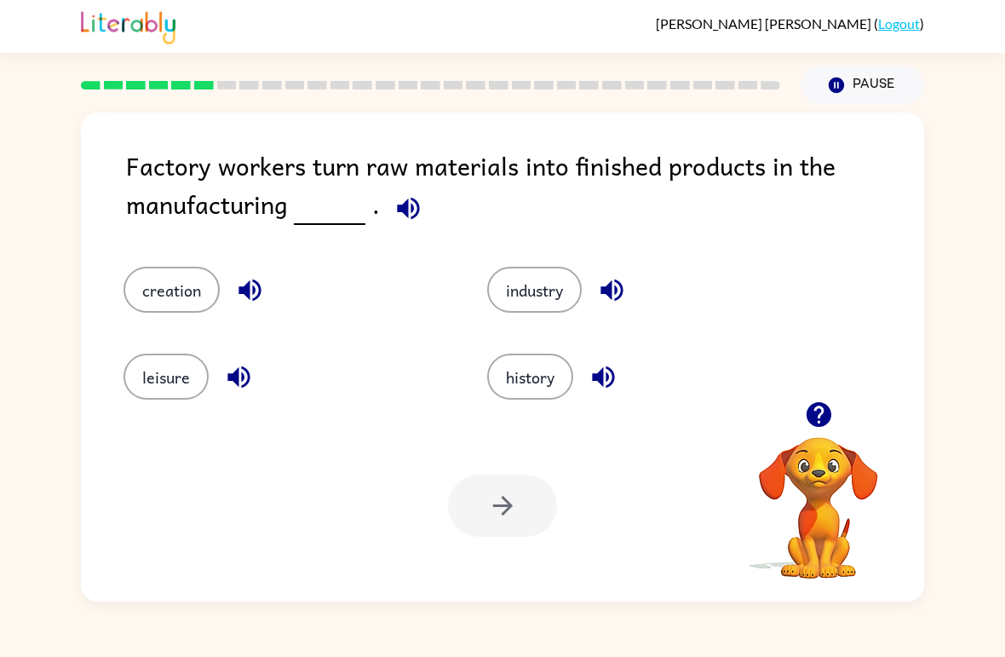
click at [582, 265] on div "industry" at bounding box center [637, 277] width 364 height 87
click at [458, 546] on div "Your browser must support playing .mp4 files to use Literably. Please try using…" at bounding box center [502, 506] width 843 height 192
click at [548, 295] on button "industry" at bounding box center [534, 290] width 95 height 46
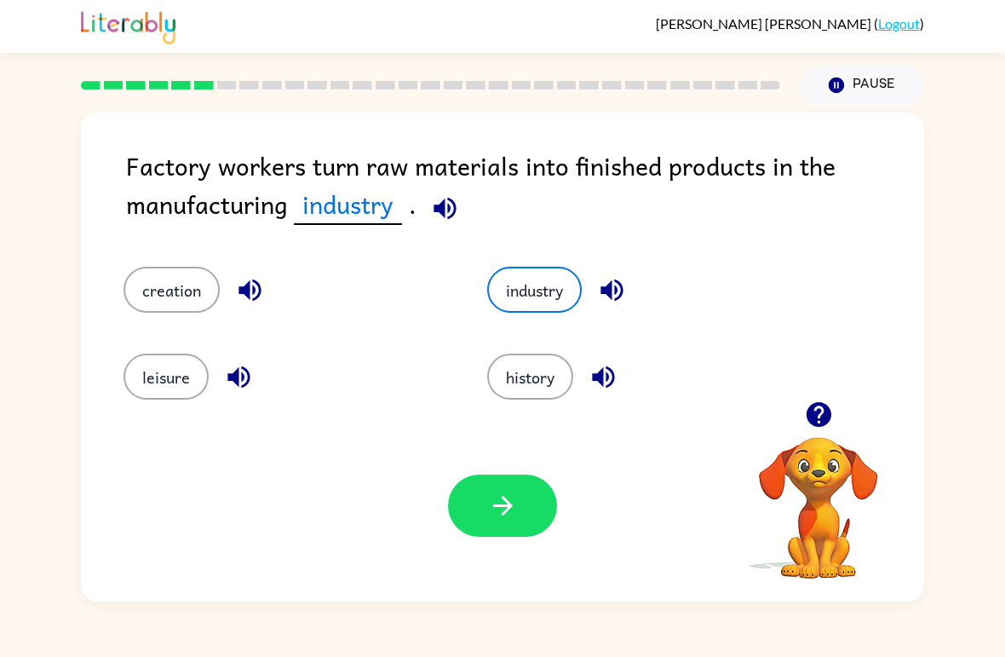
click at [504, 520] on icon "button" at bounding box center [503, 506] width 30 height 30
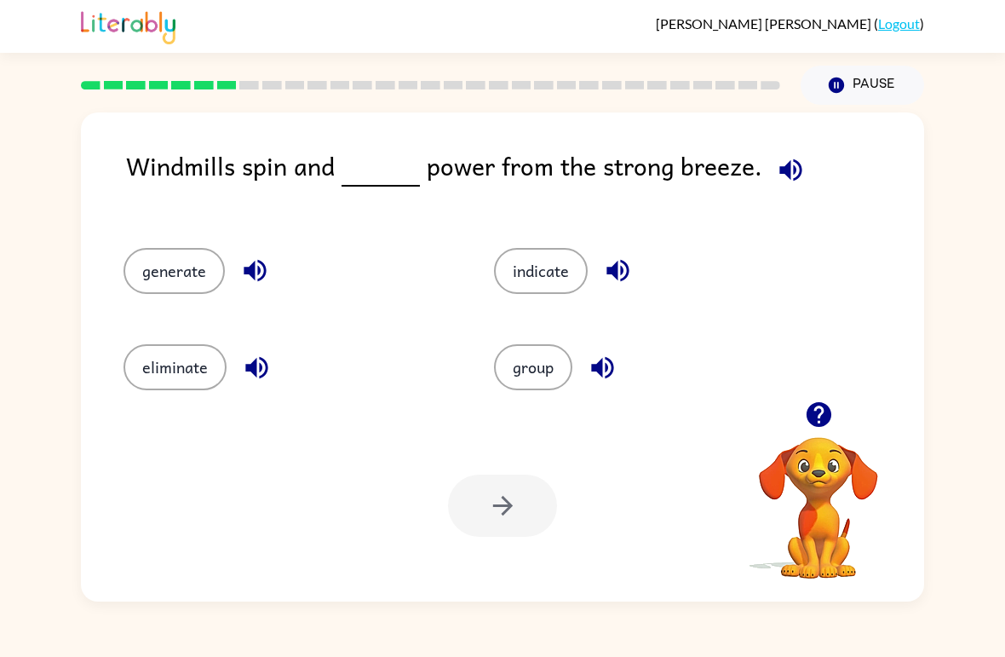
click at [158, 274] on button "generate" at bounding box center [174, 271] width 101 height 46
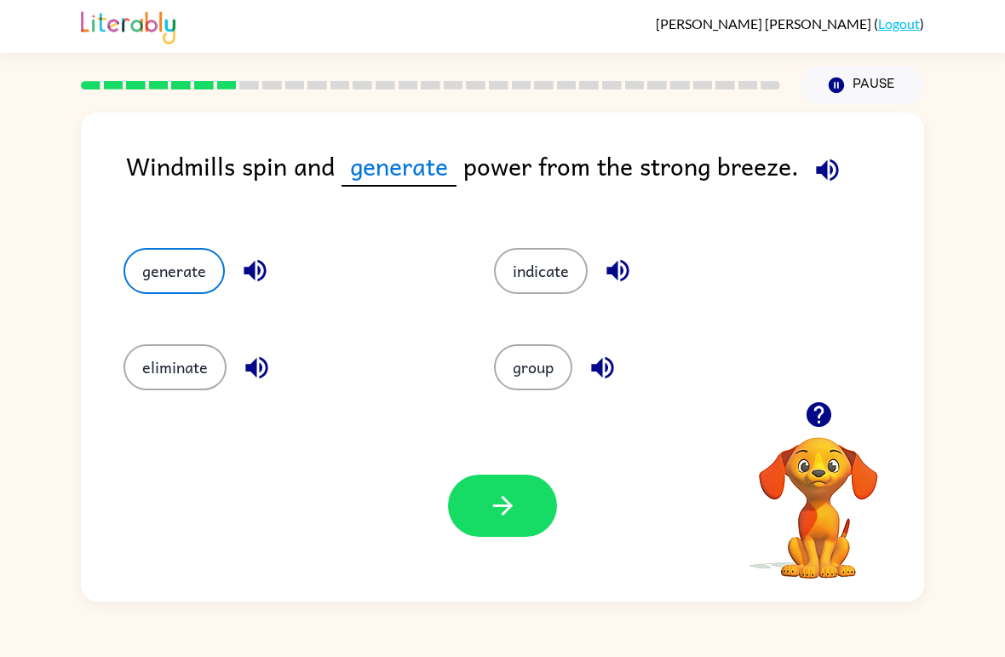
click at [526, 495] on button "button" at bounding box center [502, 506] width 109 height 62
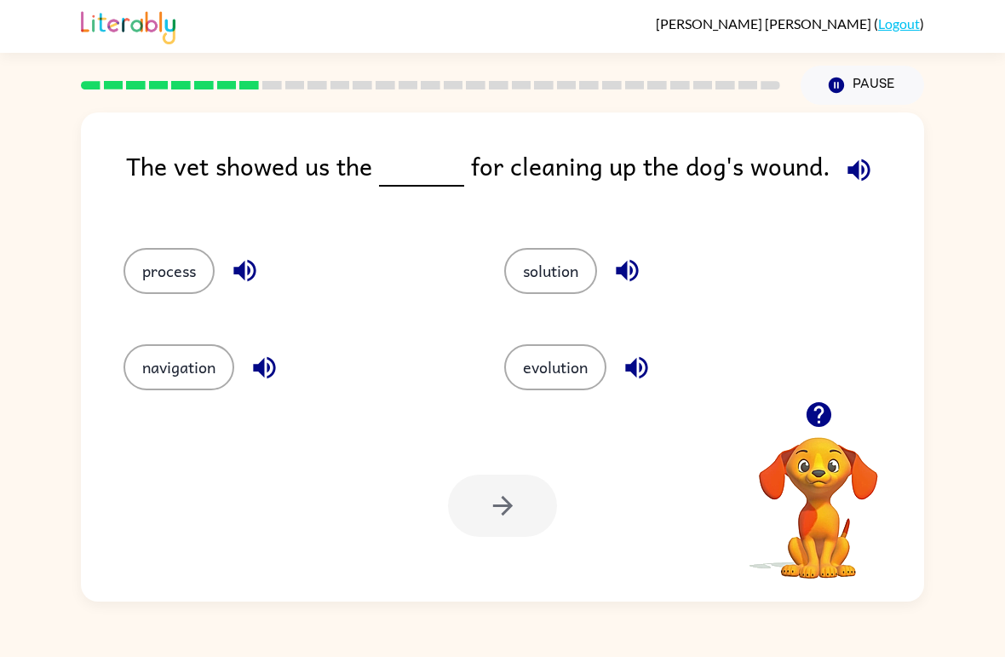
click at [128, 282] on button "process" at bounding box center [169, 271] width 91 height 46
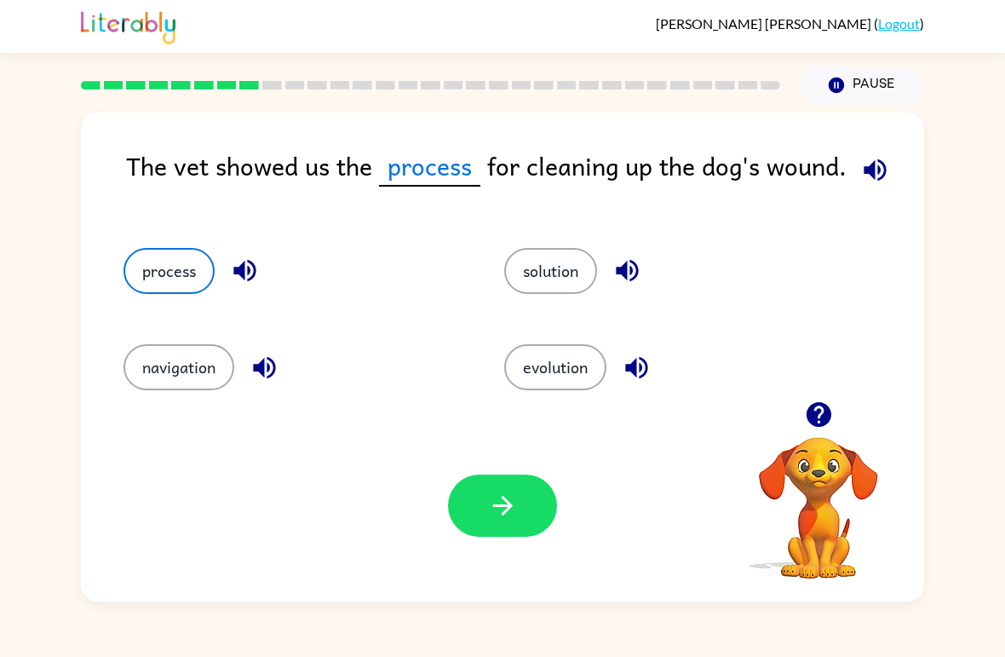
click at [533, 503] on button "button" at bounding box center [502, 506] width 109 height 62
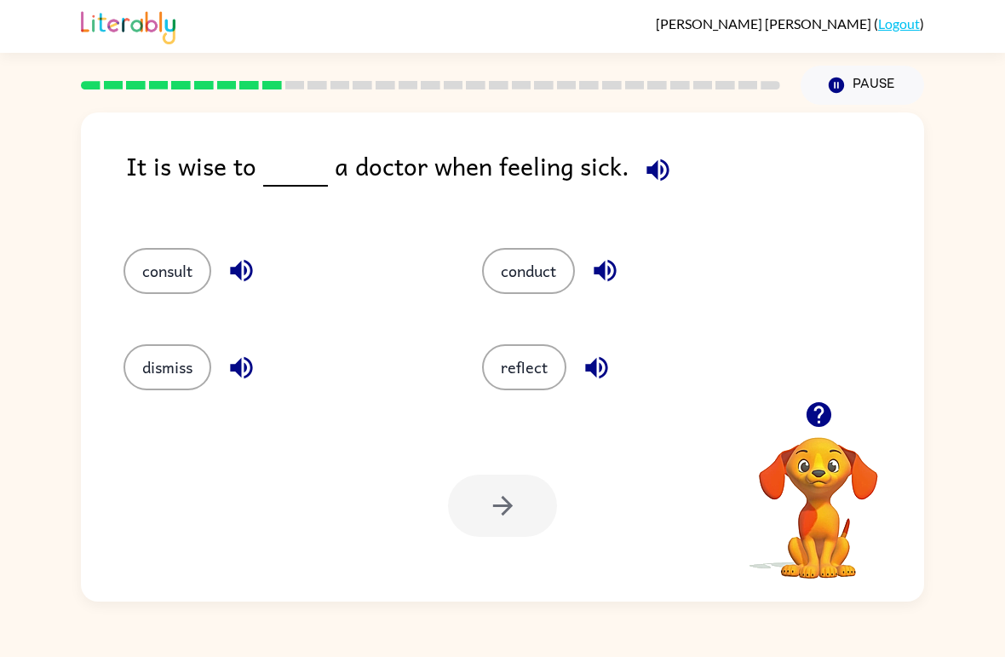
click at [146, 358] on button "dismiss" at bounding box center [168, 367] width 88 height 46
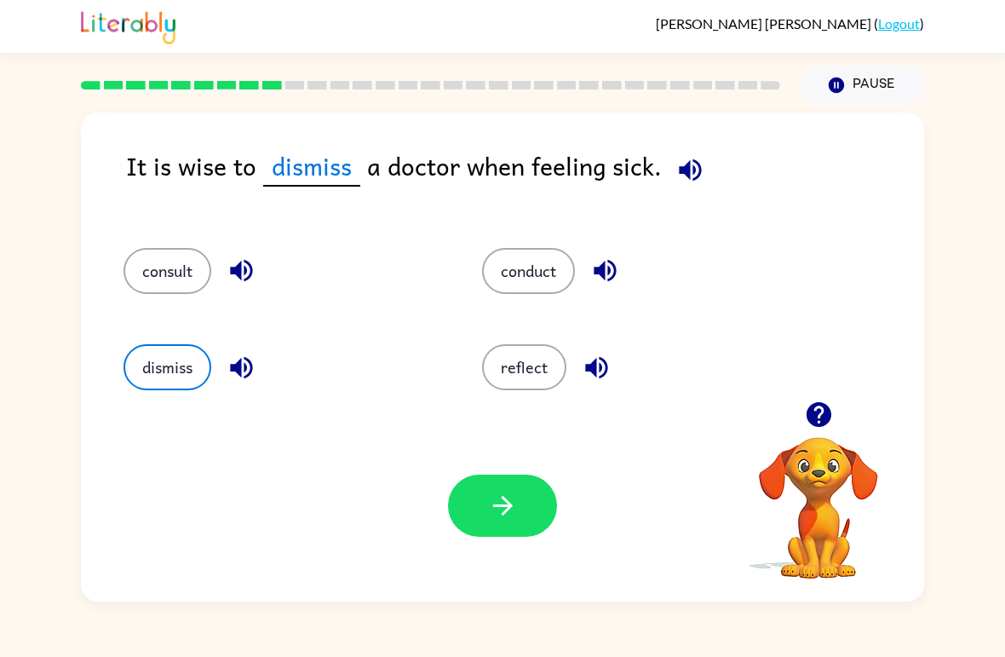
click at [154, 278] on button "consult" at bounding box center [168, 271] width 88 height 46
click at [533, 489] on button "button" at bounding box center [502, 506] width 109 height 62
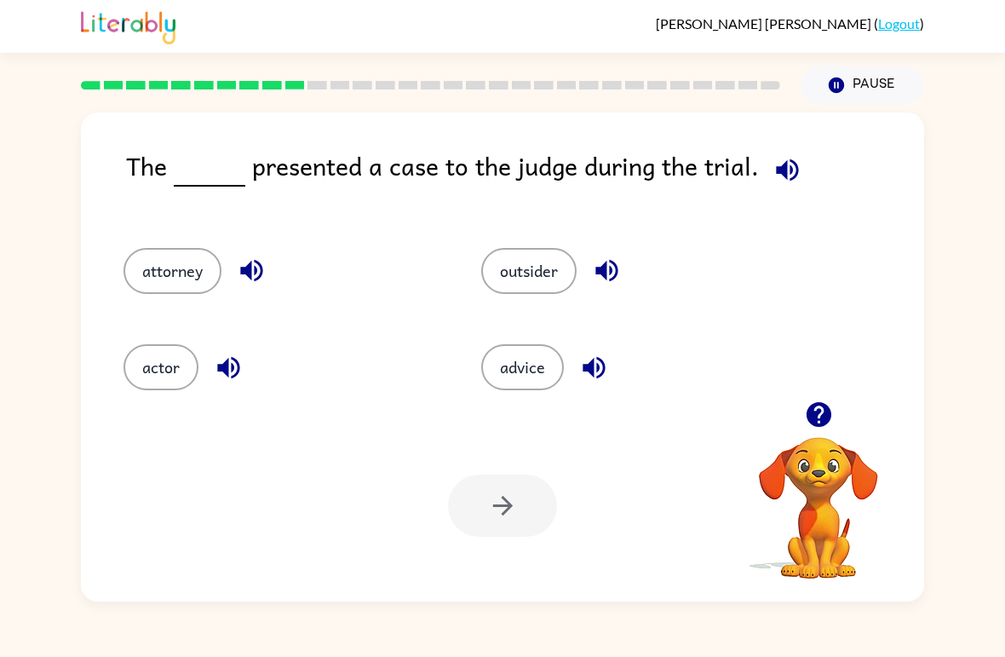
click at [141, 367] on button "actor" at bounding box center [161, 367] width 75 height 46
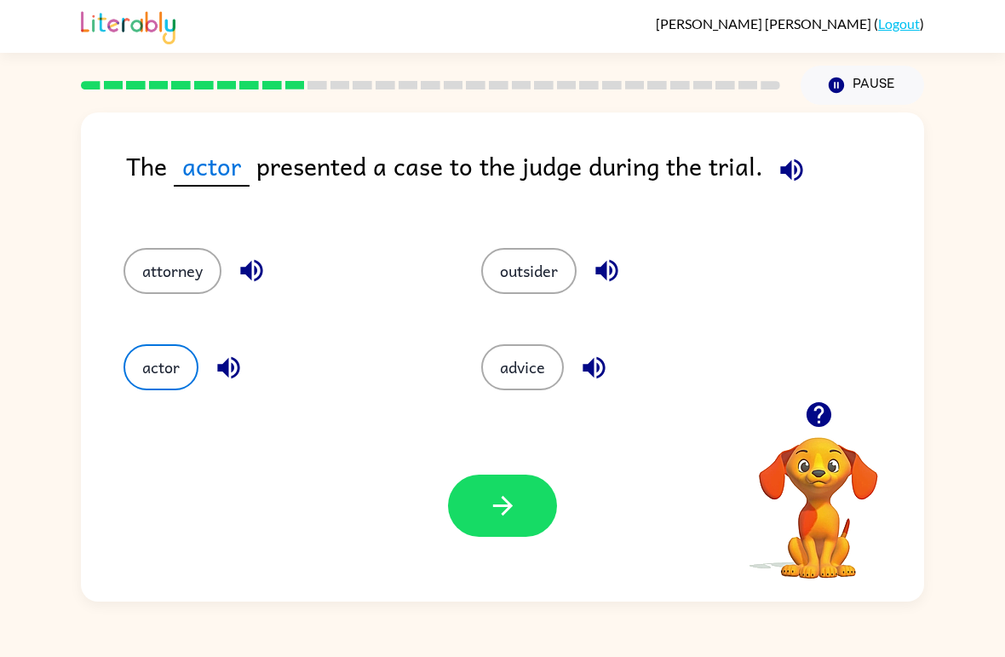
click at [136, 259] on button "attorney" at bounding box center [173, 271] width 98 height 46
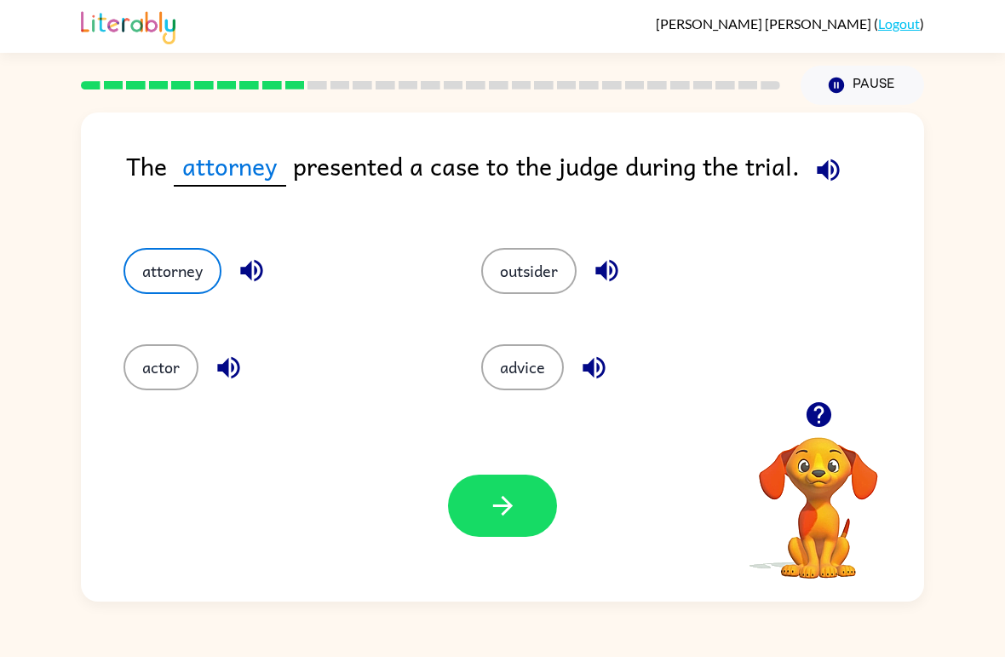
click at [538, 366] on button "advice" at bounding box center [522, 367] width 83 height 46
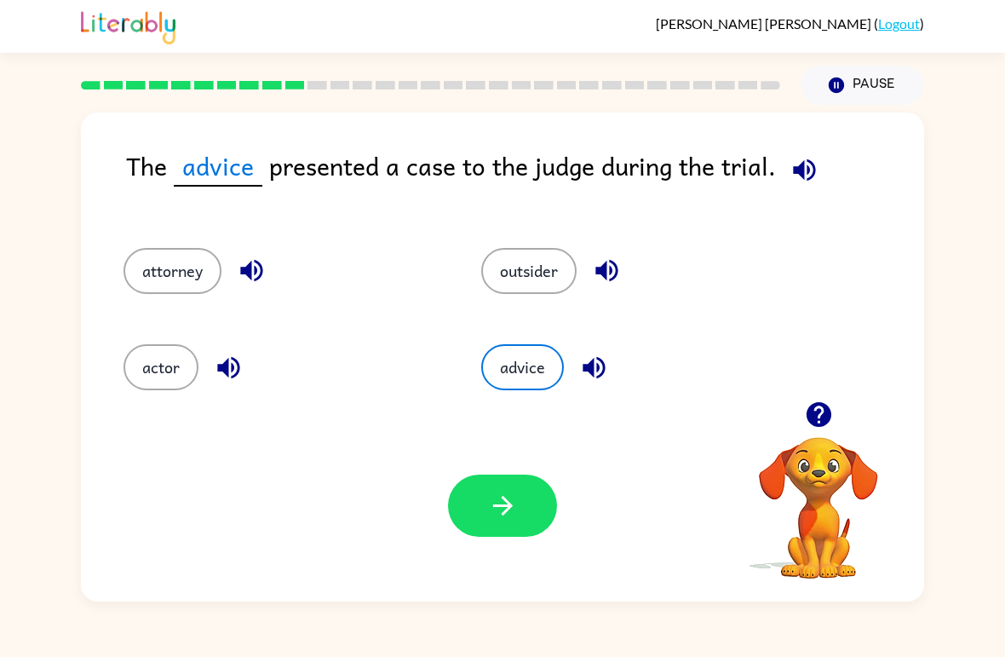
click at [543, 294] on button "outsider" at bounding box center [528, 271] width 95 height 46
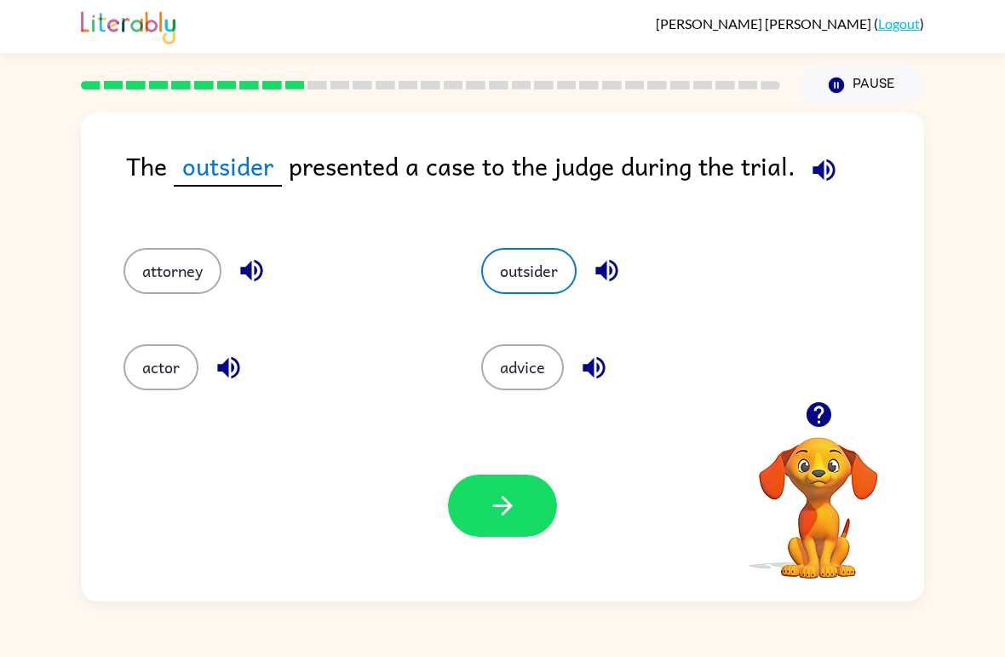
click at [521, 522] on button "button" at bounding box center [502, 506] width 109 height 62
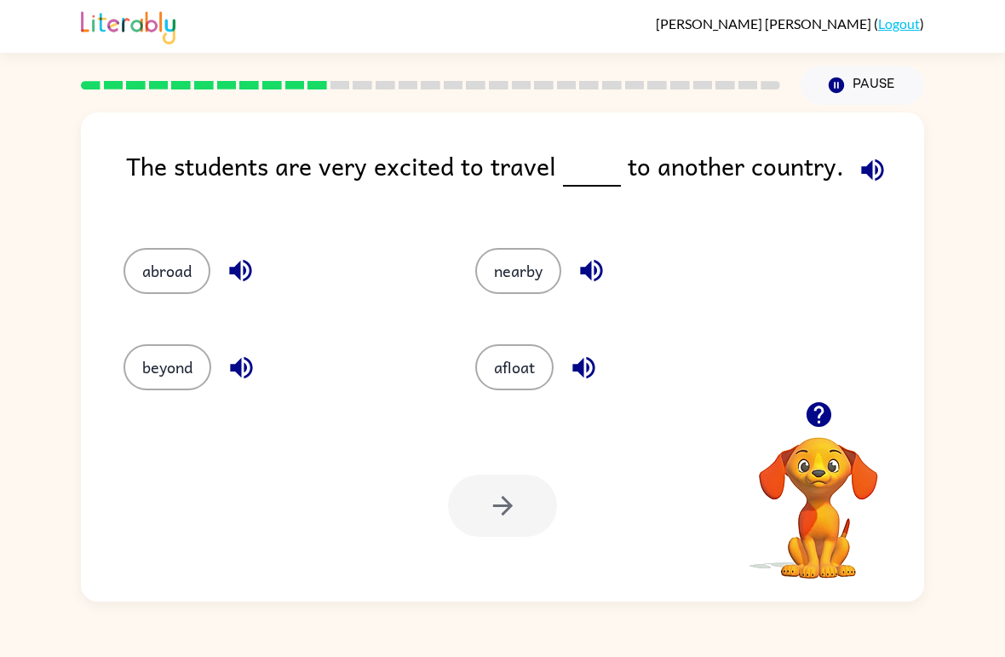
click at [532, 371] on button "afloat" at bounding box center [514, 367] width 78 height 46
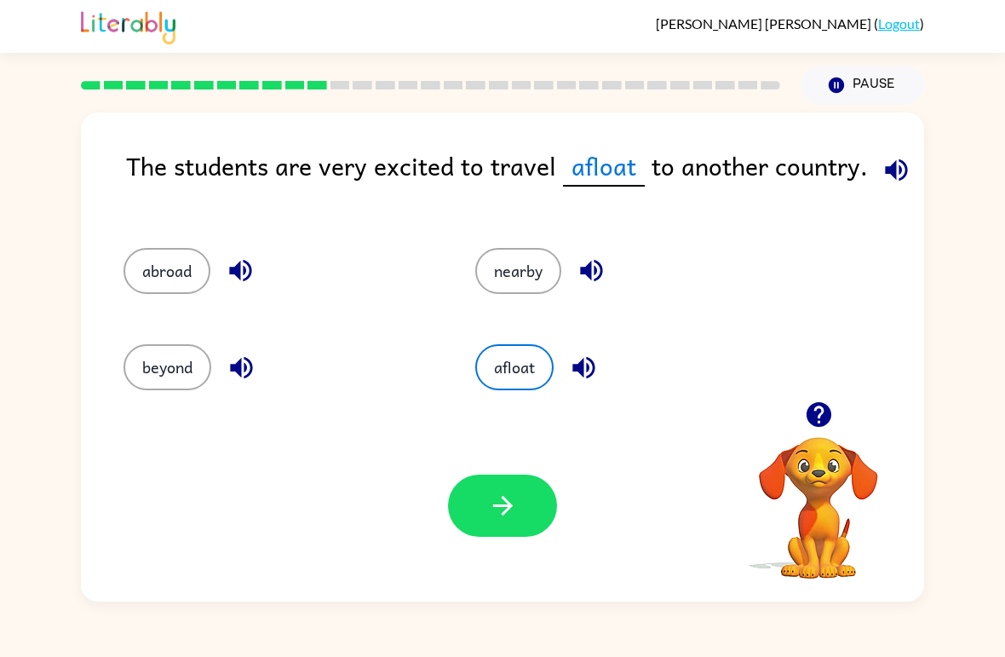
click at [149, 279] on button "abroad" at bounding box center [167, 271] width 87 height 46
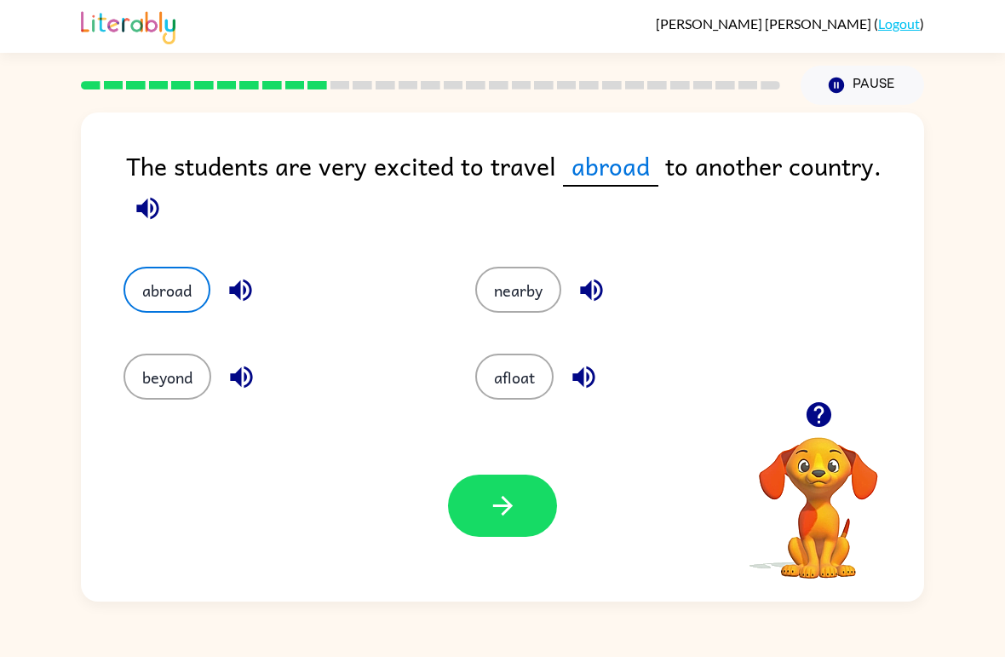
click at [504, 400] on button "afloat" at bounding box center [514, 377] width 78 height 46
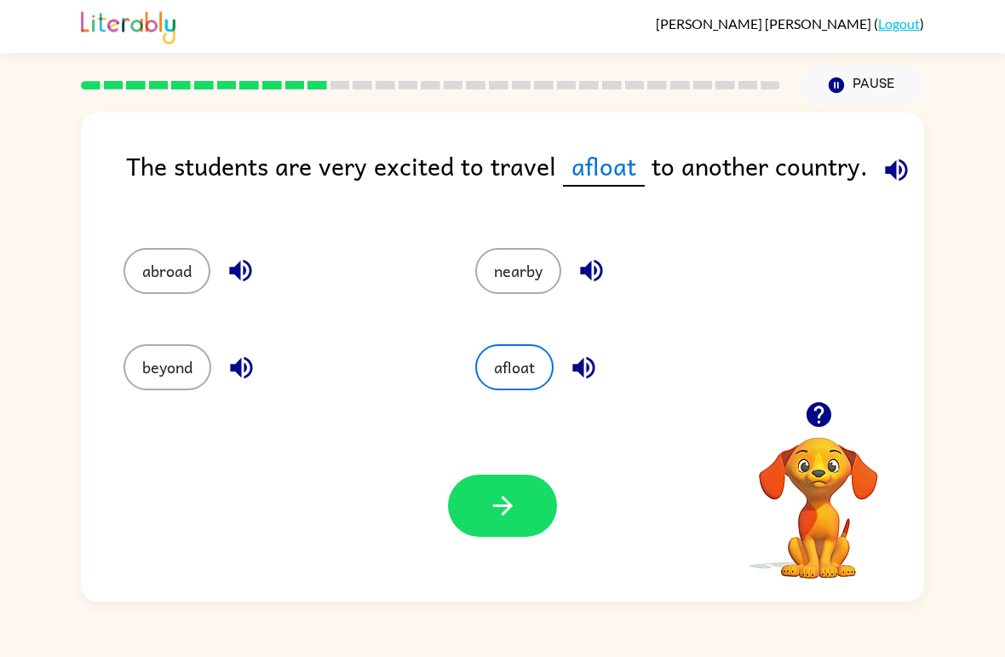
click at [153, 385] on button "beyond" at bounding box center [168, 367] width 88 height 46
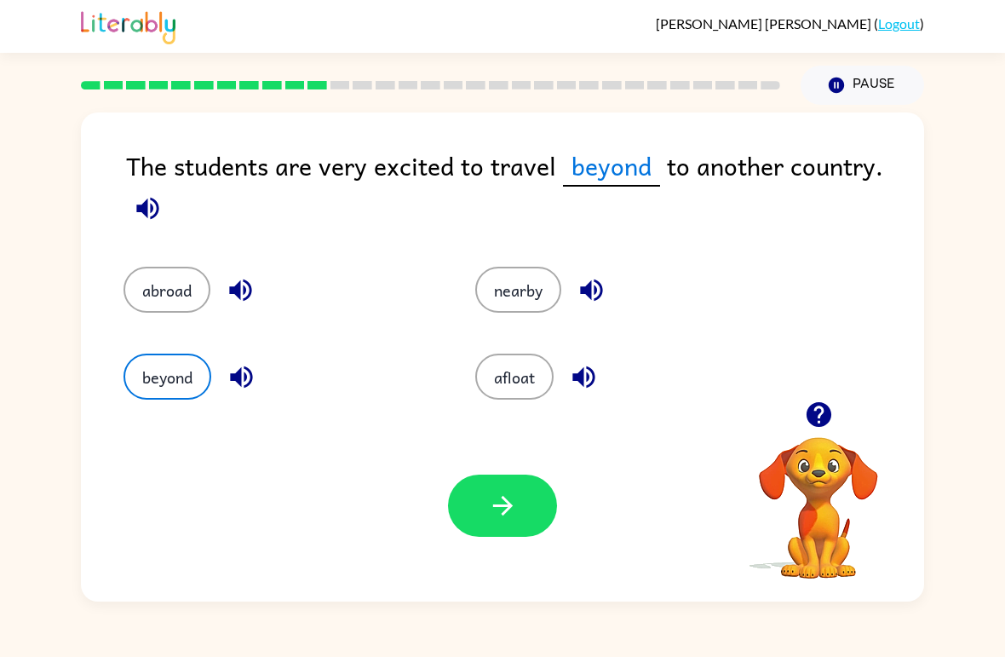
click at [556, 284] on button "nearby" at bounding box center [518, 290] width 86 height 46
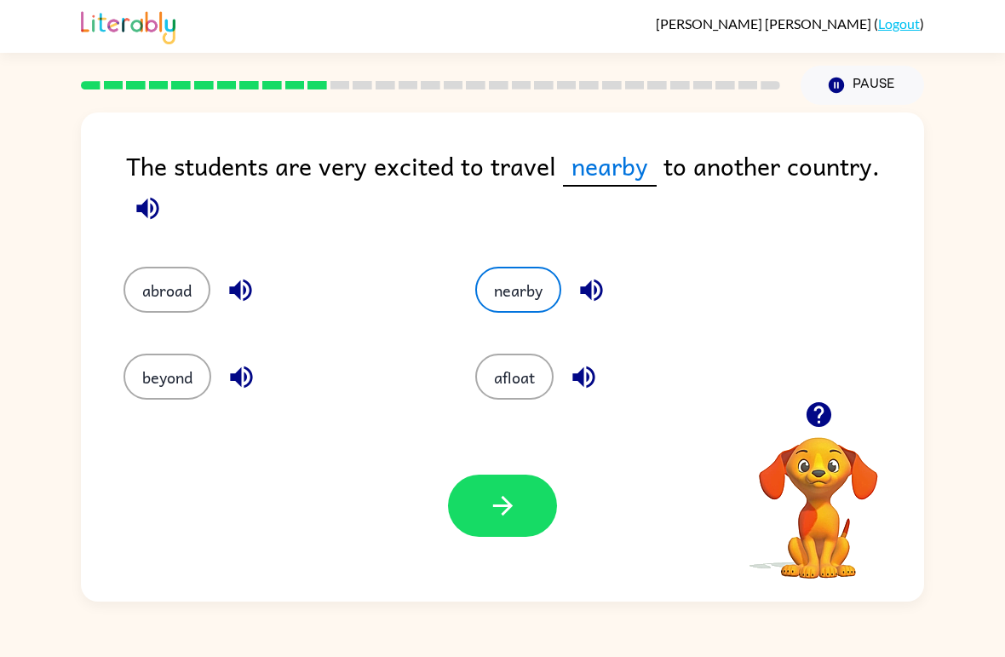
click at [130, 291] on button "abroad" at bounding box center [167, 290] width 87 height 46
click at [503, 515] on icon "button" at bounding box center [502, 506] width 20 height 20
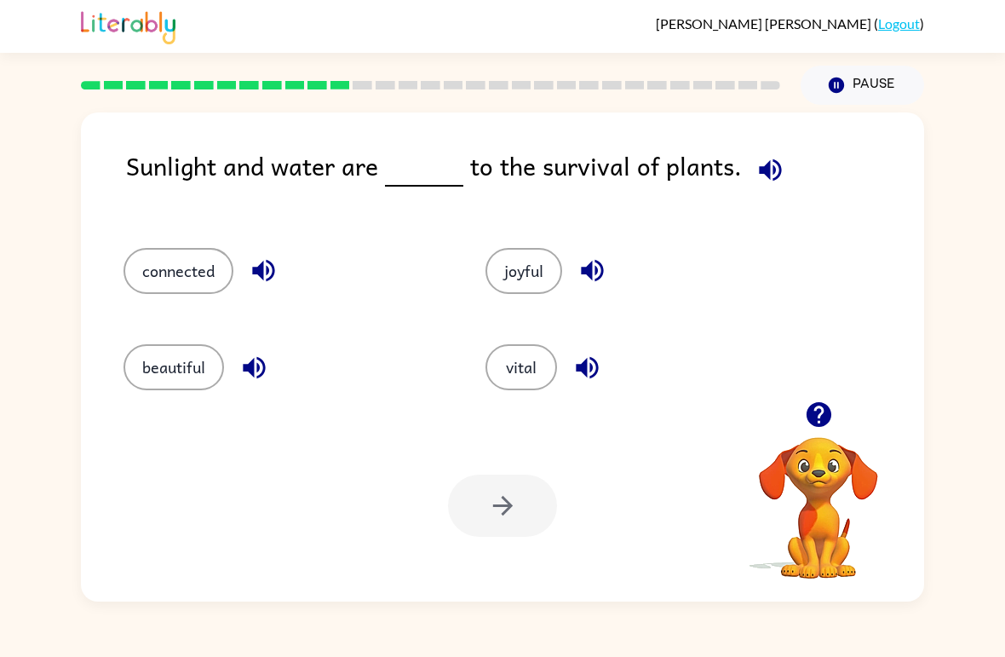
click at [148, 294] on button "connected" at bounding box center [179, 271] width 110 height 46
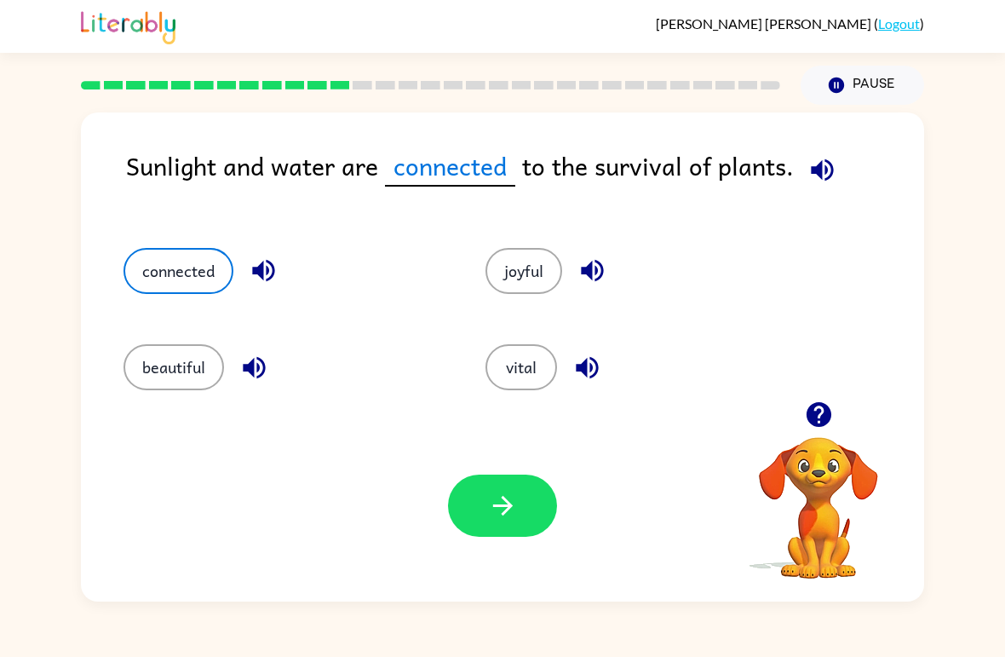
click at [527, 415] on div "Your browser must support playing .mp4 files to use Literably. Please try using…" at bounding box center [502, 506] width 843 height 192
click at [531, 383] on button "vital" at bounding box center [522, 367] width 72 height 46
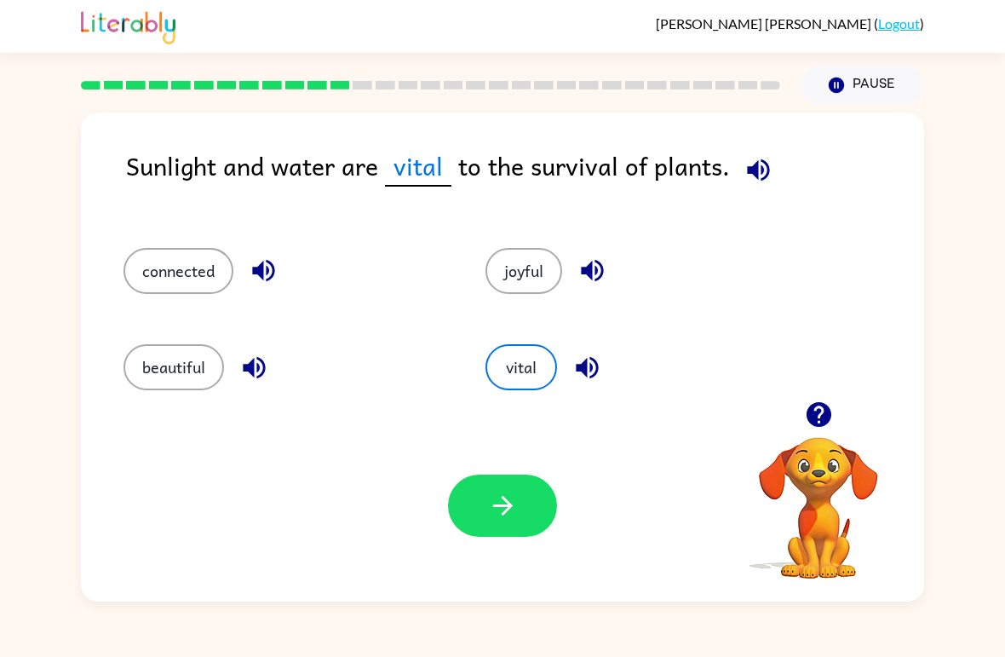
click at [509, 504] on icon "button" at bounding box center [502, 506] width 20 height 20
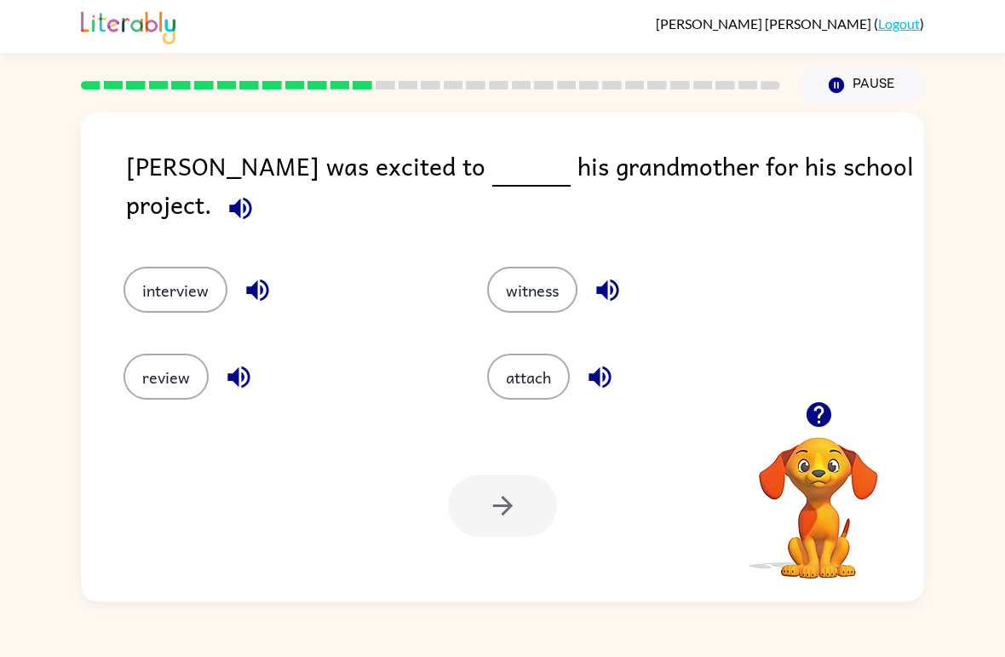
click at [142, 273] on button "interview" at bounding box center [176, 290] width 104 height 46
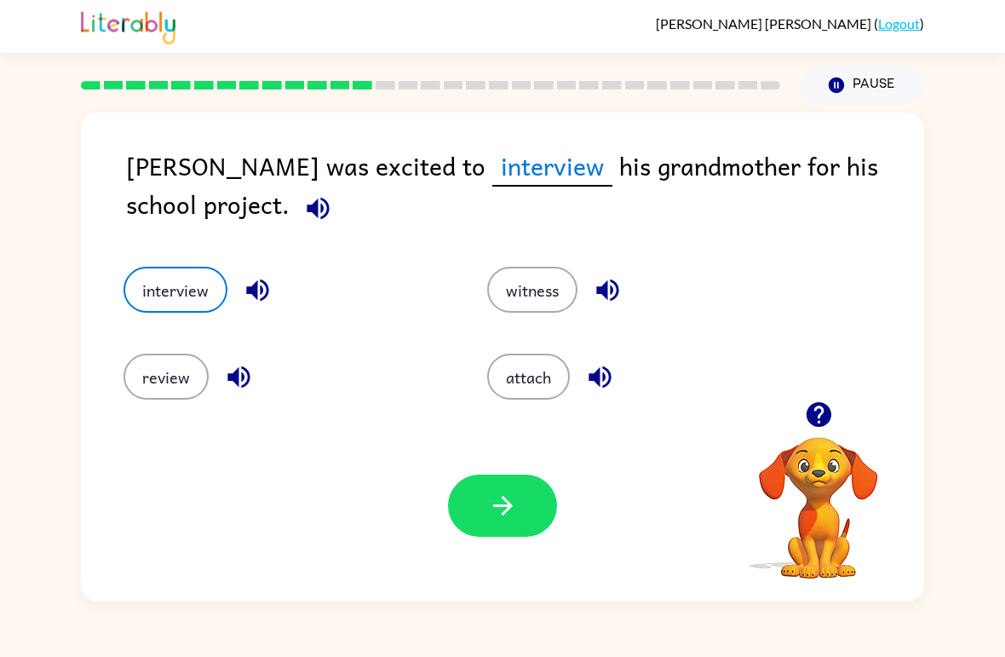
click at [517, 500] on icon "button" at bounding box center [503, 506] width 30 height 30
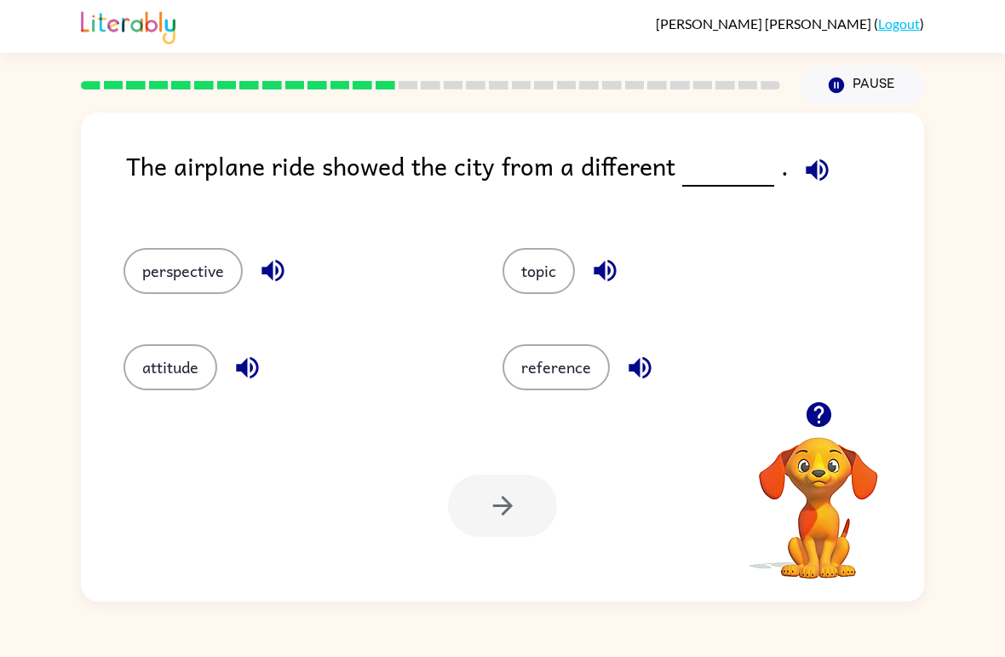
click at [591, 255] on button "button" at bounding box center [605, 270] width 43 height 43
click at [559, 285] on button "topic" at bounding box center [539, 271] width 72 height 46
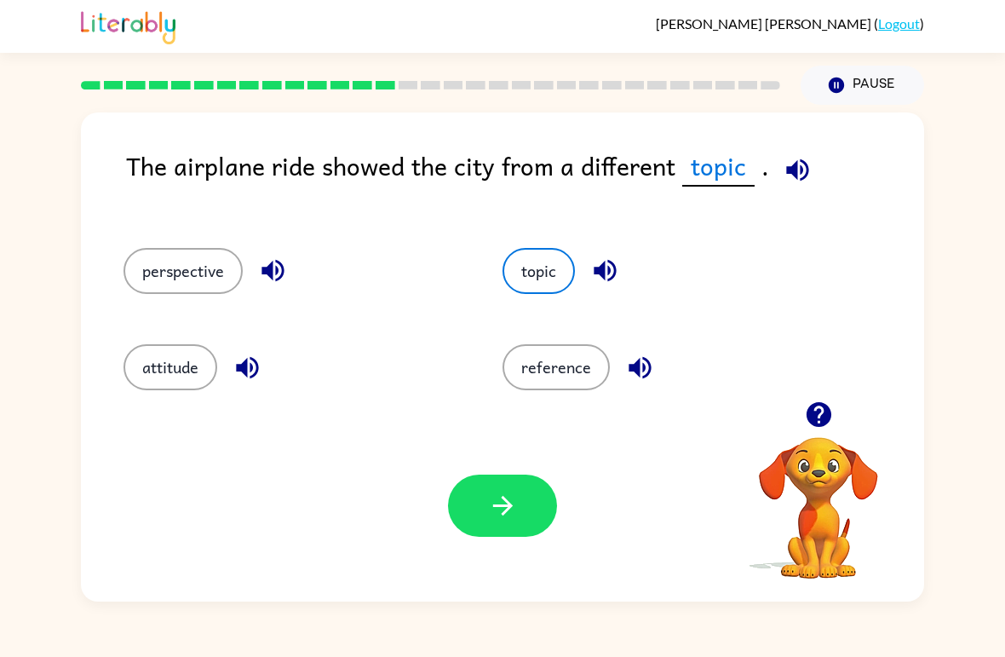
click at [139, 279] on button "perspective" at bounding box center [183, 271] width 119 height 46
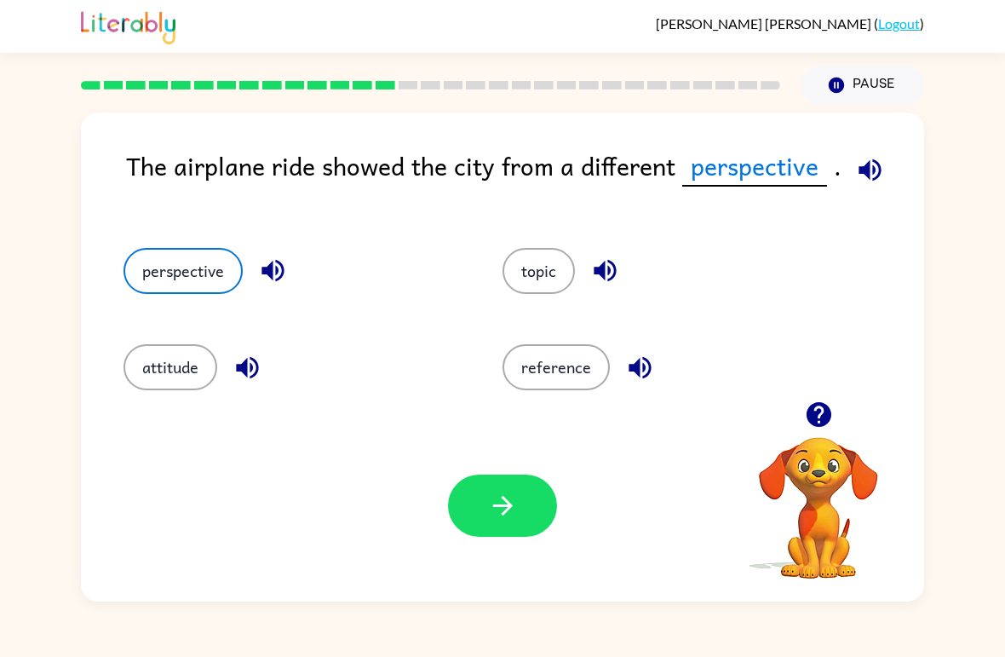
click at [492, 503] on icon "button" at bounding box center [503, 506] width 30 height 30
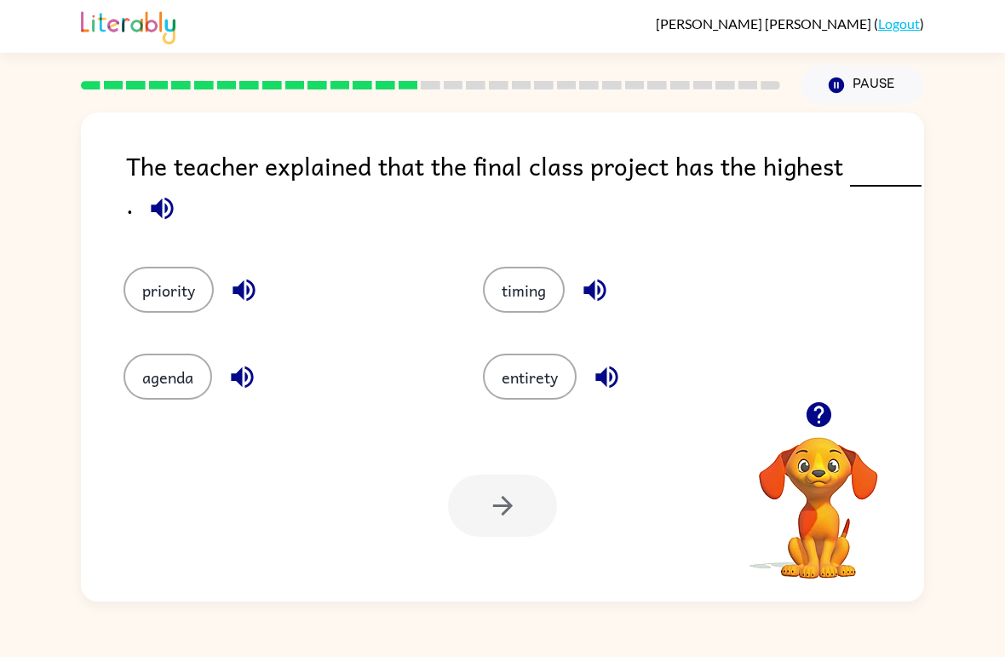
click at [153, 210] on icon "button" at bounding box center [162, 208] width 22 height 22
click at [141, 289] on button "priority" at bounding box center [169, 290] width 90 height 46
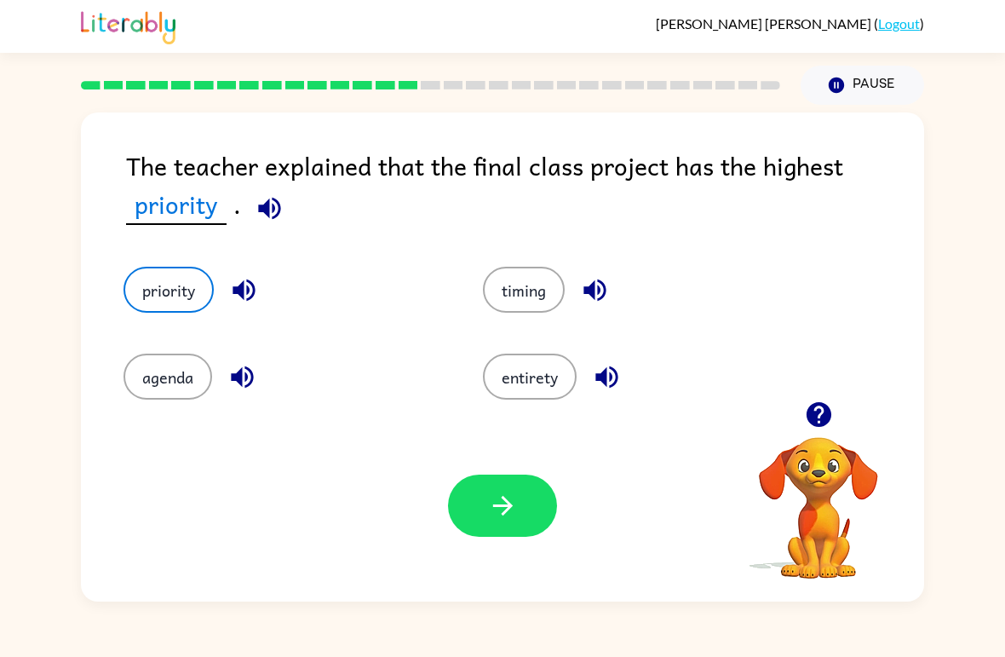
click at [523, 520] on button "button" at bounding box center [502, 506] width 109 height 62
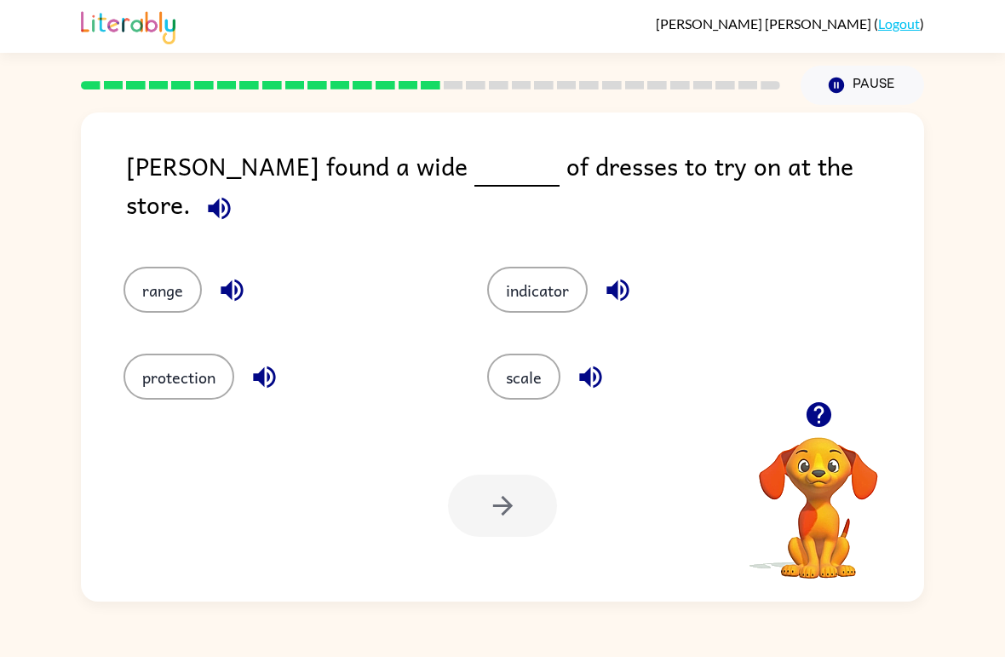
click at [569, 341] on div "scale" at bounding box center [637, 364] width 364 height 87
click at [544, 372] on button "scale" at bounding box center [523, 377] width 73 height 46
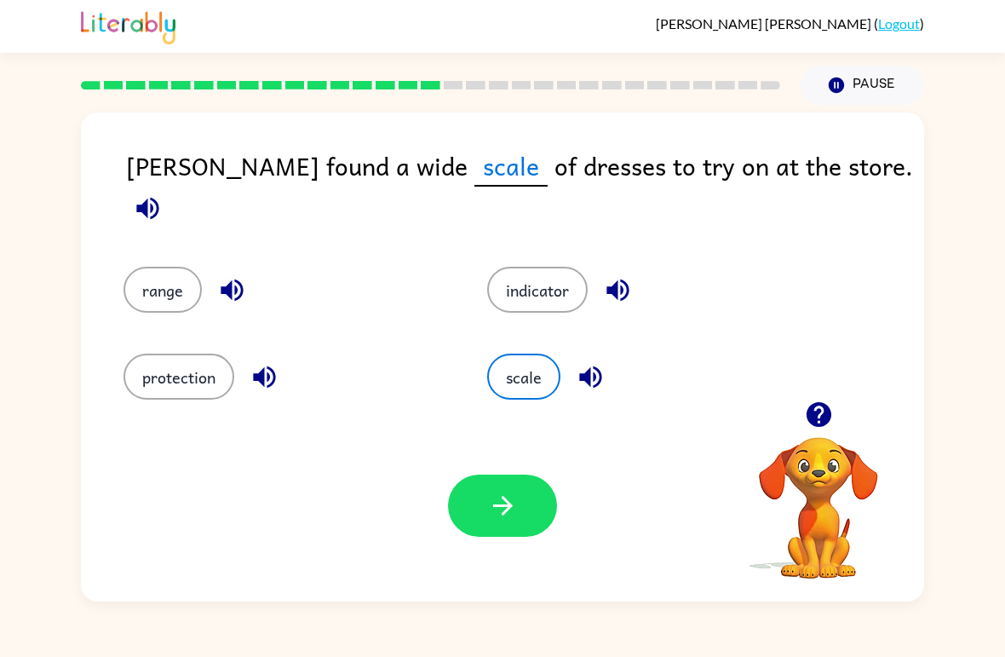
click at [523, 531] on button "button" at bounding box center [502, 506] width 109 height 62
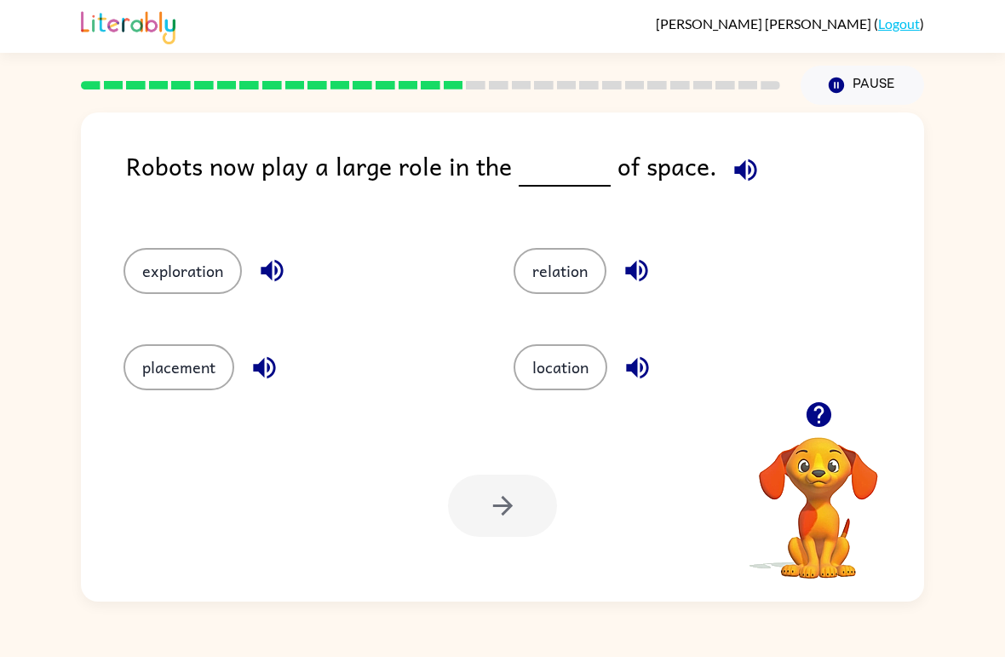
click at [580, 356] on button "location" at bounding box center [561, 367] width 94 height 46
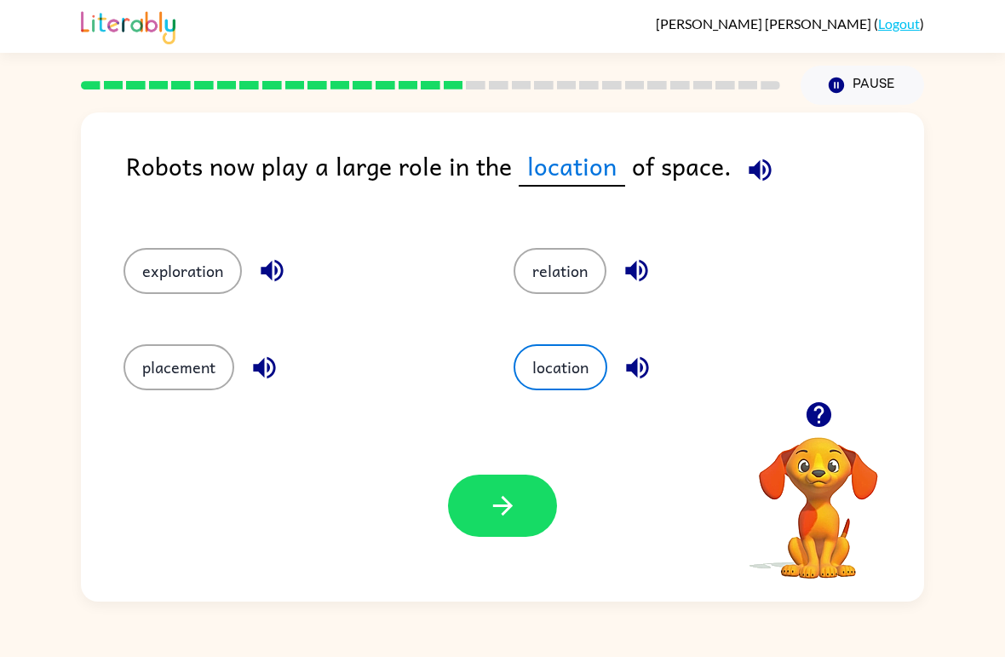
click at [579, 294] on button "relation" at bounding box center [560, 271] width 93 height 46
click at [579, 293] on button "relation" at bounding box center [560, 271] width 93 height 46
click at [141, 294] on button "exploration" at bounding box center [183, 271] width 118 height 46
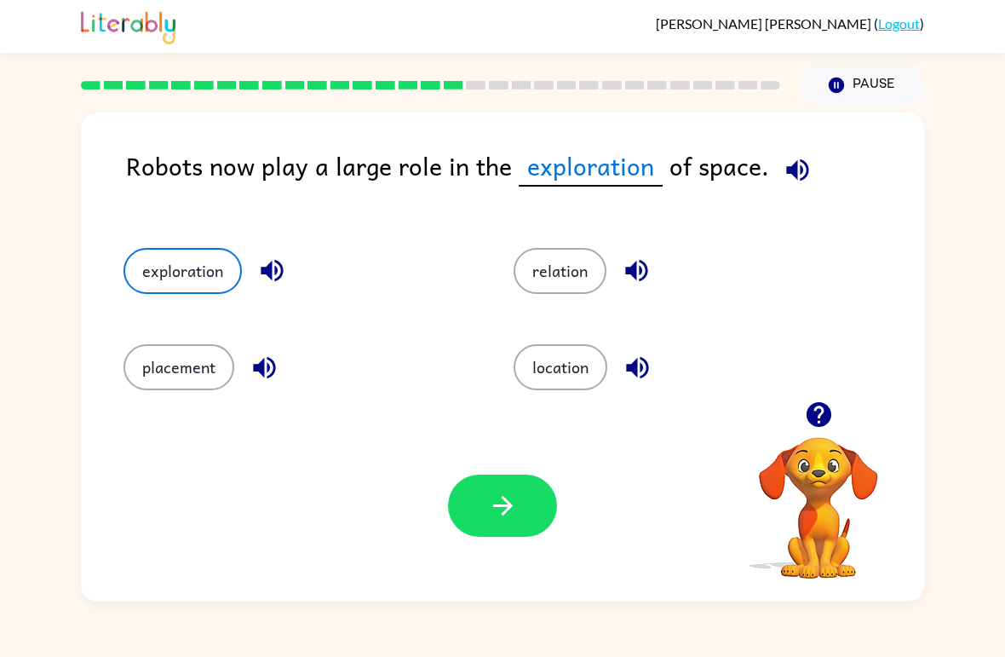
click at [527, 505] on button "button" at bounding box center [502, 506] width 109 height 62
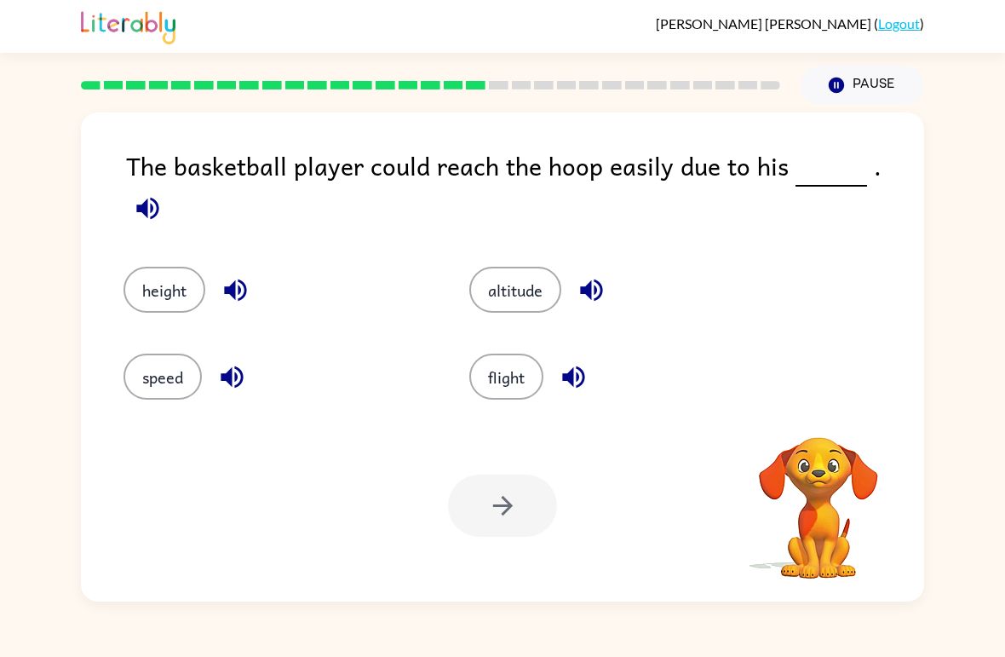
click at [150, 293] on button "height" at bounding box center [165, 290] width 82 height 46
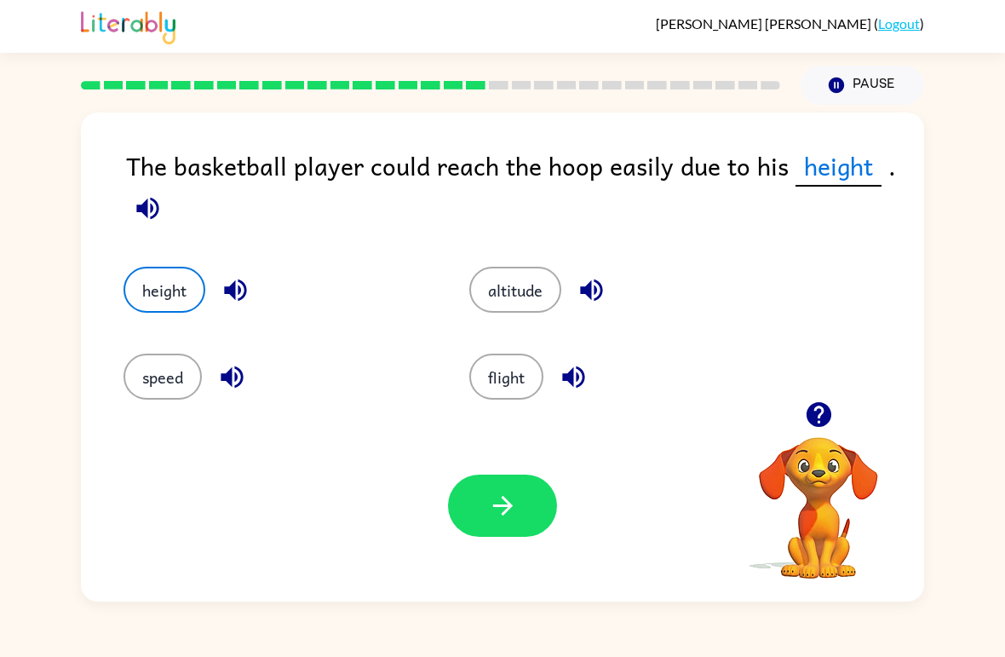
click at [492, 493] on icon "button" at bounding box center [503, 506] width 30 height 30
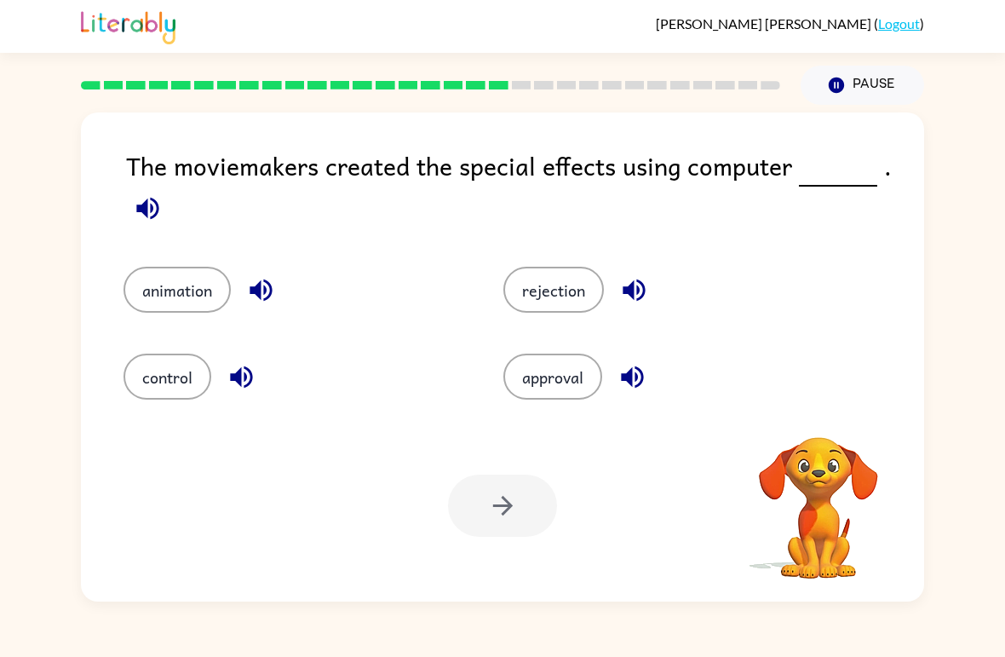
click at [165, 288] on button "animation" at bounding box center [177, 290] width 107 height 46
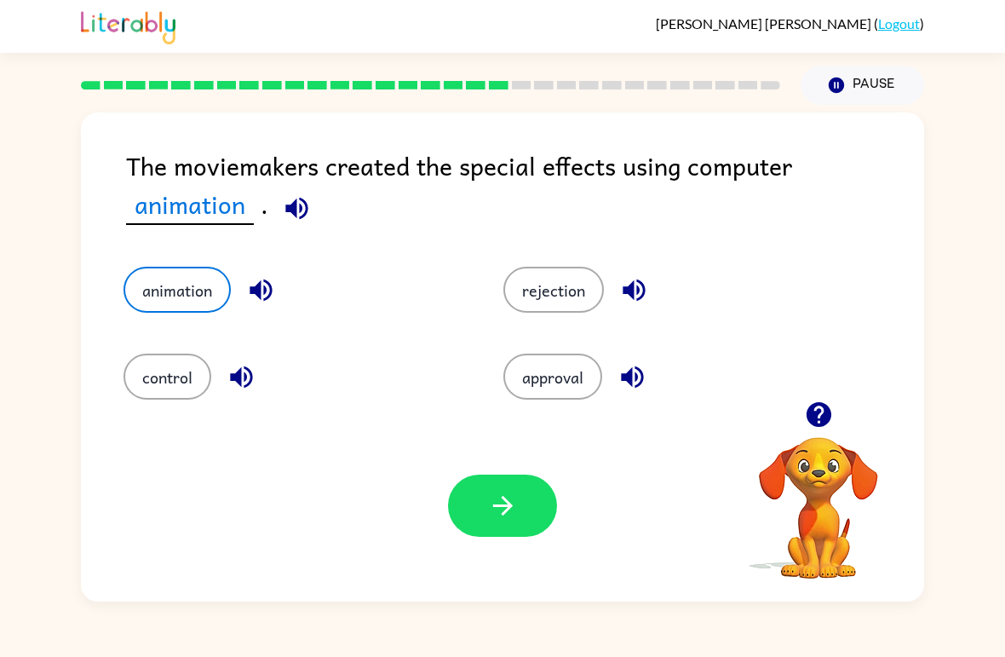
click at [501, 492] on icon "button" at bounding box center [503, 506] width 30 height 30
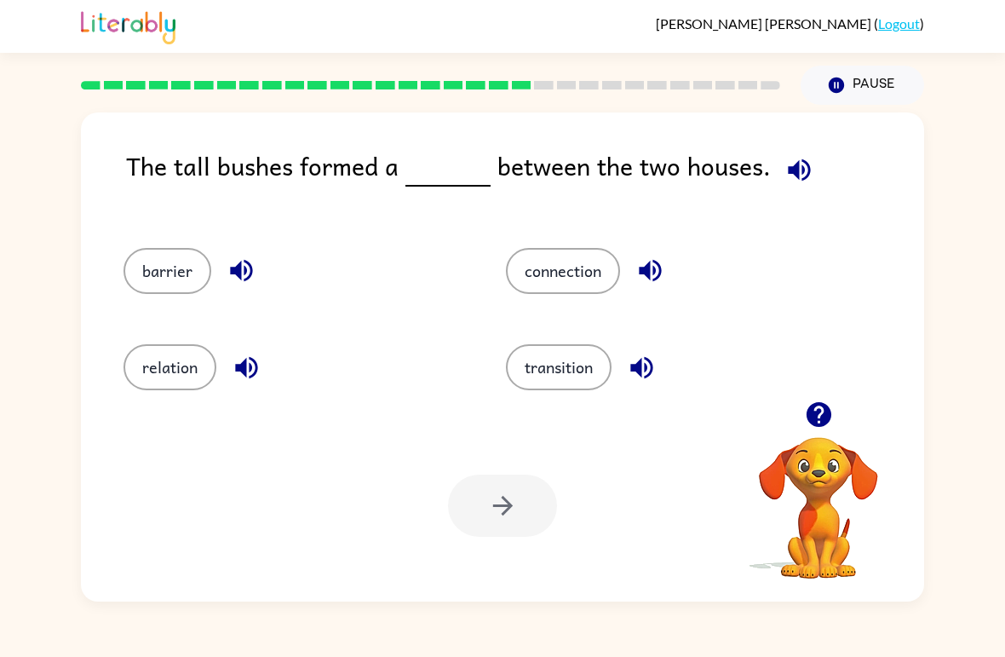
click at [152, 250] on button "barrier" at bounding box center [168, 271] width 88 height 46
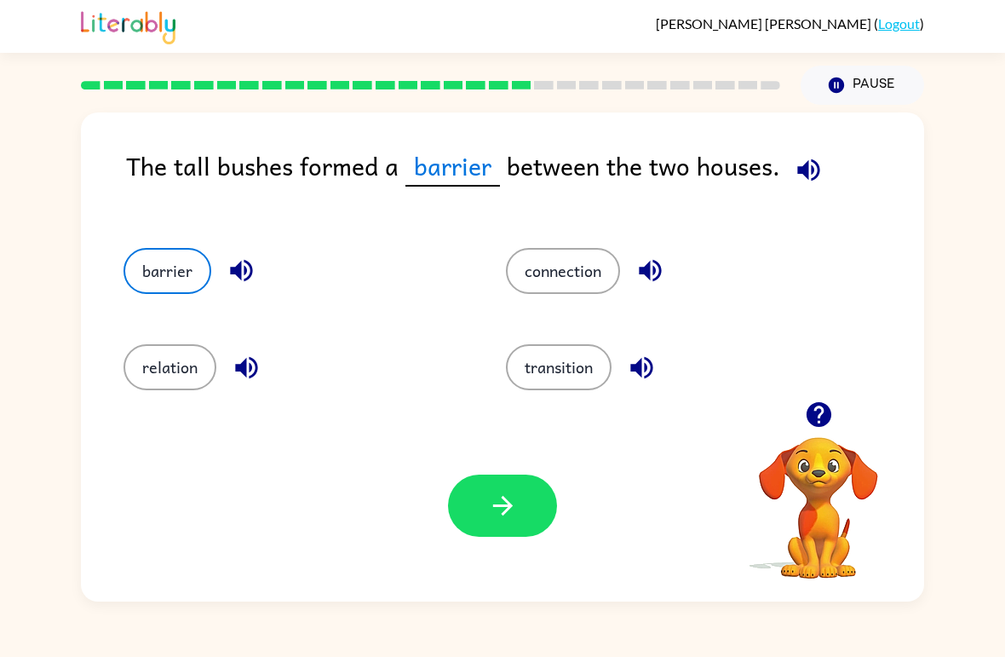
click at [527, 496] on button "button" at bounding box center [502, 506] width 109 height 62
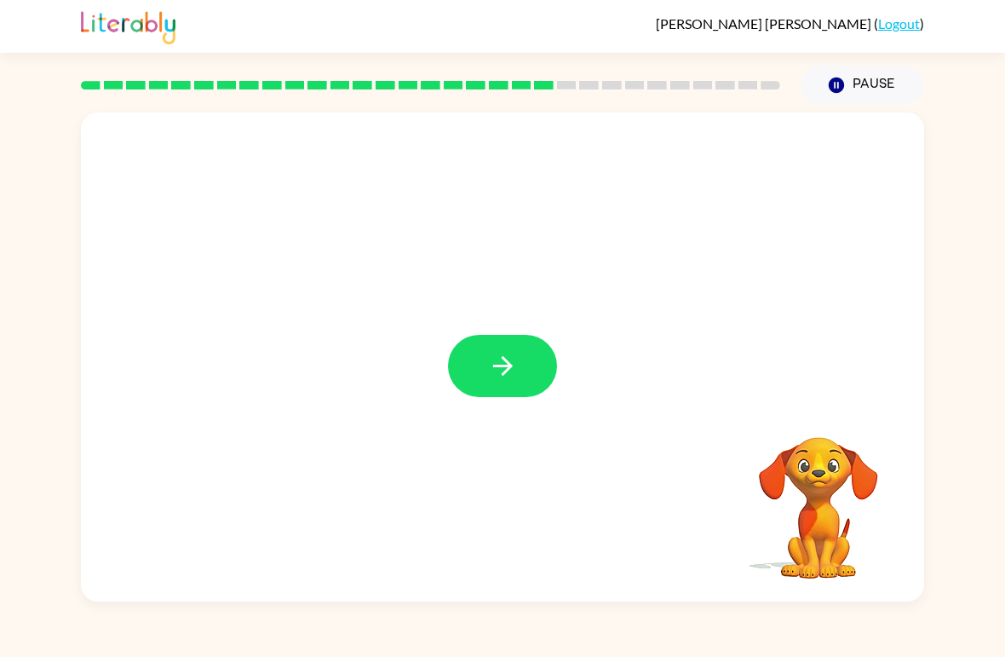
click at [530, 349] on button "button" at bounding box center [502, 366] width 109 height 62
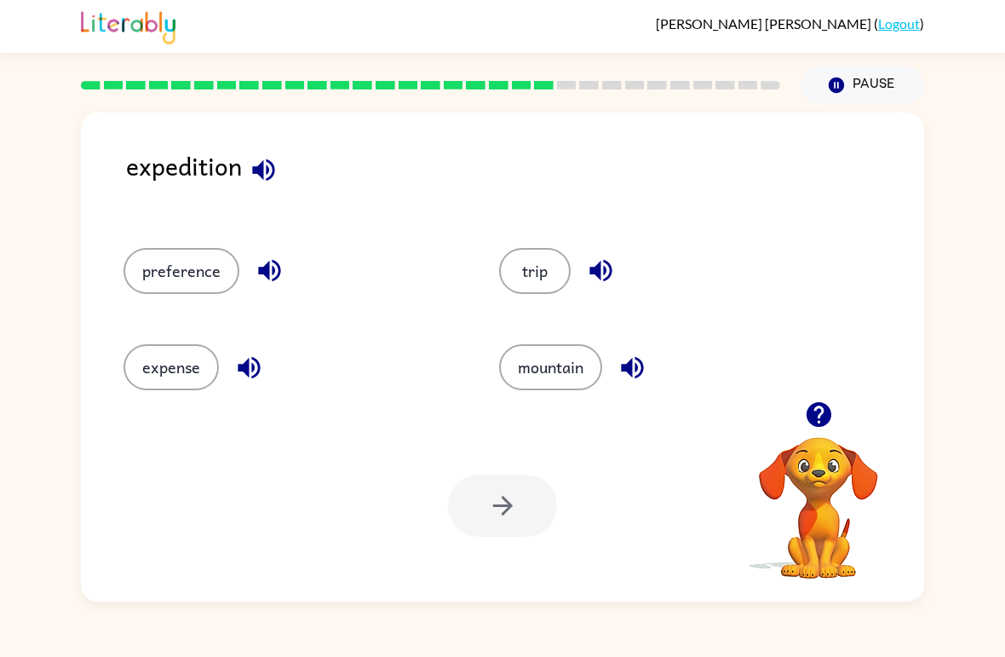
click at [558, 291] on button "trip" at bounding box center [535, 271] width 72 height 46
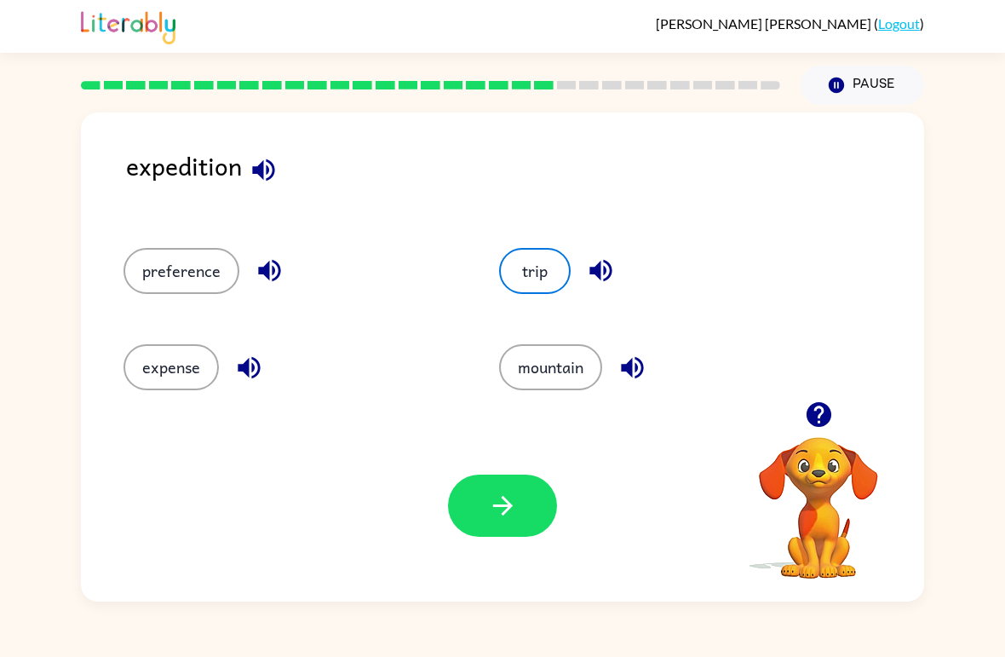
click at [494, 504] on icon "button" at bounding box center [503, 506] width 30 height 30
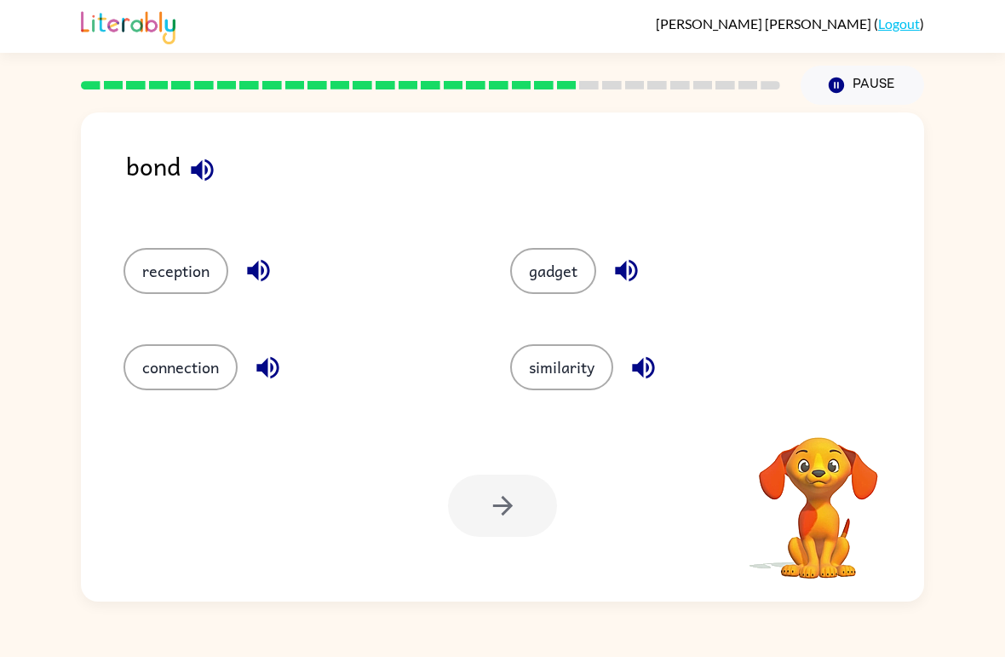
click at [165, 403] on div "connection" at bounding box center [284, 360] width 387 height 96
click at [164, 403] on div "connection" at bounding box center [284, 360] width 387 height 96
click at [142, 362] on button "connection" at bounding box center [181, 367] width 114 height 46
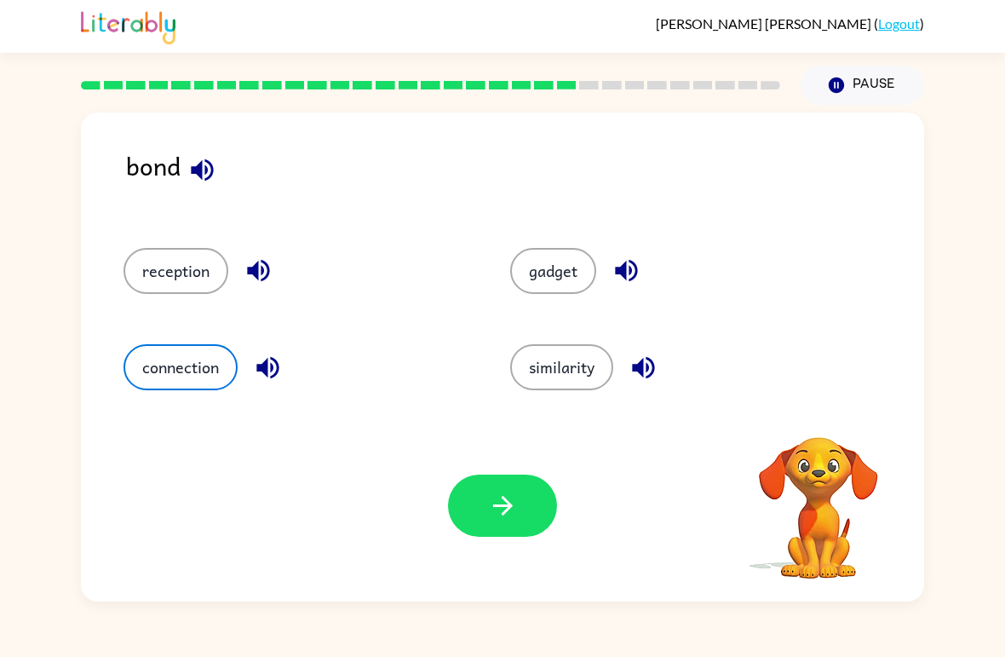
click at [507, 504] on icon "button" at bounding box center [503, 506] width 30 height 30
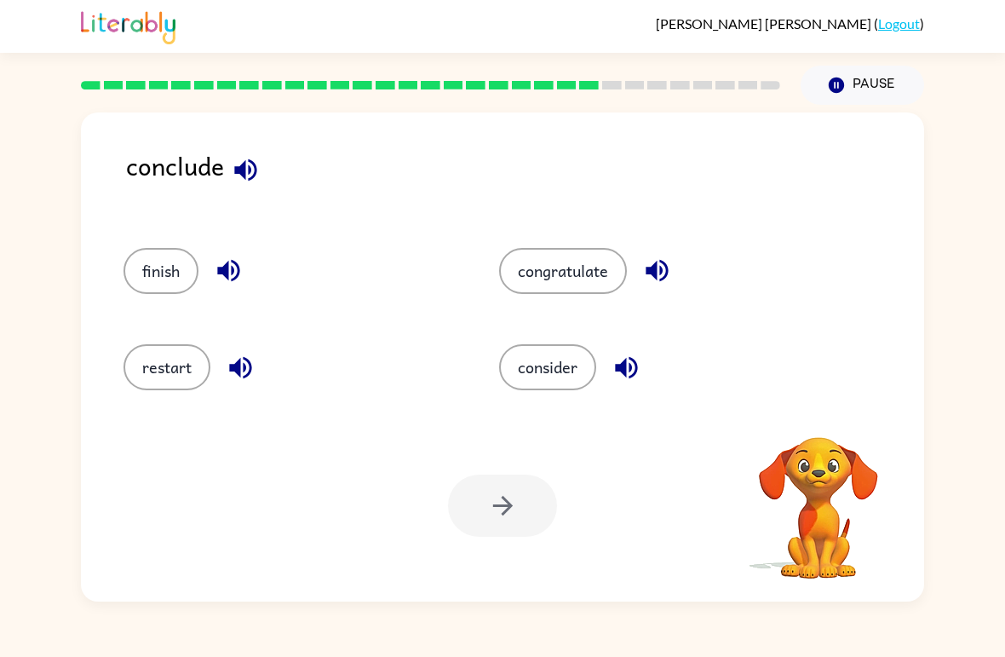
click at [138, 270] on button "finish" at bounding box center [161, 271] width 75 height 46
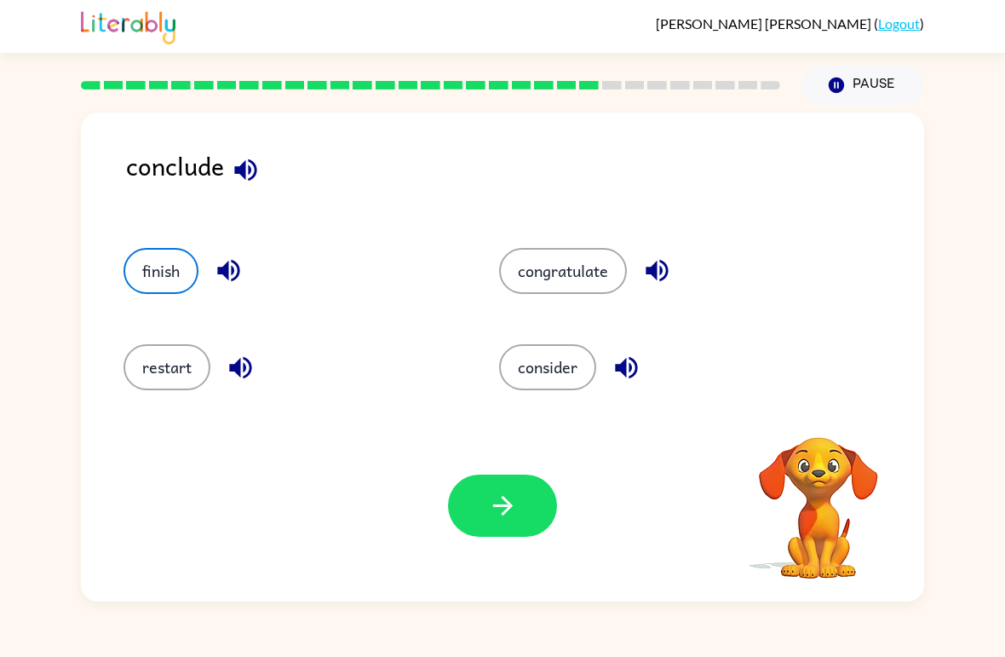
click at [513, 493] on icon "button" at bounding box center [503, 506] width 30 height 30
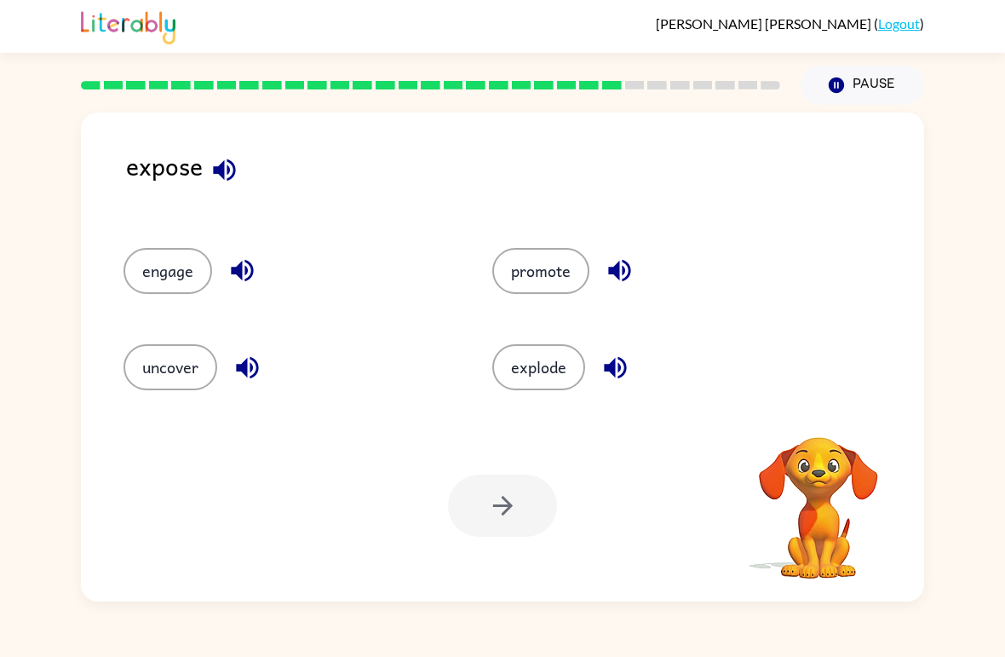
click at [142, 355] on button "uncover" at bounding box center [171, 367] width 94 height 46
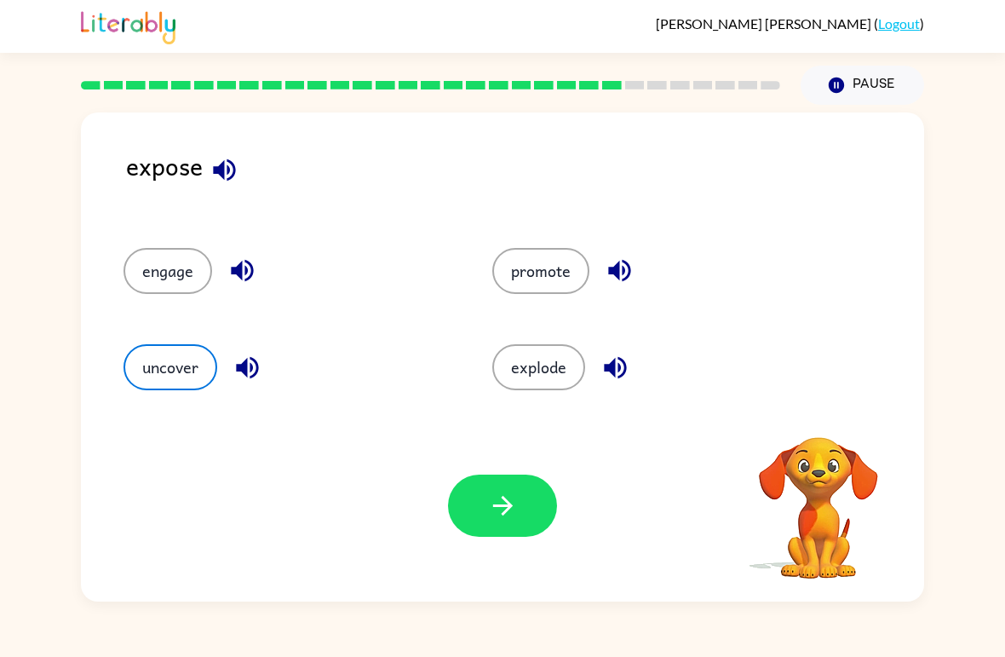
click at [518, 504] on button "button" at bounding box center [502, 506] width 109 height 62
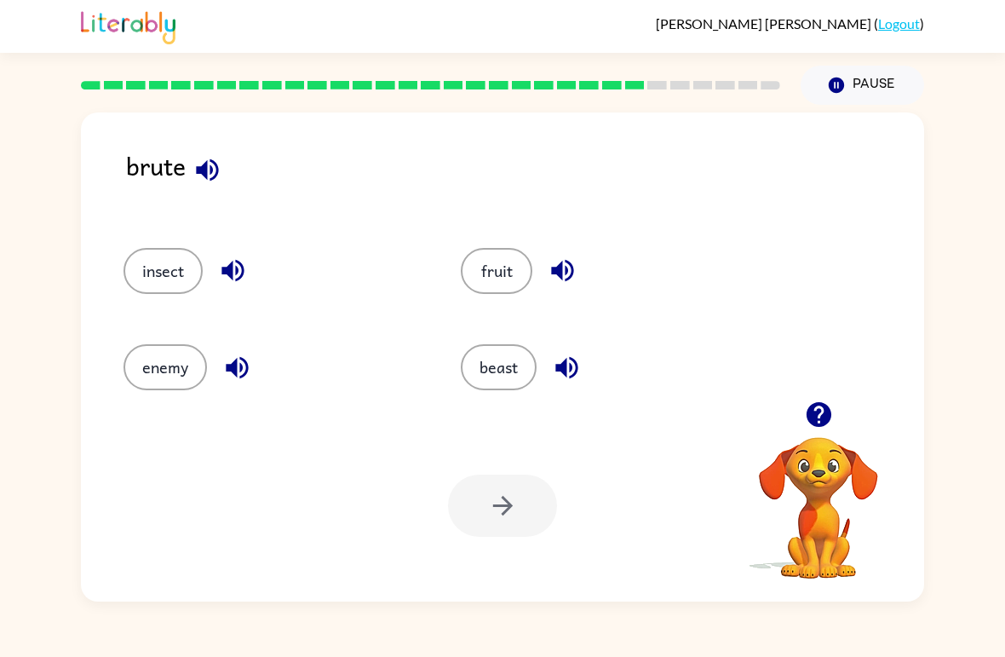
click at [137, 370] on button "enemy" at bounding box center [165, 367] width 83 height 46
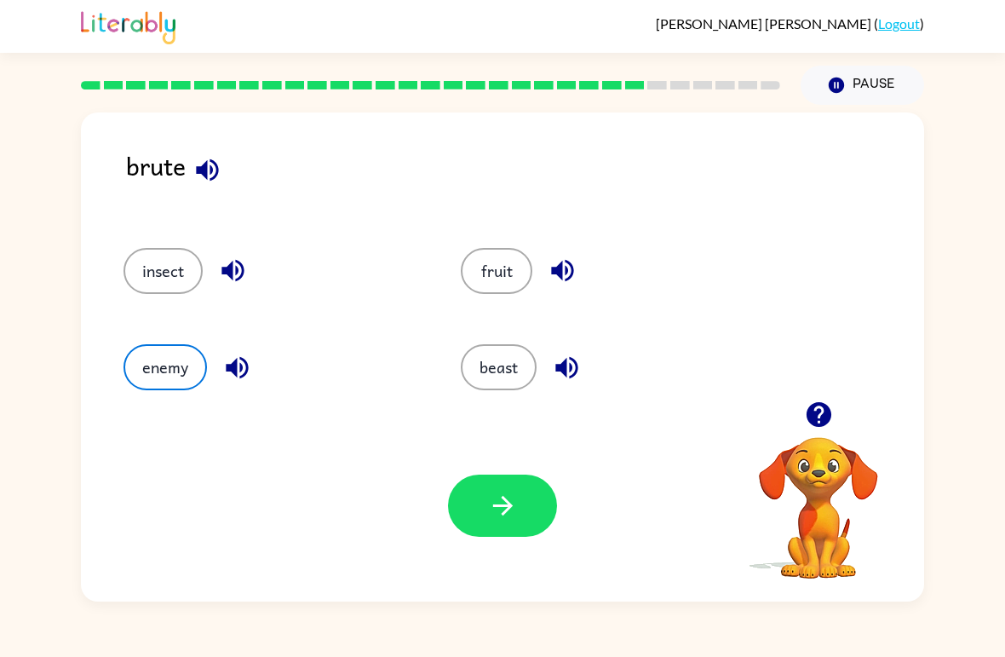
click at [524, 513] on button "button" at bounding box center [502, 506] width 109 height 62
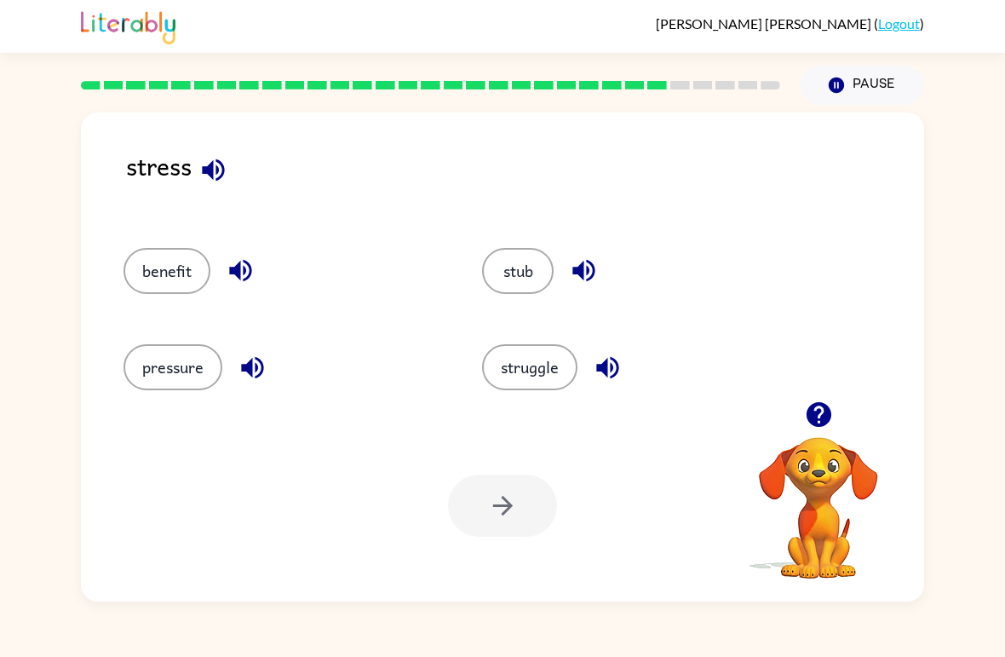
click at [149, 363] on button "pressure" at bounding box center [173, 367] width 99 height 46
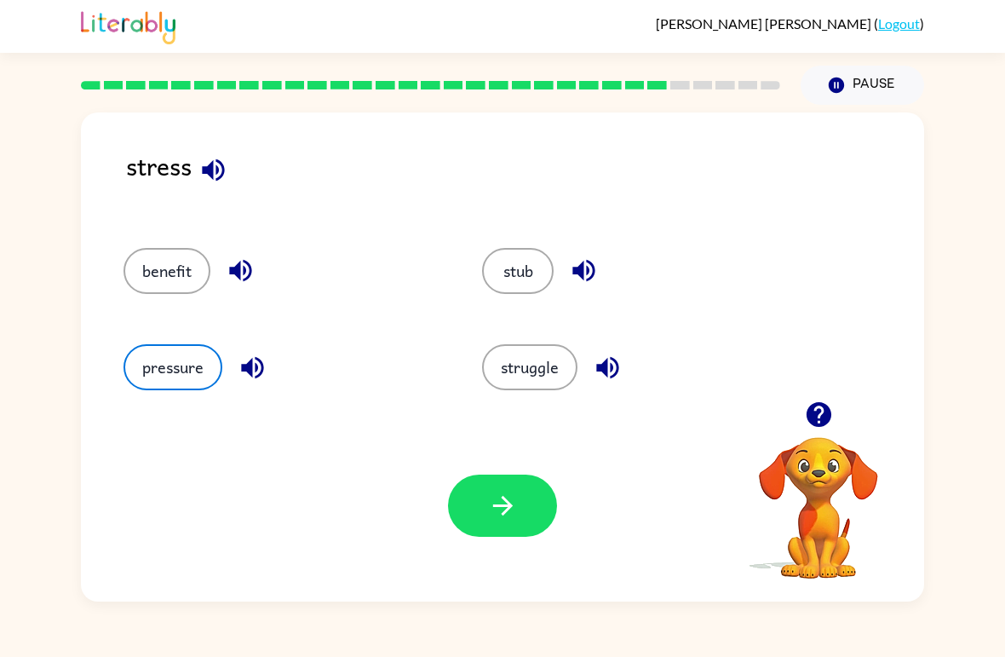
click at [512, 518] on icon "button" at bounding box center [503, 506] width 30 height 30
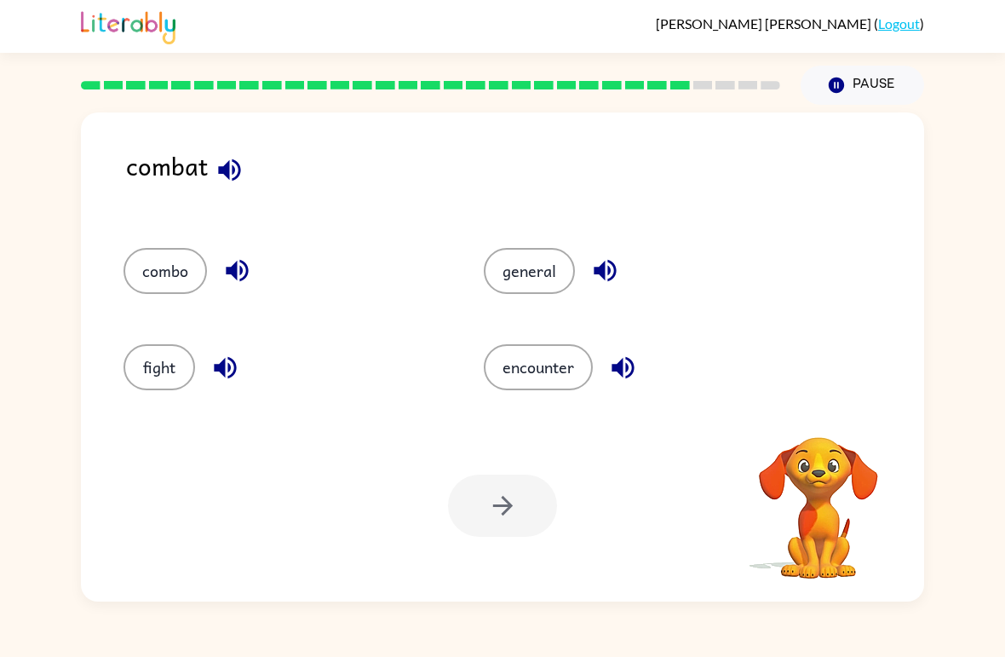
click at [146, 364] on button "fight" at bounding box center [160, 367] width 72 height 46
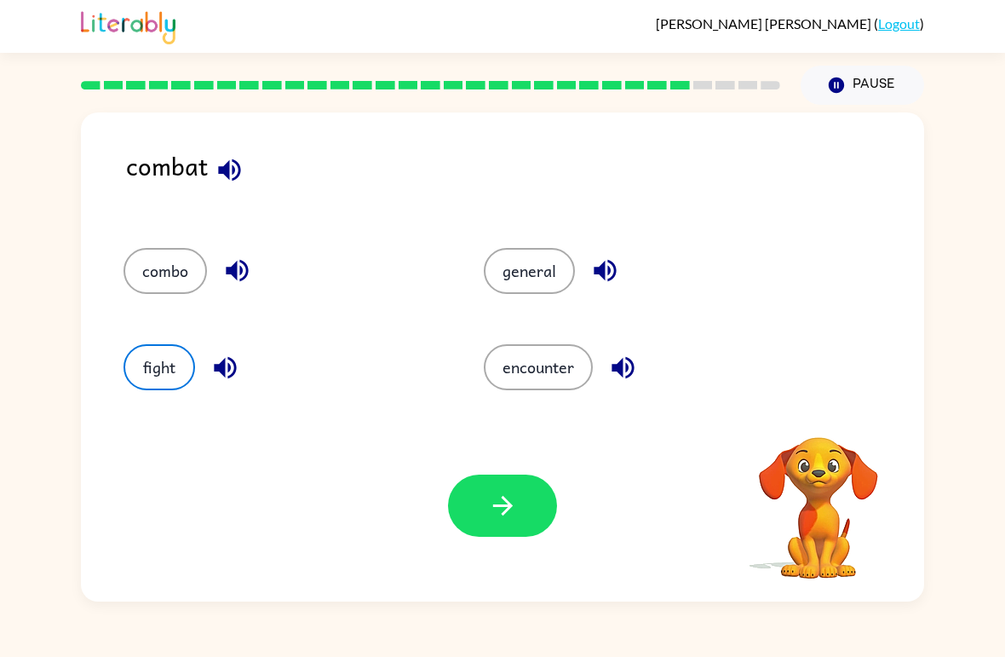
click at [513, 481] on button "button" at bounding box center [502, 506] width 109 height 62
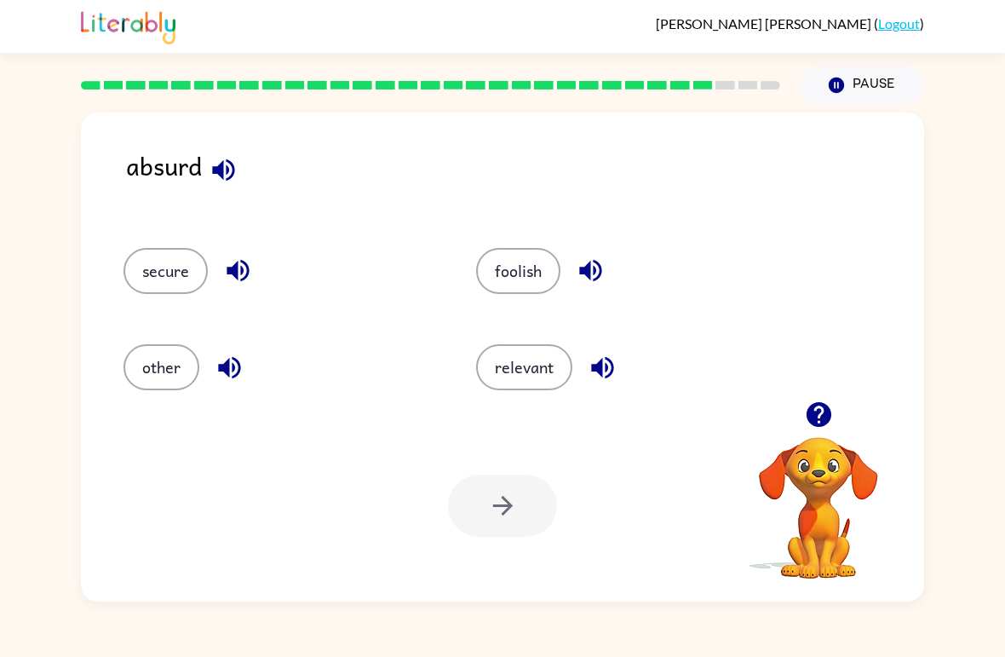
click at [538, 281] on button "foolish" at bounding box center [518, 271] width 84 height 46
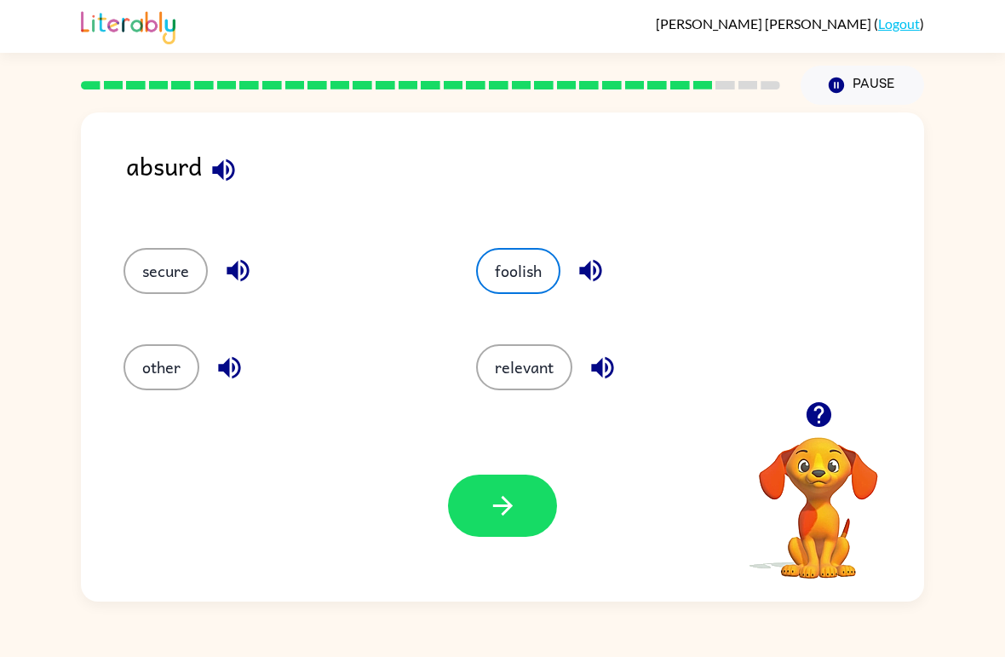
click at [523, 496] on button "button" at bounding box center [502, 506] width 109 height 62
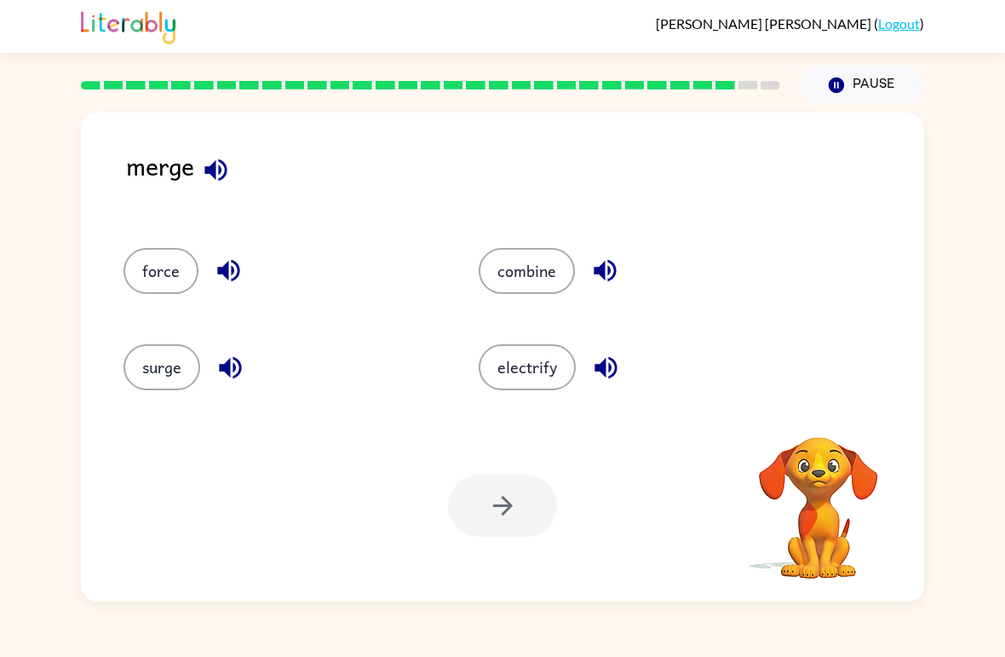
click at [137, 364] on button "surge" at bounding box center [162, 367] width 77 height 46
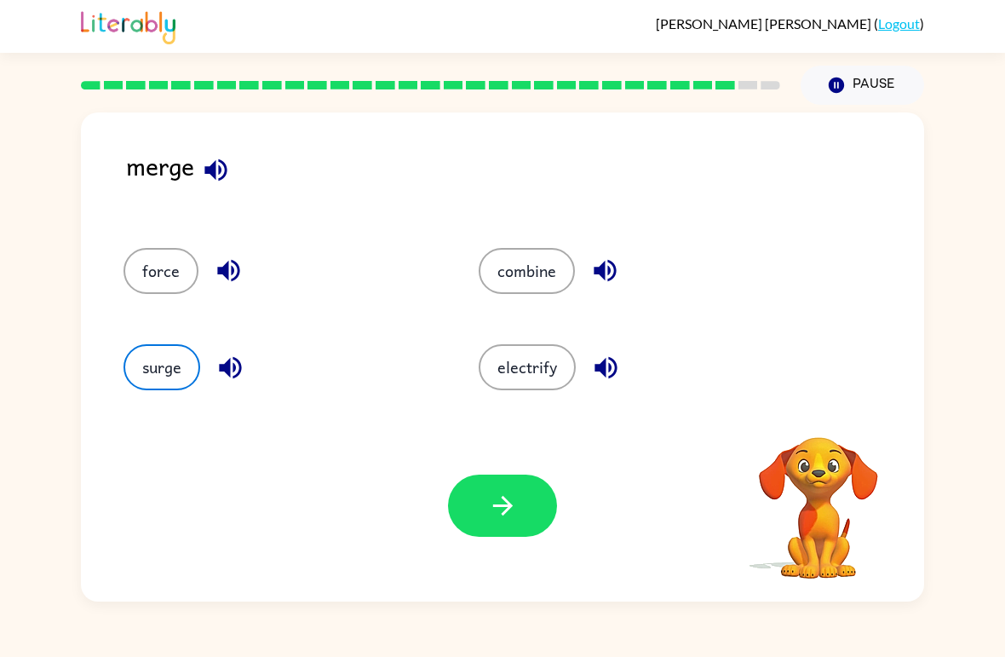
click at [499, 510] on icon "button" at bounding box center [503, 506] width 30 height 30
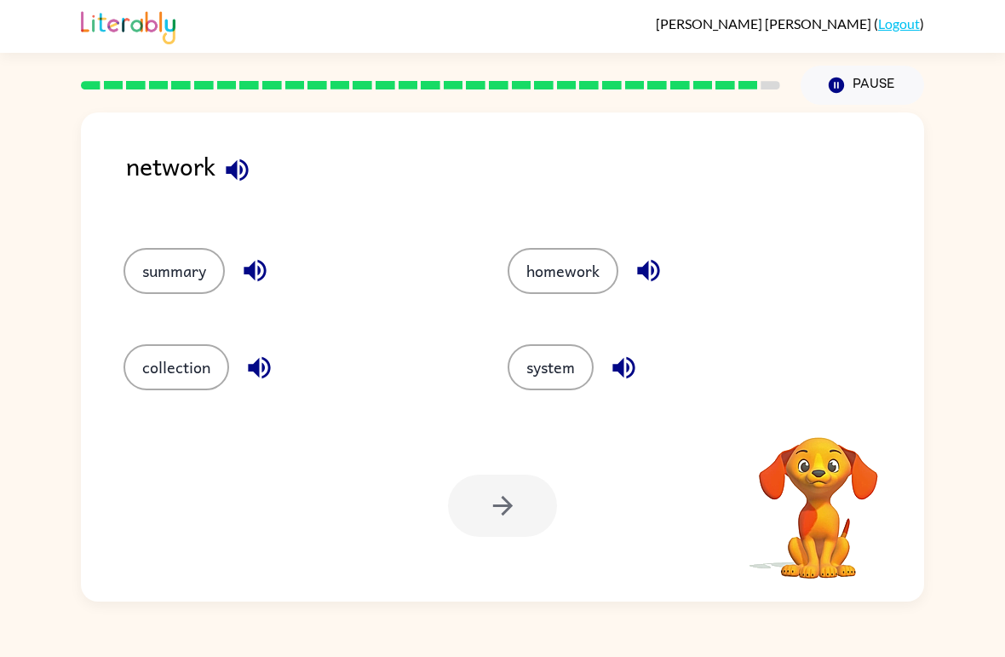
click at [558, 363] on button "system" at bounding box center [551, 367] width 86 height 46
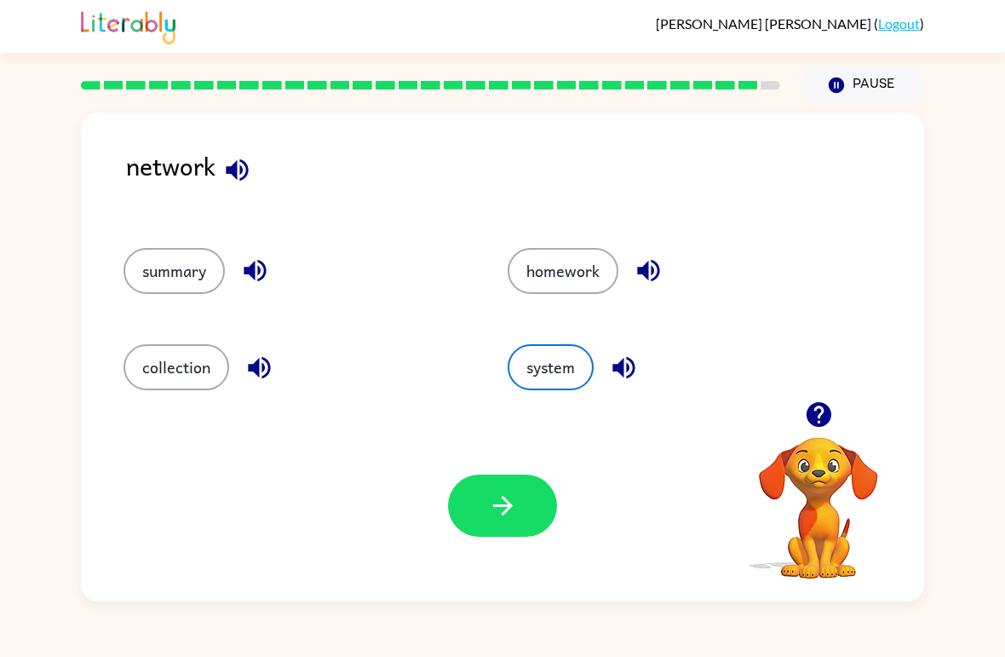
click at [534, 492] on button "button" at bounding box center [502, 506] width 109 height 62
